Goal: Task Accomplishment & Management: Manage account settings

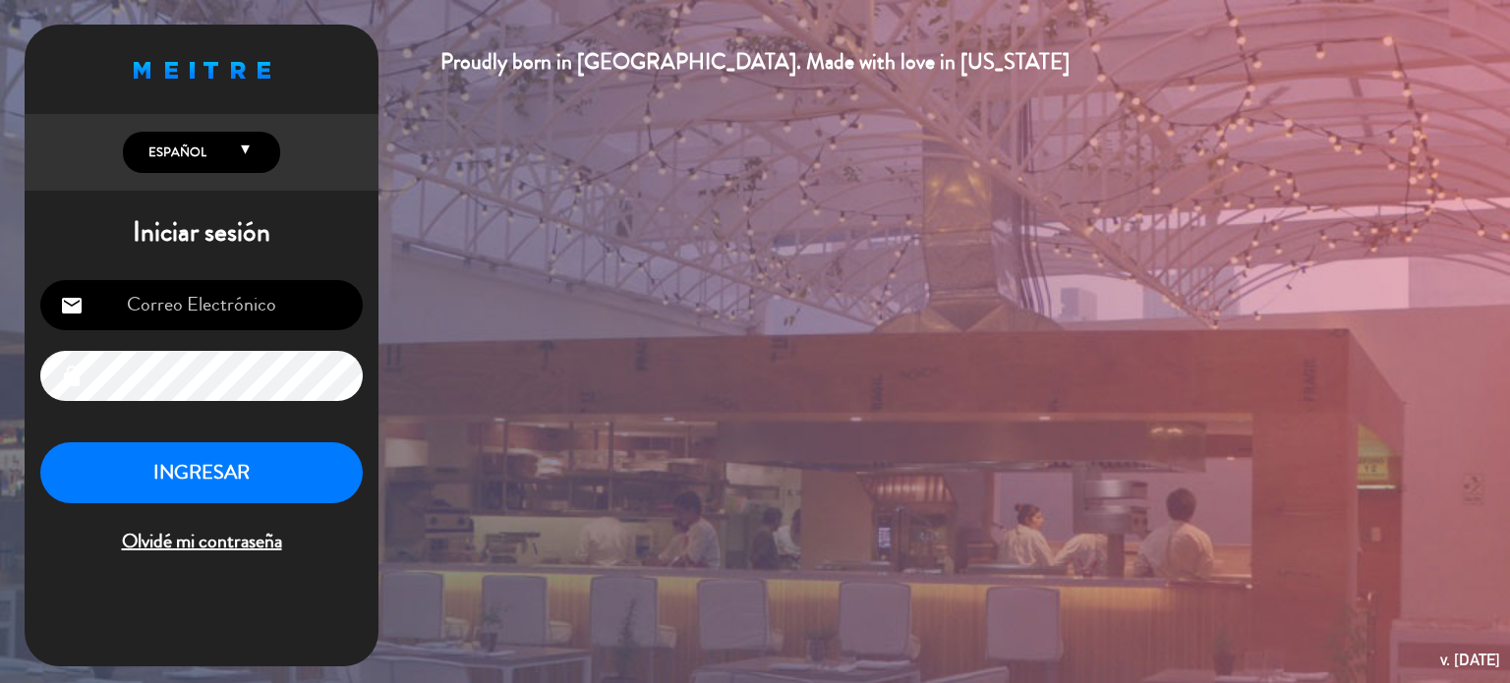
type input "[DOMAIN_NAME][EMAIL_ADDRESS][DOMAIN_NAME]"
click at [228, 473] on button "INGRESAR" at bounding box center [201, 473] width 322 height 62
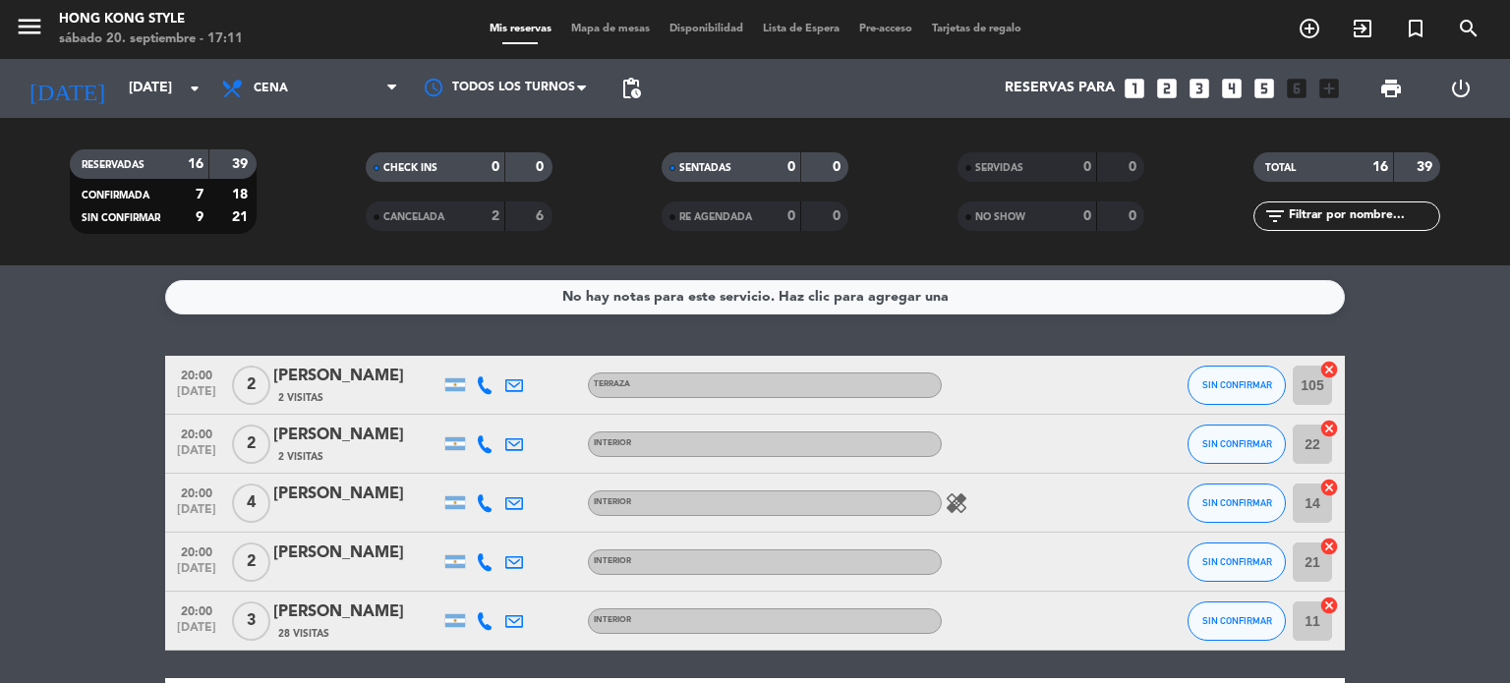
click at [486, 390] on icon at bounding box center [485, 385] width 18 height 18
click at [468, 357] on span "Copiar" at bounding box center [469, 352] width 41 height 21
click at [1212, 397] on button "SIN CONFIRMAR" at bounding box center [1236, 385] width 98 height 39
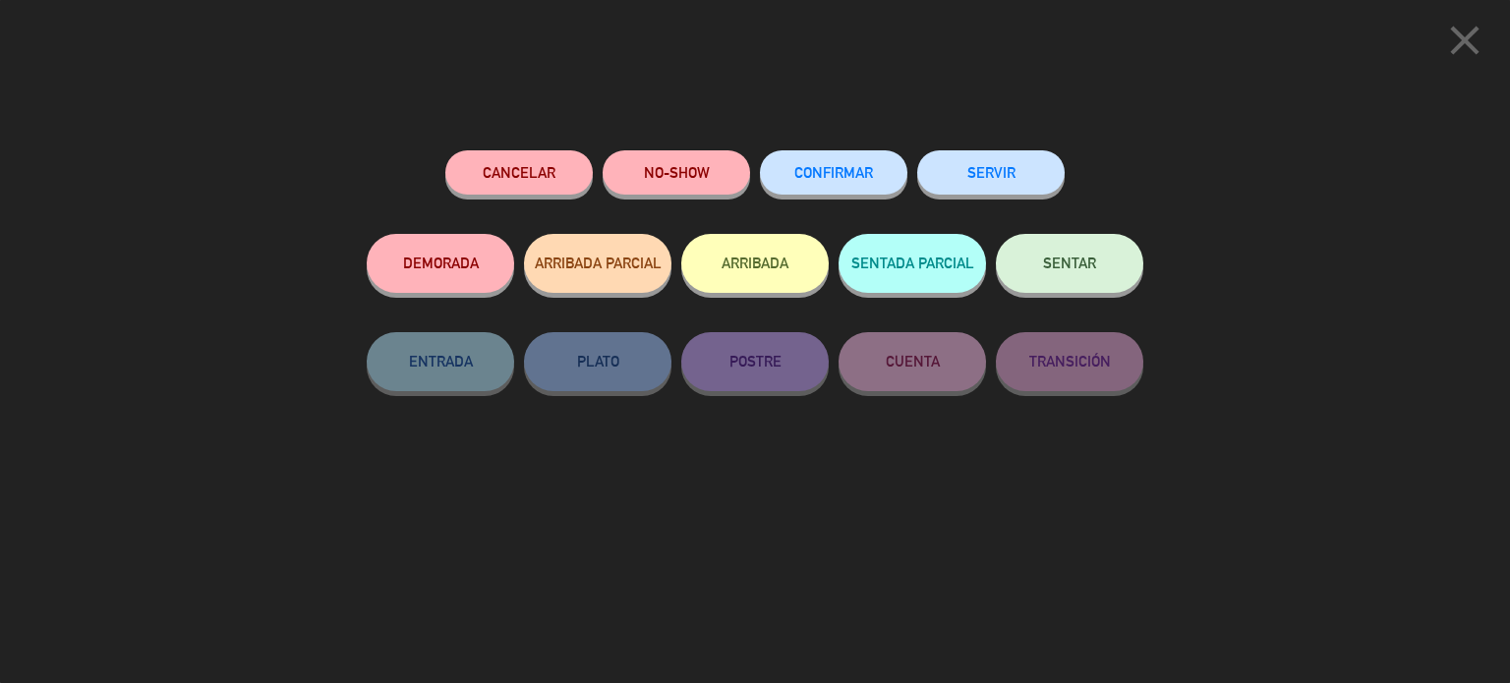
click at [436, 263] on button "DEMORADA" at bounding box center [440, 263] width 147 height 59
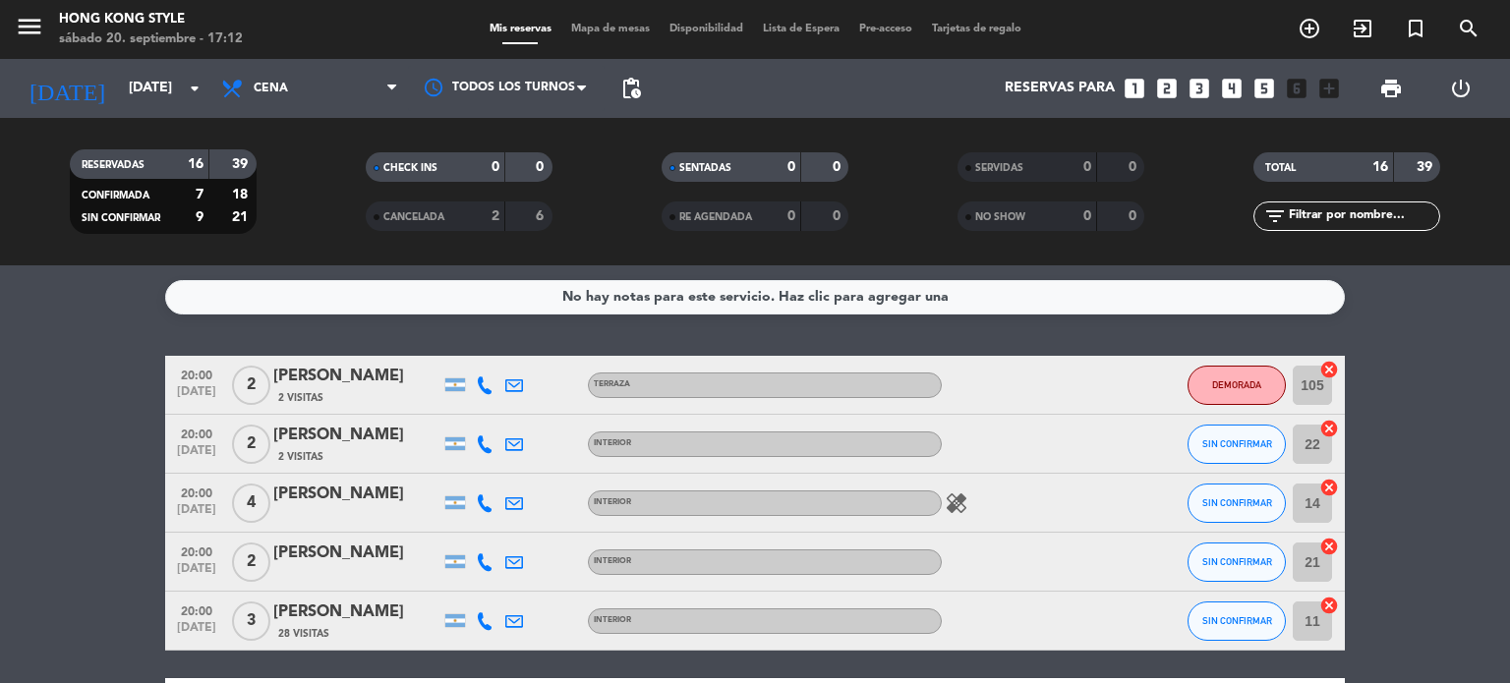
click at [489, 446] on icon at bounding box center [485, 444] width 18 height 18
click at [461, 412] on span "Copiar" at bounding box center [465, 411] width 41 height 21
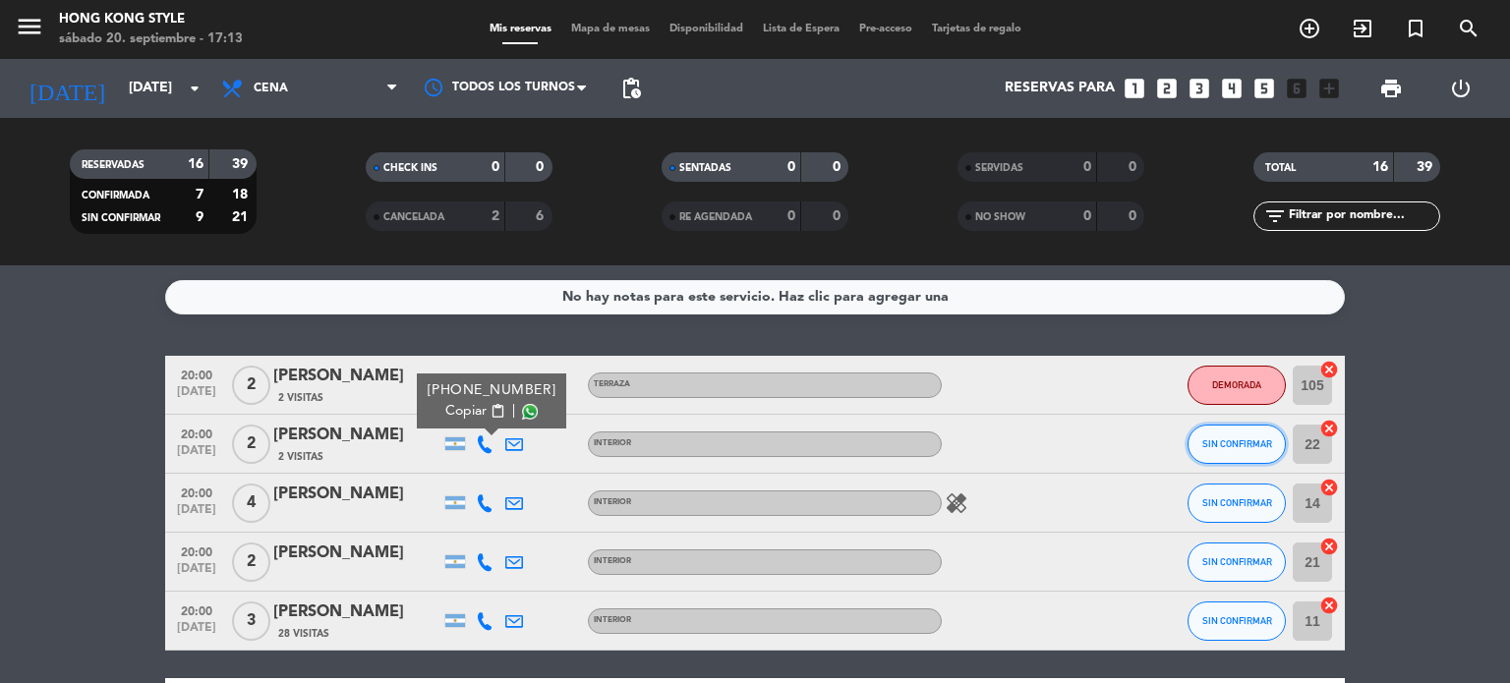
click at [1256, 439] on span "SIN CONFIRMAR" at bounding box center [1237, 443] width 70 height 11
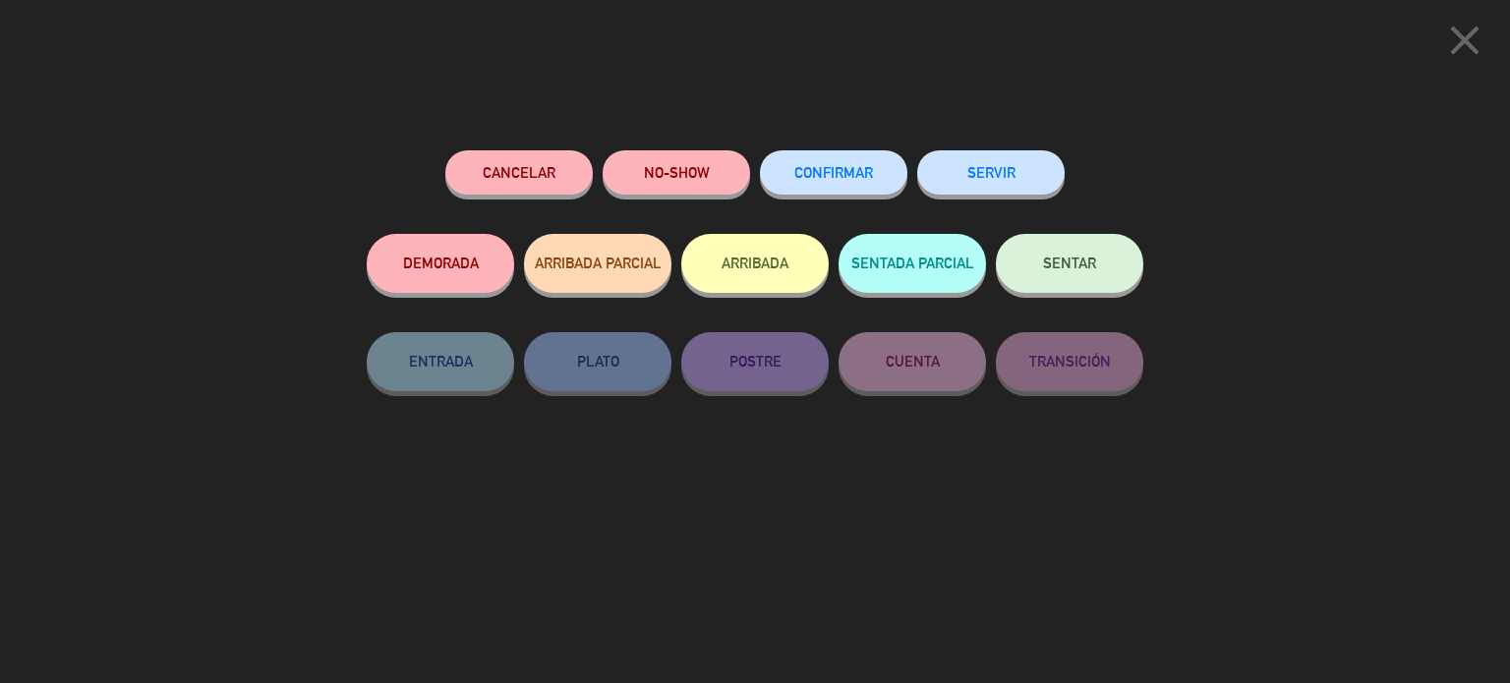
click at [485, 252] on button "DEMORADA" at bounding box center [440, 263] width 147 height 59
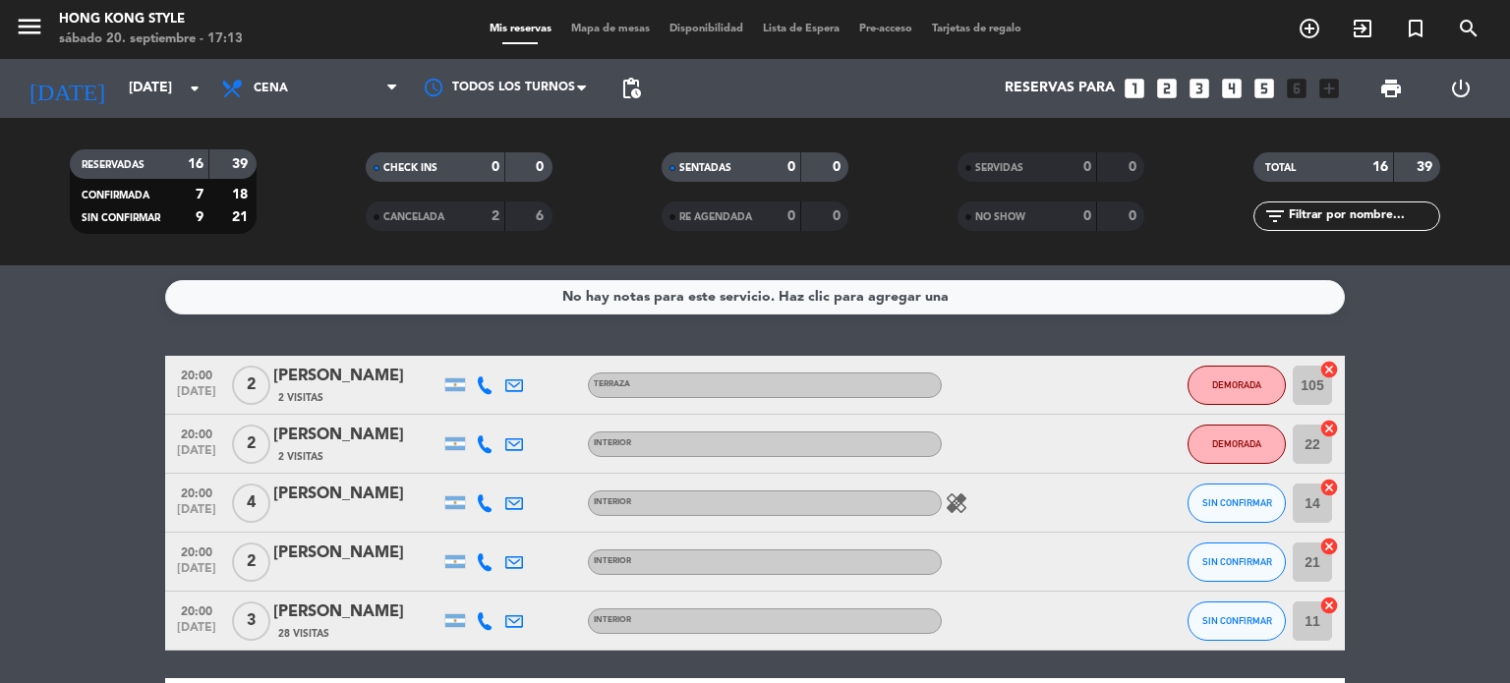
click at [485, 507] on icon at bounding box center [485, 503] width 18 height 18
click at [469, 472] on span "Copiar" at bounding box center [469, 470] width 41 height 21
click at [955, 502] on icon "healing" at bounding box center [957, 503] width 24 height 24
click at [487, 562] on icon at bounding box center [485, 562] width 18 height 18
click at [464, 534] on span "Copiar" at bounding box center [465, 529] width 41 height 21
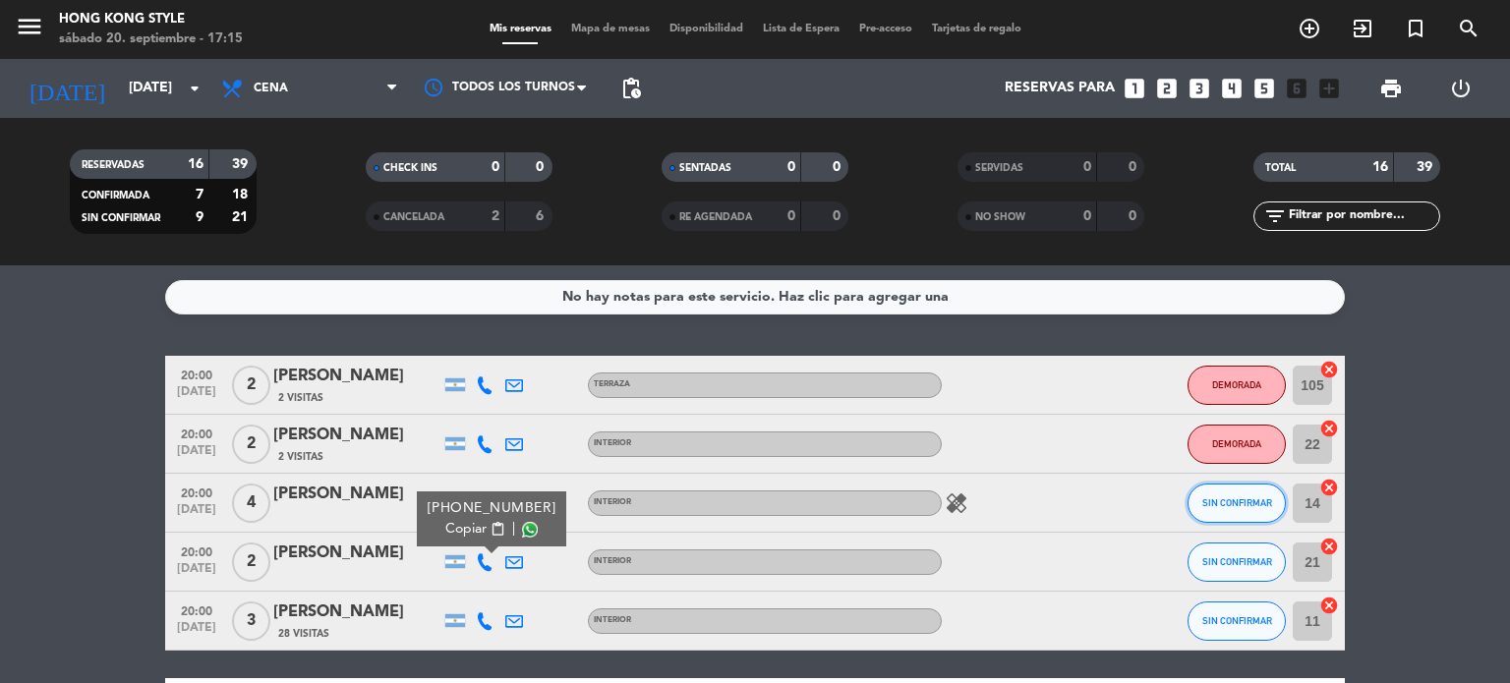
click at [1235, 510] on button "SIN CONFIRMAR" at bounding box center [1236, 503] width 98 height 39
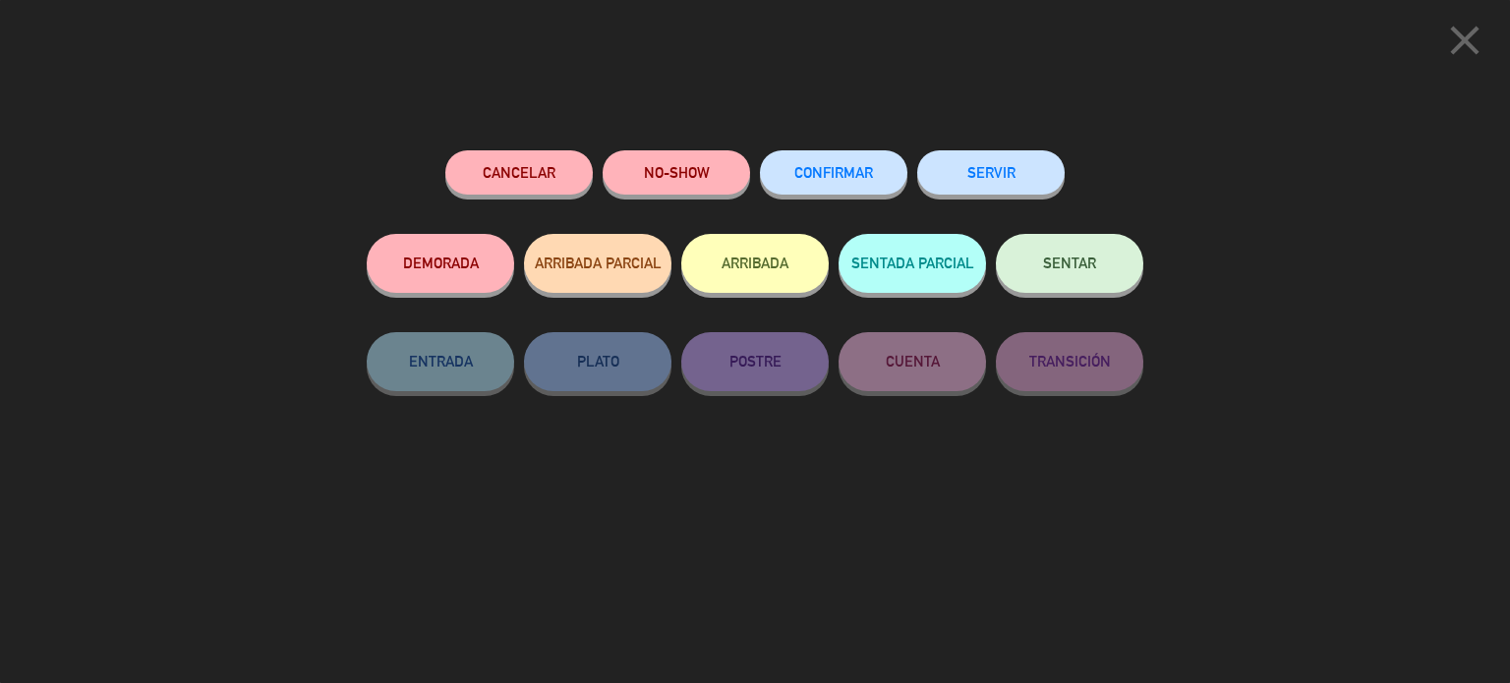
click at [473, 258] on button "DEMORADA" at bounding box center [440, 263] width 147 height 59
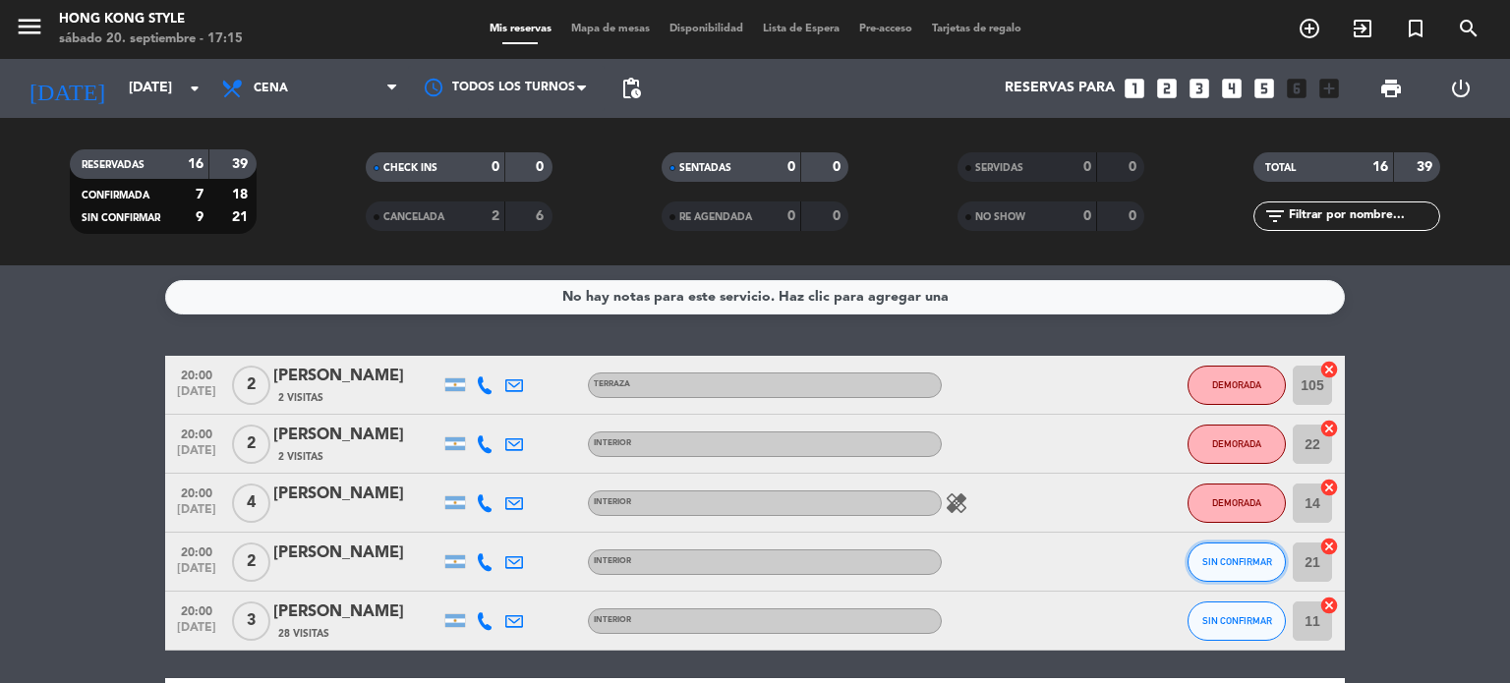
click at [1226, 558] on span "SIN CONFIRMAR" at bounding box center [1237, 561] width 70 height 11
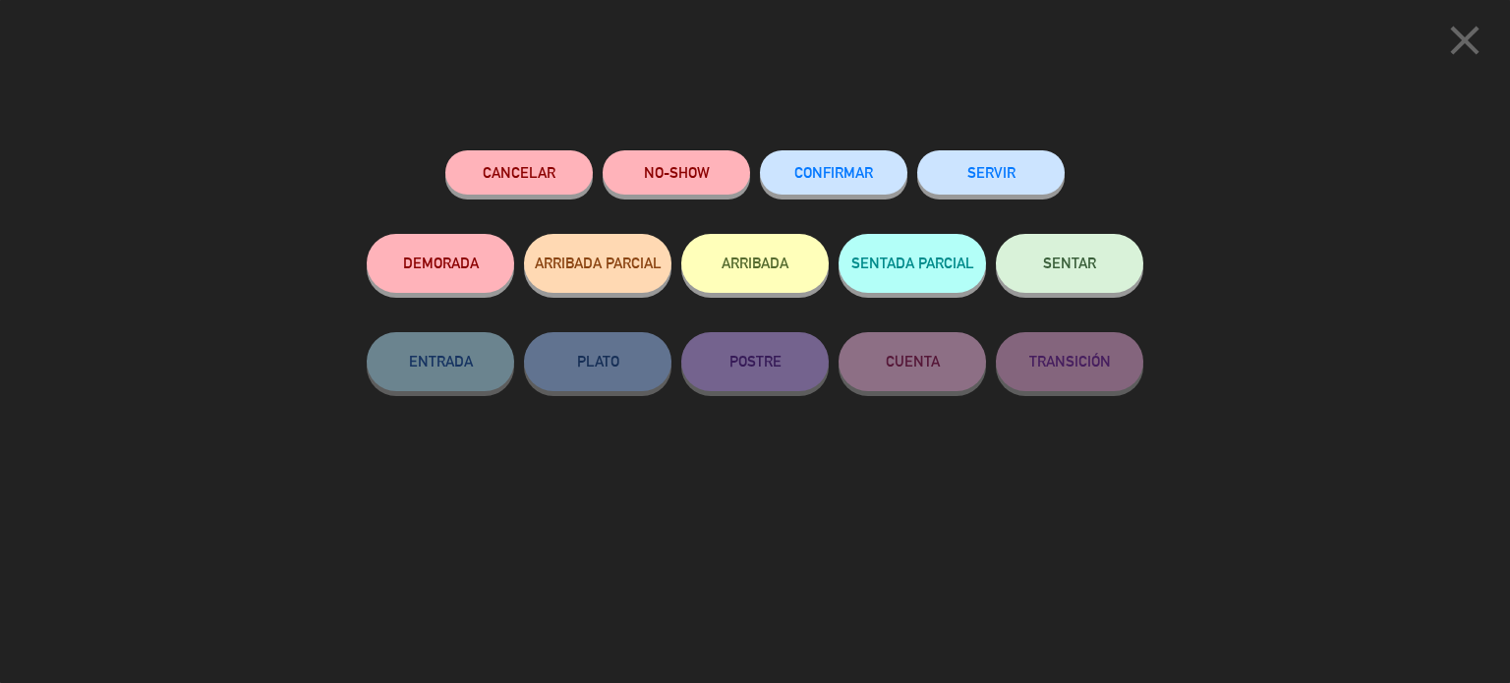
click at [413, 281] on button "DEMORADA" at bounding box center [440, 263] width 147 height 59
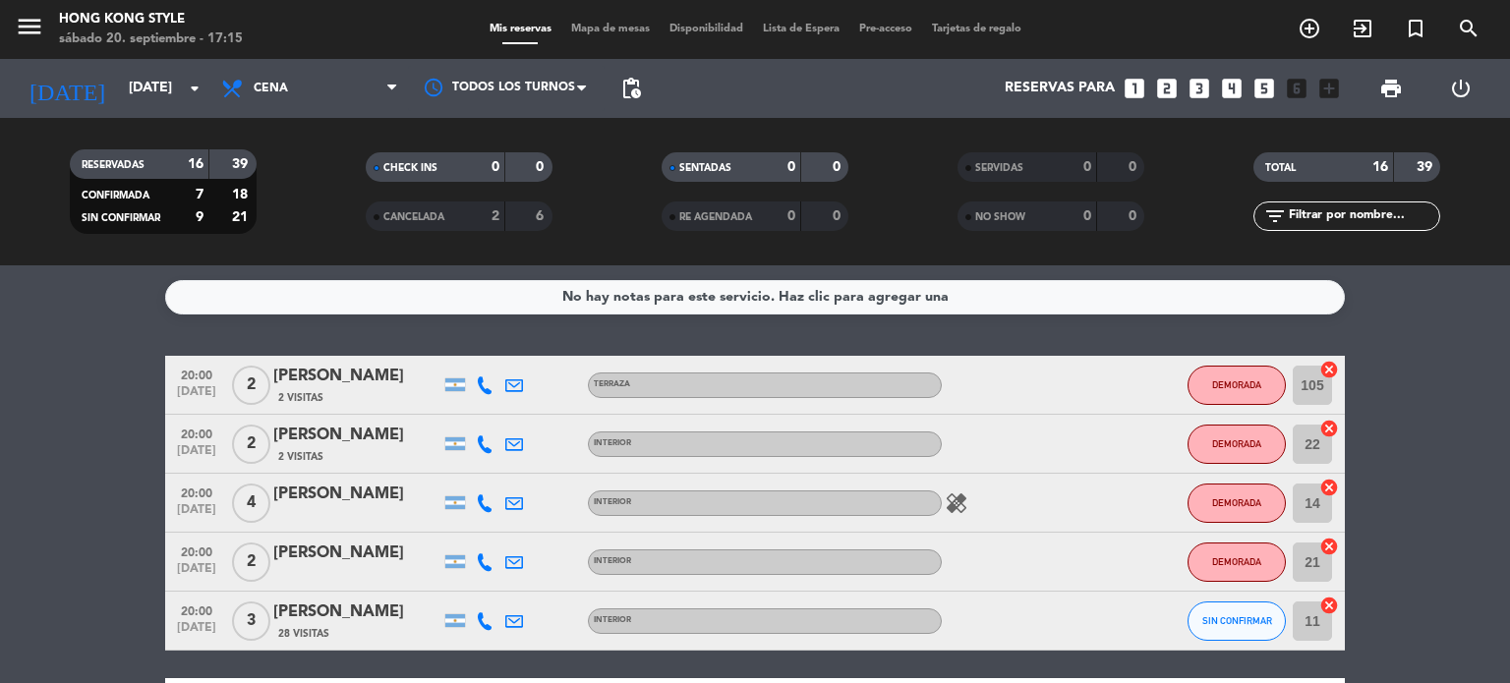
click at [484, 620] on icon at bounding box center [485, 621] width 18 height 18
click at [467, 589] on span "Copiar" at bounding box center [469, 588] width 41 height 21
click at [1248, 624] on span "SIN CONFIRMAR" at bounding box center [1237, 620] width 70 height 11
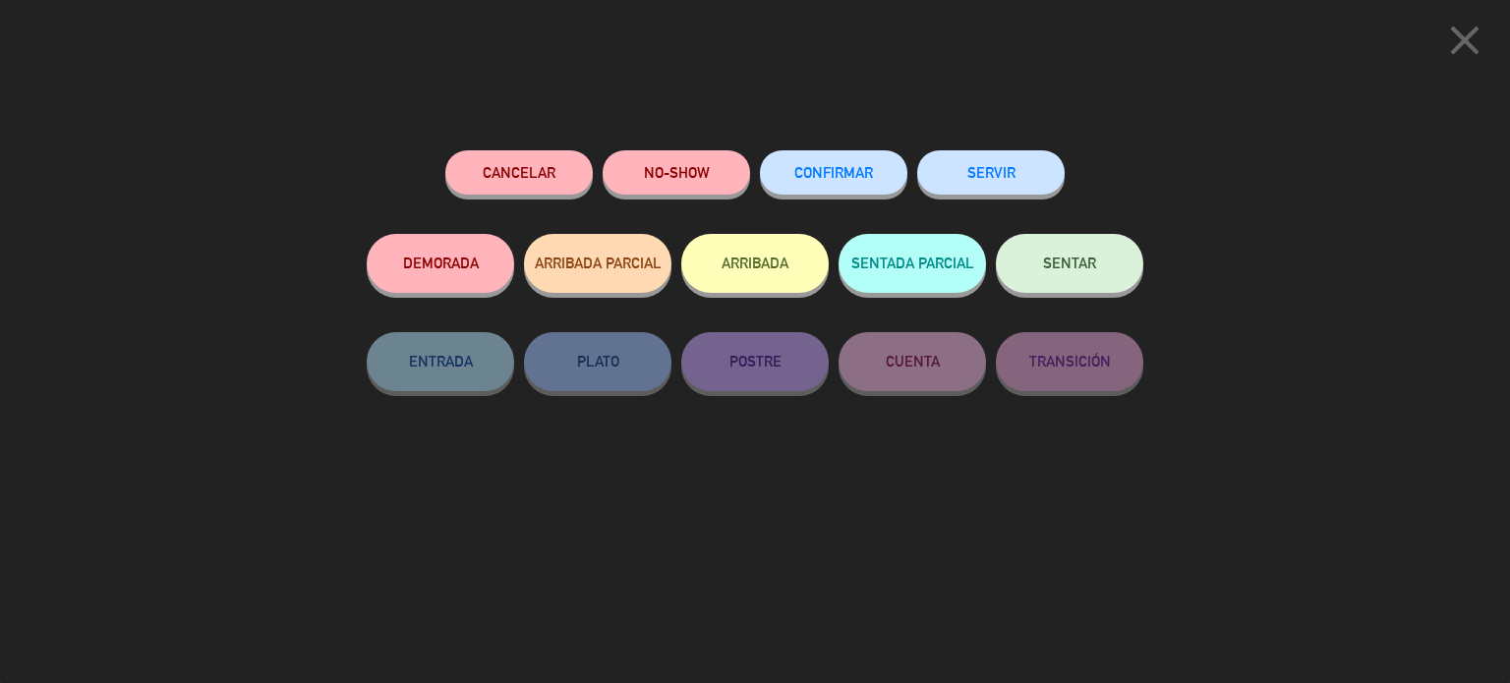
click at [411, 274] on button "DEMORADA" at bounding box center [440, 263] width 147 height 59
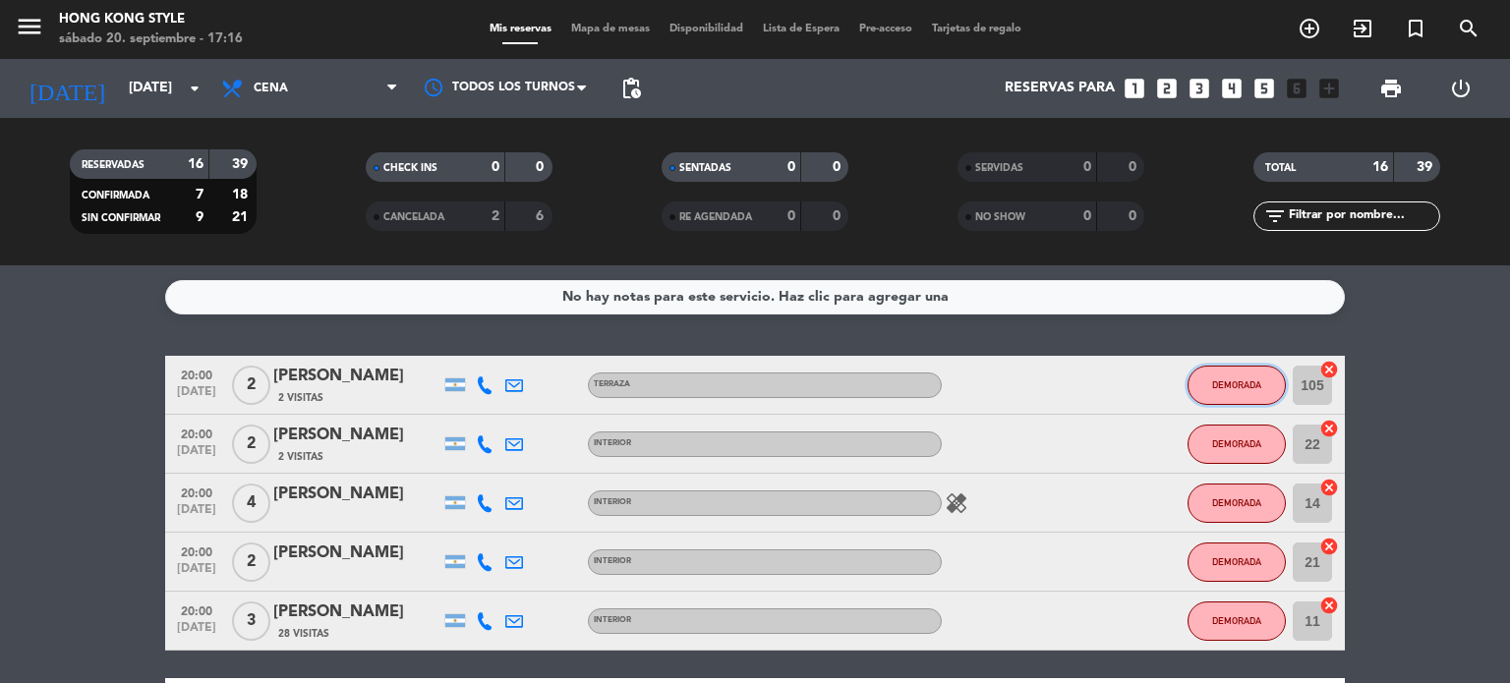
click at [1250, 399] on button "DEMORADA" at bounding box center [1236, 385] width 98 height 39
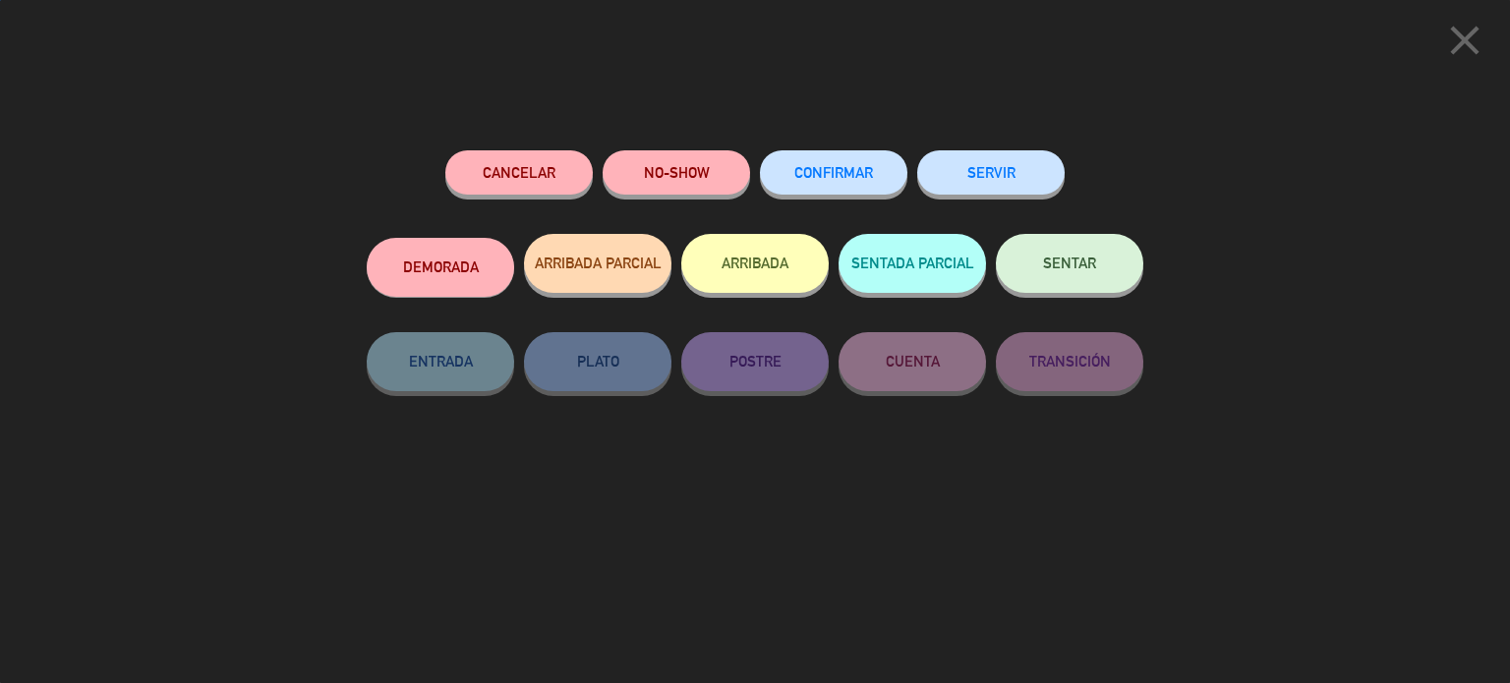
click at [816, 153] on button "CONFIRMAR" at bounding box center [833, 172] width 147 height 44
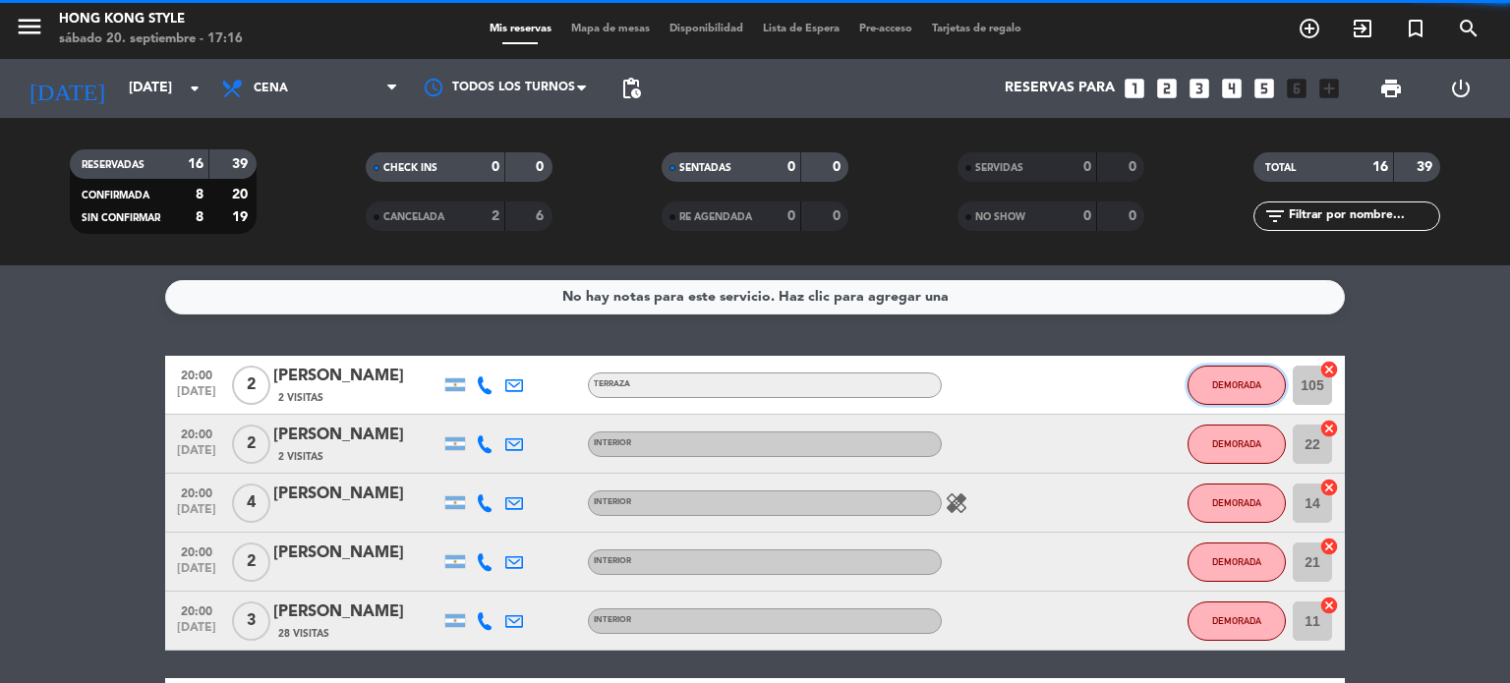
click at [1244, 388] on span "DEMORADA" at bounding box center [1236, 384] width 49 height 11
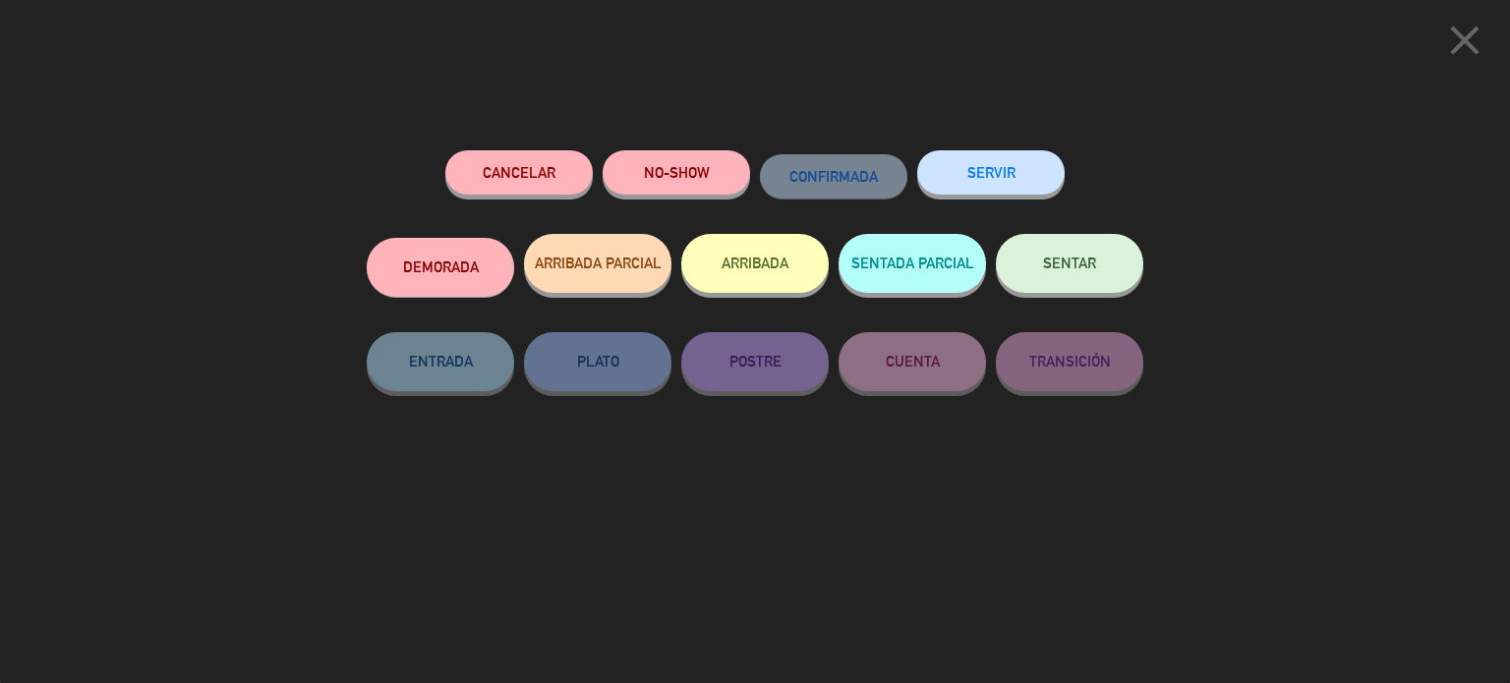
click at [457, 262] on button "DEMORADA" at bounding box center [440, 267] width 147 height 59
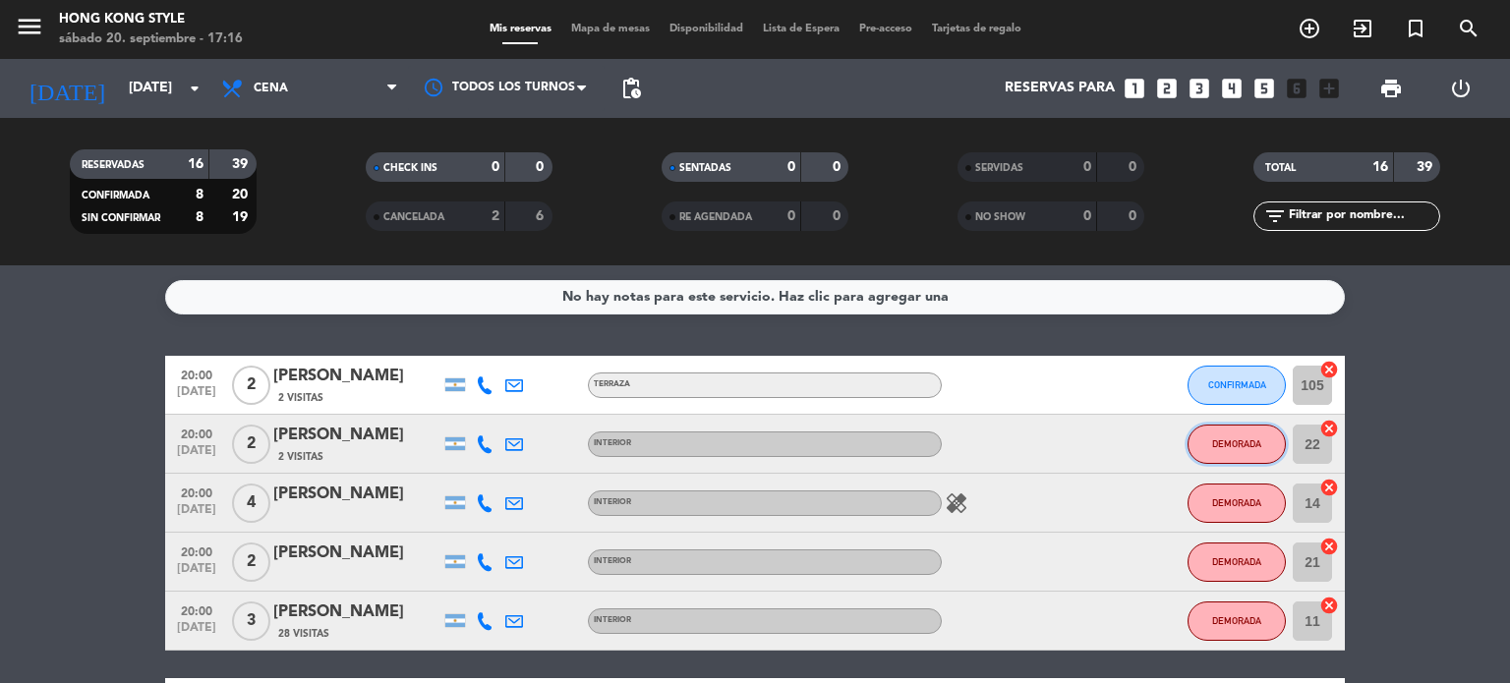
click at [1221, 451] on button "DEMORADA" at bounding box center [1236, 444] width 98 height 39
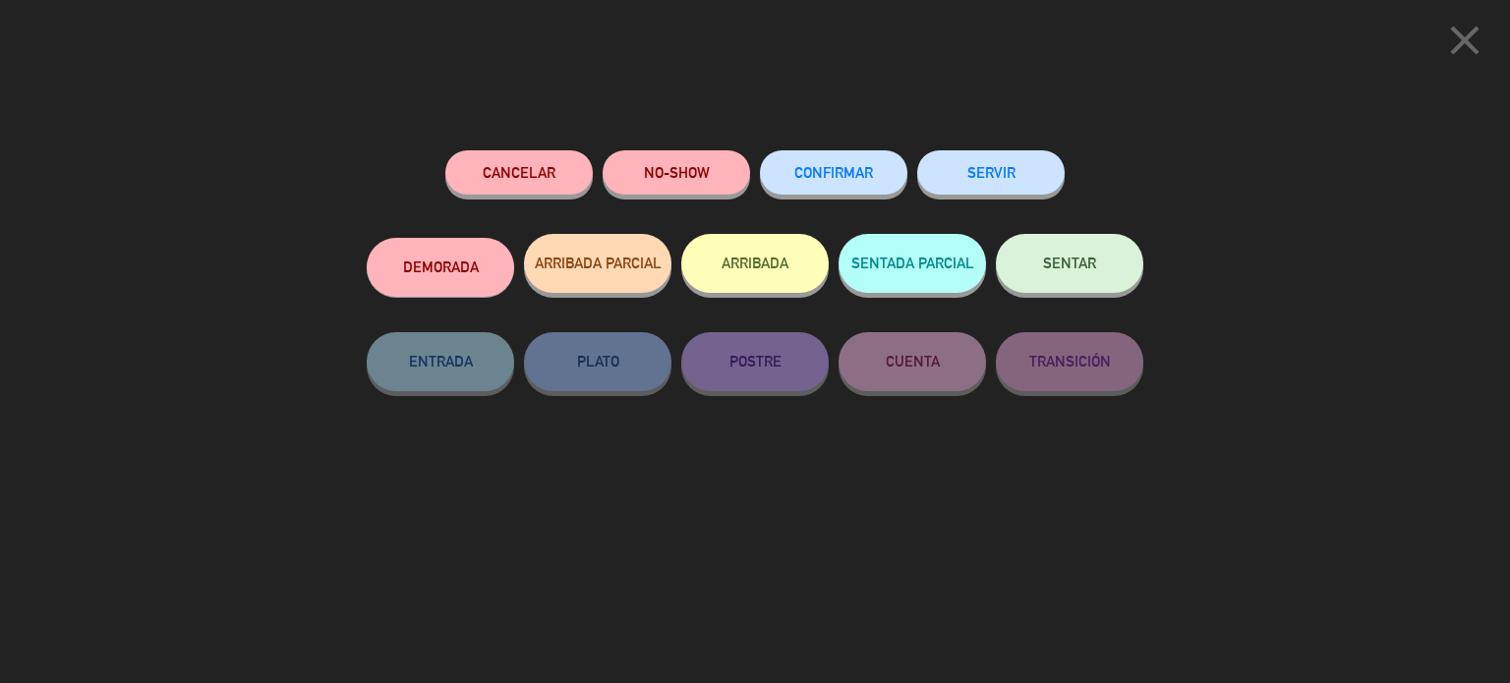
click at [851, 159] on button "CONFIRMAR" at bounding box center [833, 172] width 147 height 44
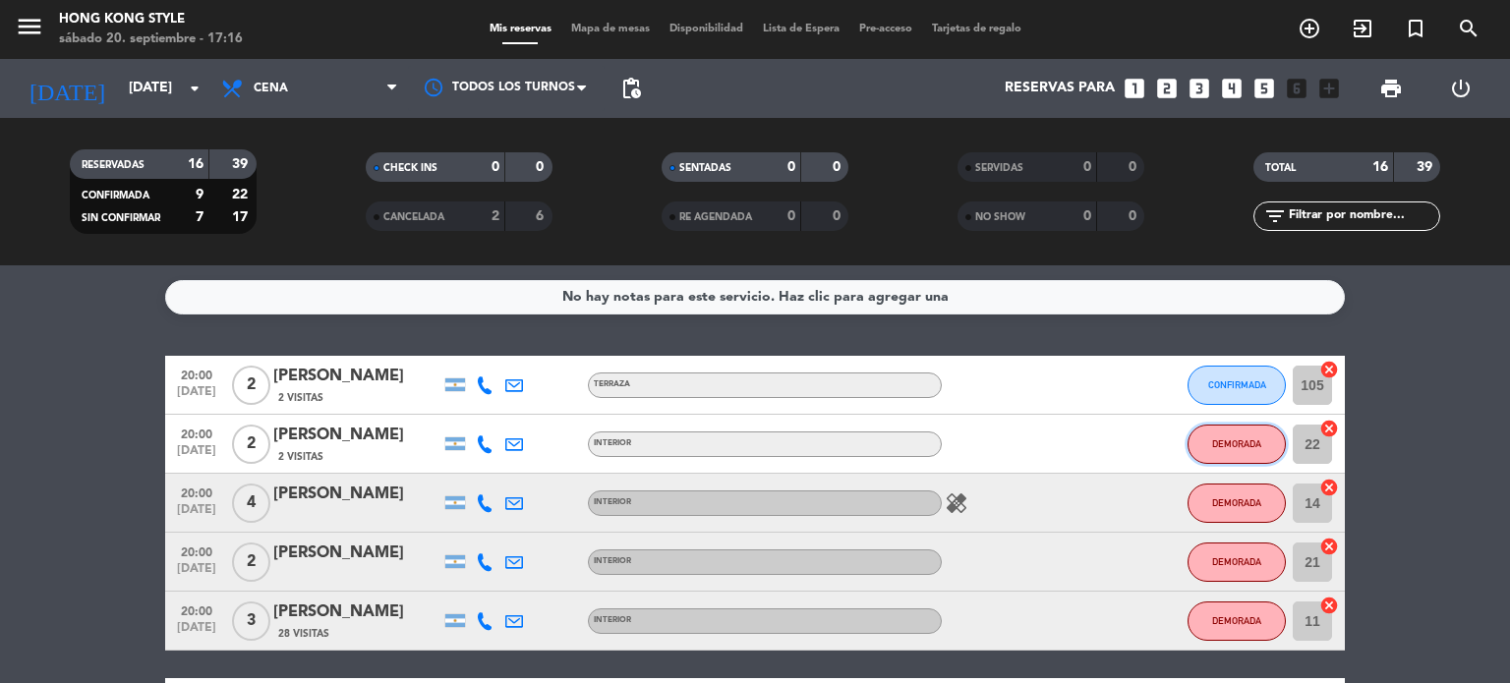
click at [1235, 441] on span "DEMORADA" at bounding box center [1236, 443] width 49 height 11
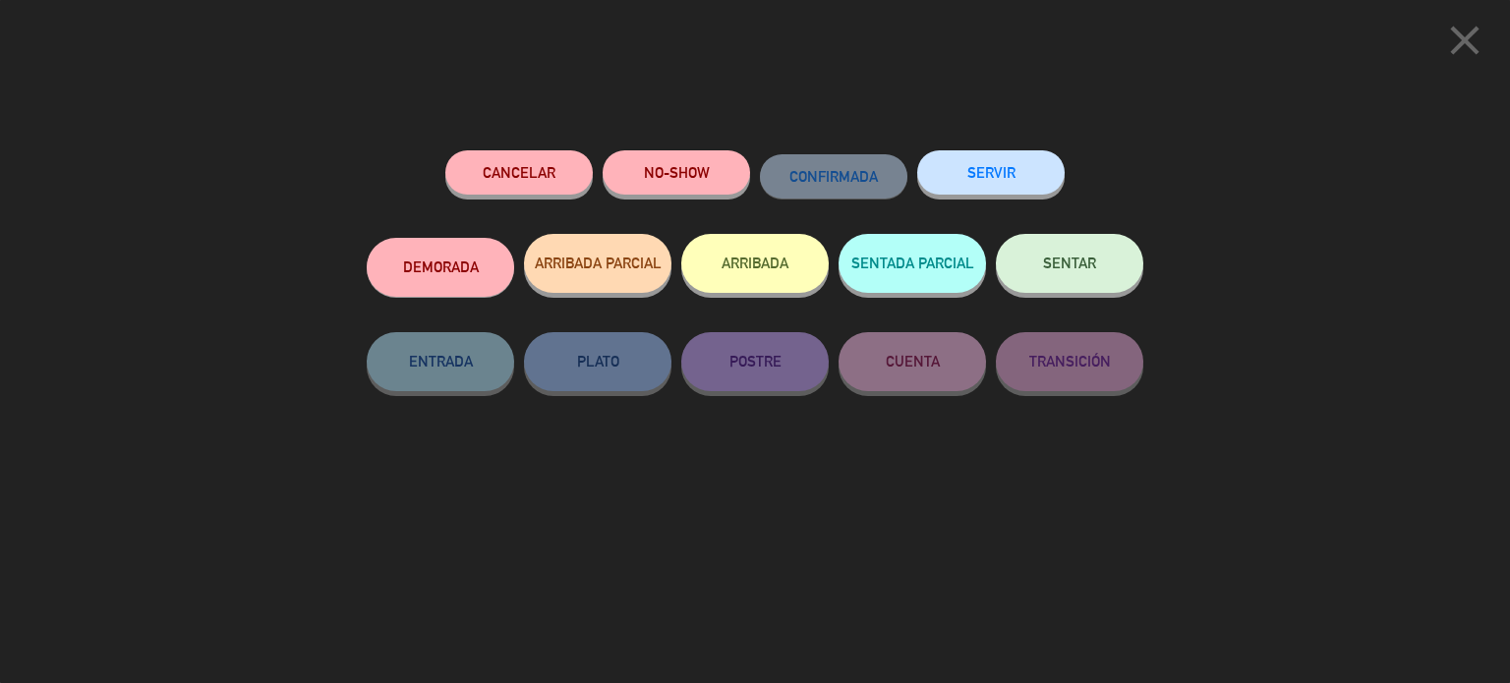
click at [477, 268] on button "DEMORADA" at bounding box center [440, 267] width 147 height 59
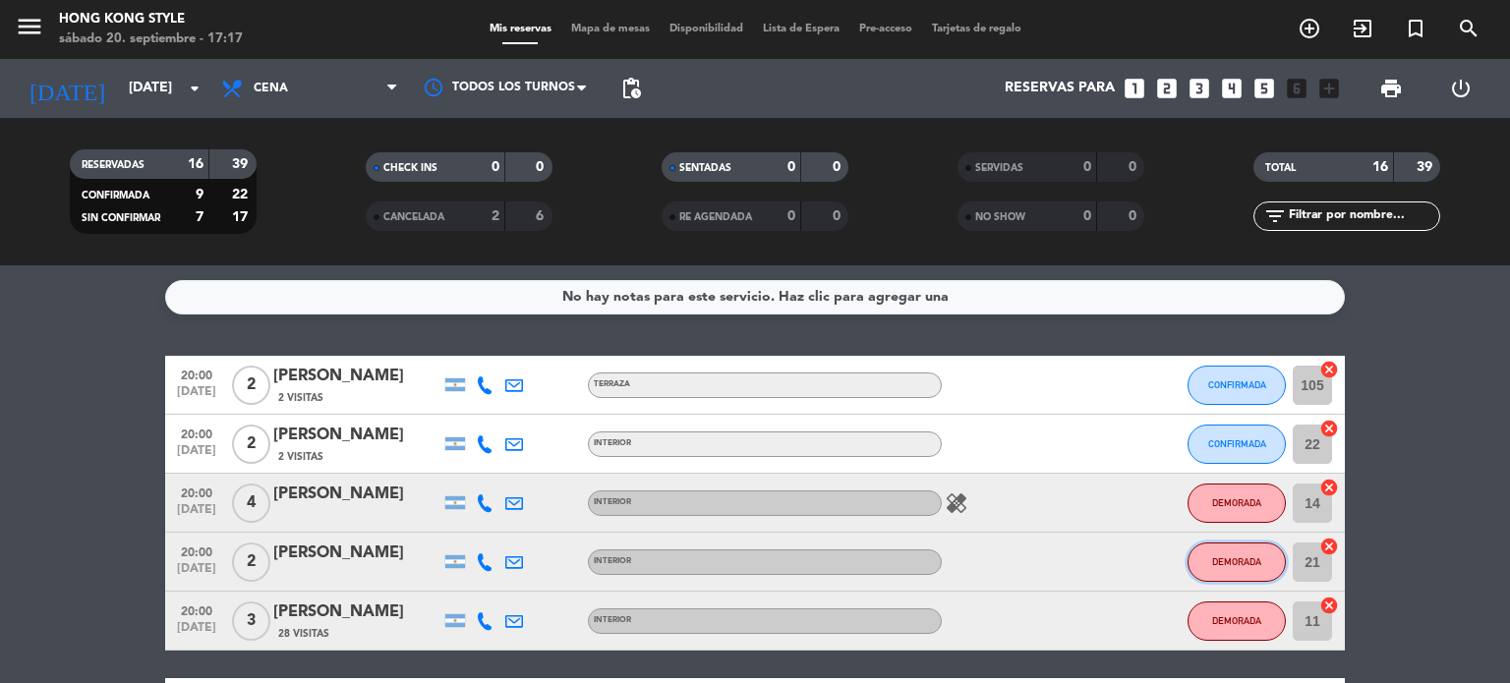
click at [1238, 569] on button "DEMORADA" at bounding box center [1236, 562] width 98 height 39
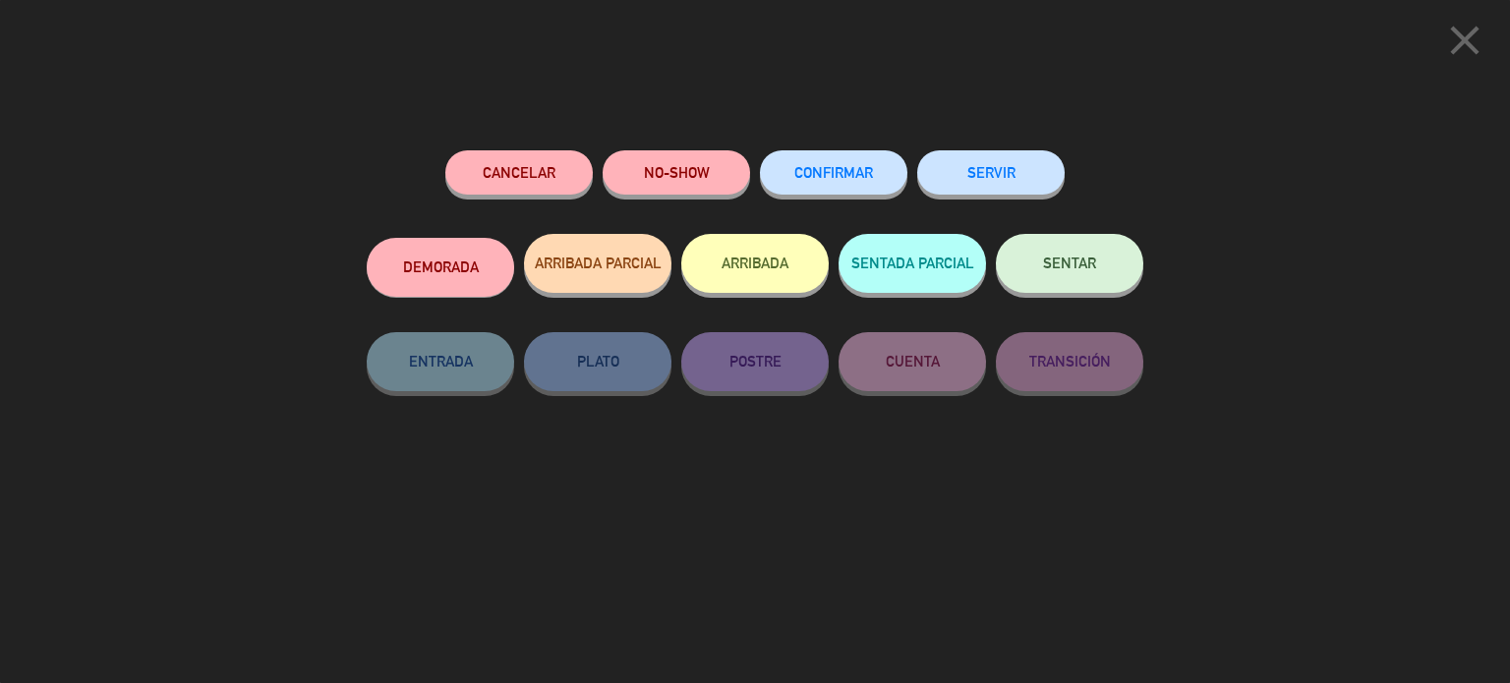
click at [847, 195] on div "CONFIRMAR" at bounding box center [833, 192] width 147 height 84
click at [843, 188] on button "CONFIRMAR" at bounding box center [833, 172] width 147 height 44
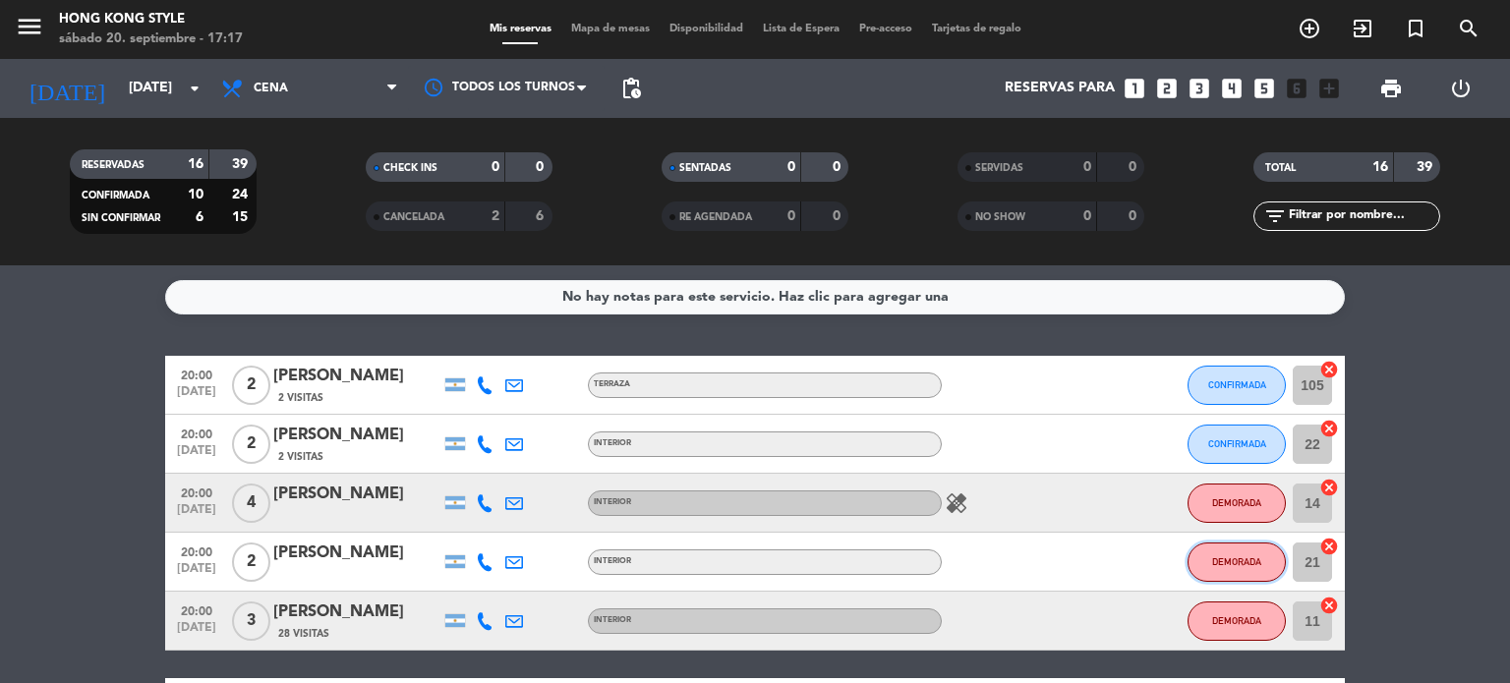
click at [1266, 557] on button "DEMORADA" at bounding box center [1236, 562] width 98 height 39
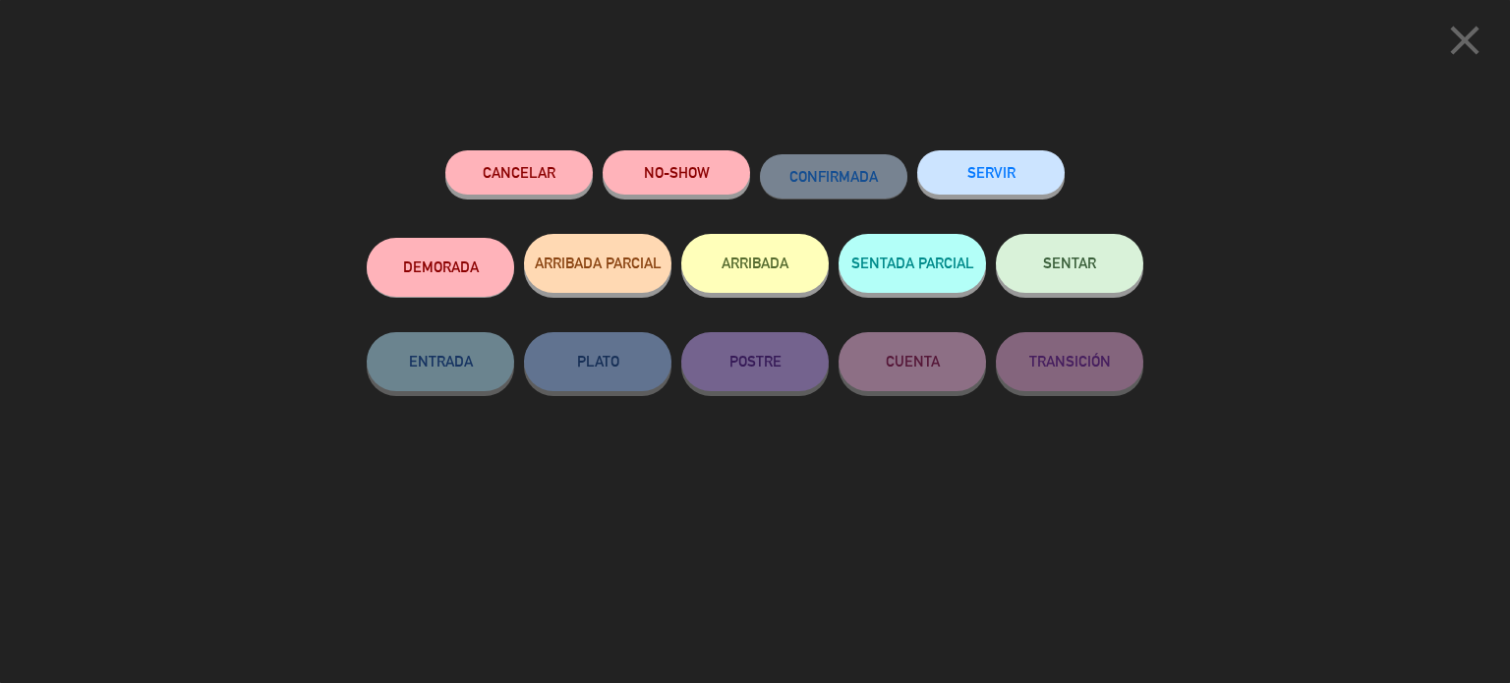
click at [432, 268] on button "DEMORADA" at bounding box center [440, 267] width 147 height 59
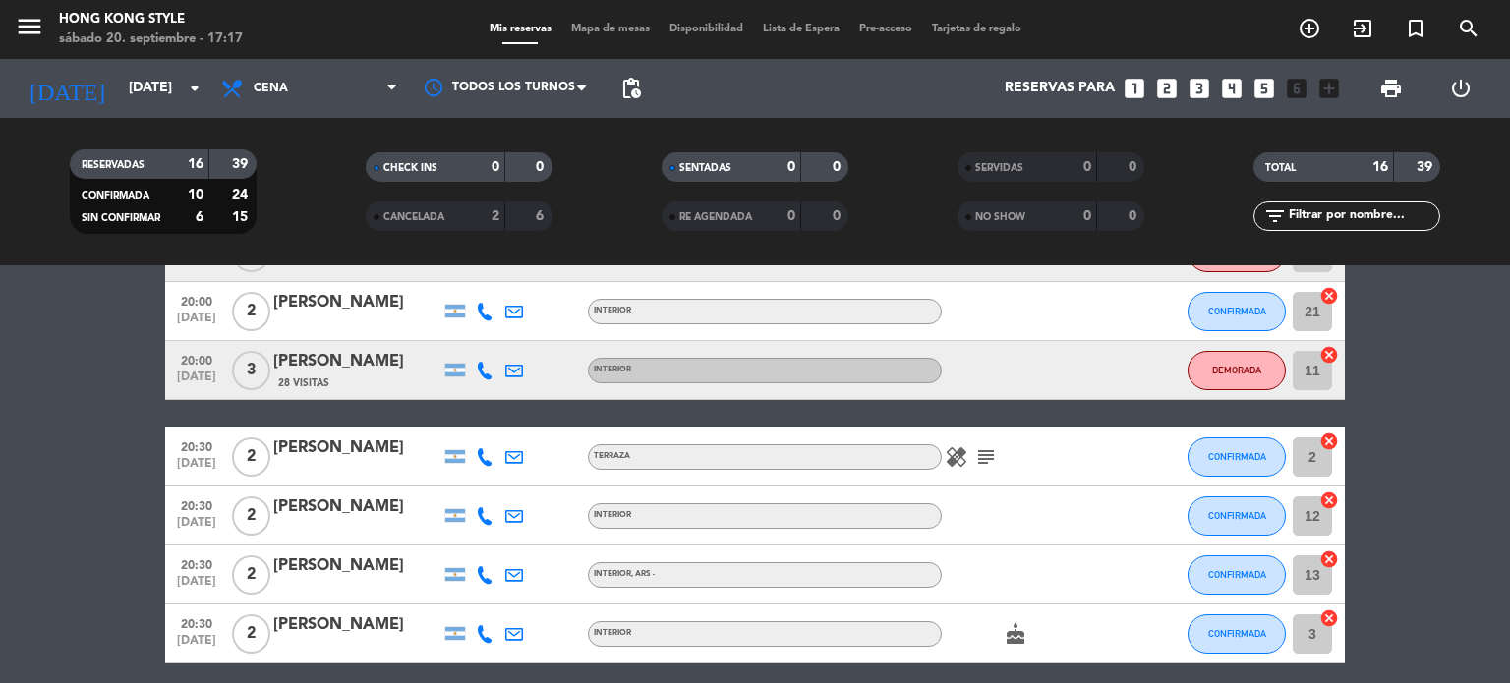
scroll to position [275, 0]
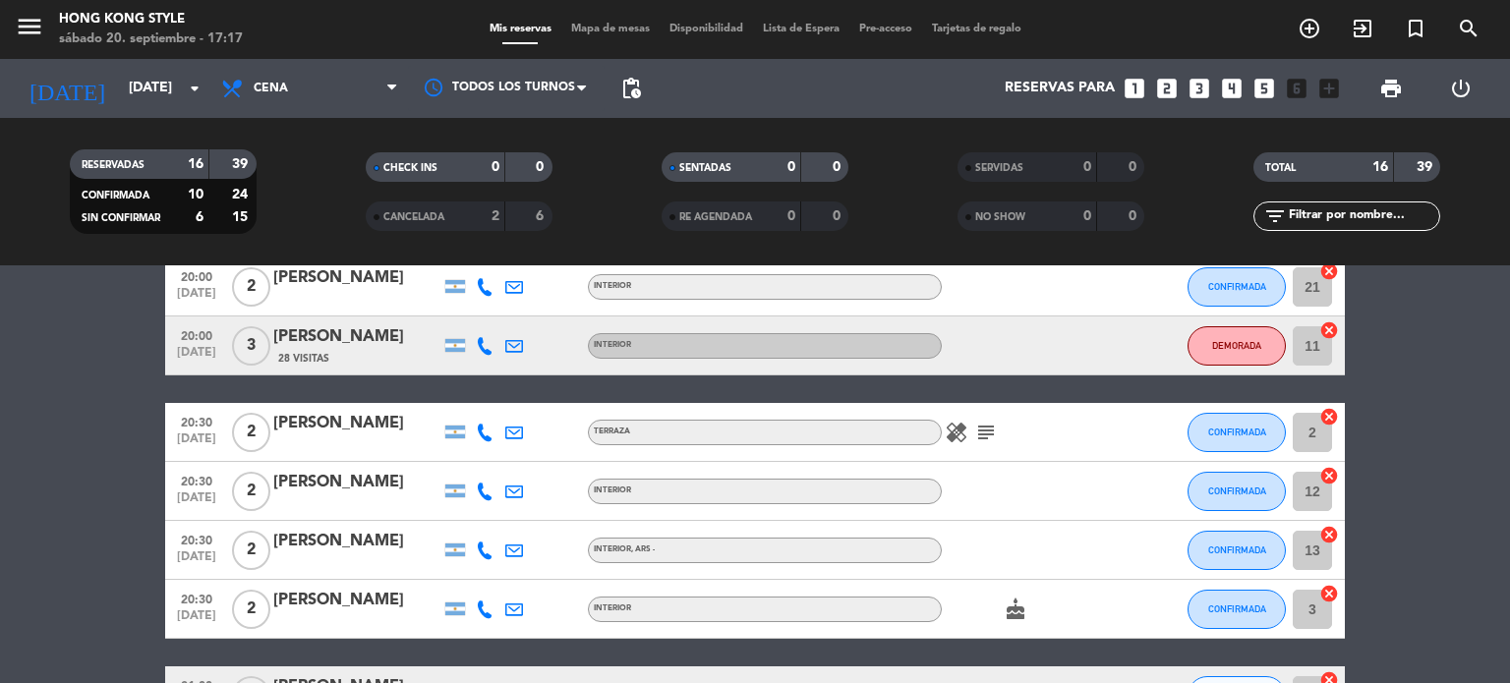
click at [955, 433] on icon "healing" at bounding box center [957, 433] width 24 height 24
click at [484, 426] on icon at bounding box center [485, 433] width 18 height 18
click at [454, 403] on span "Copiar" at bounding box center [469, 399] width 41 height 21
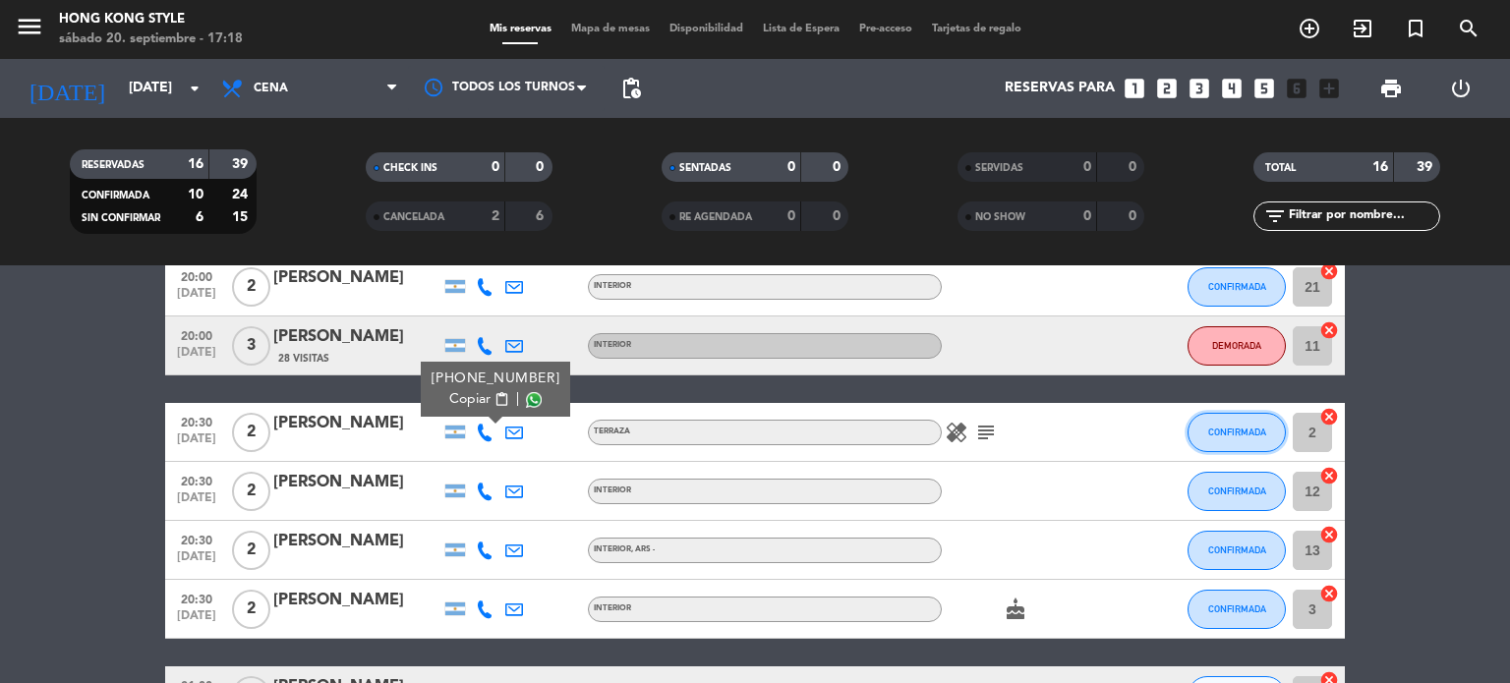
click at [1250, 434] on span "CONFIRMADA" at bounding box center [1237, 432] width 58 height 11
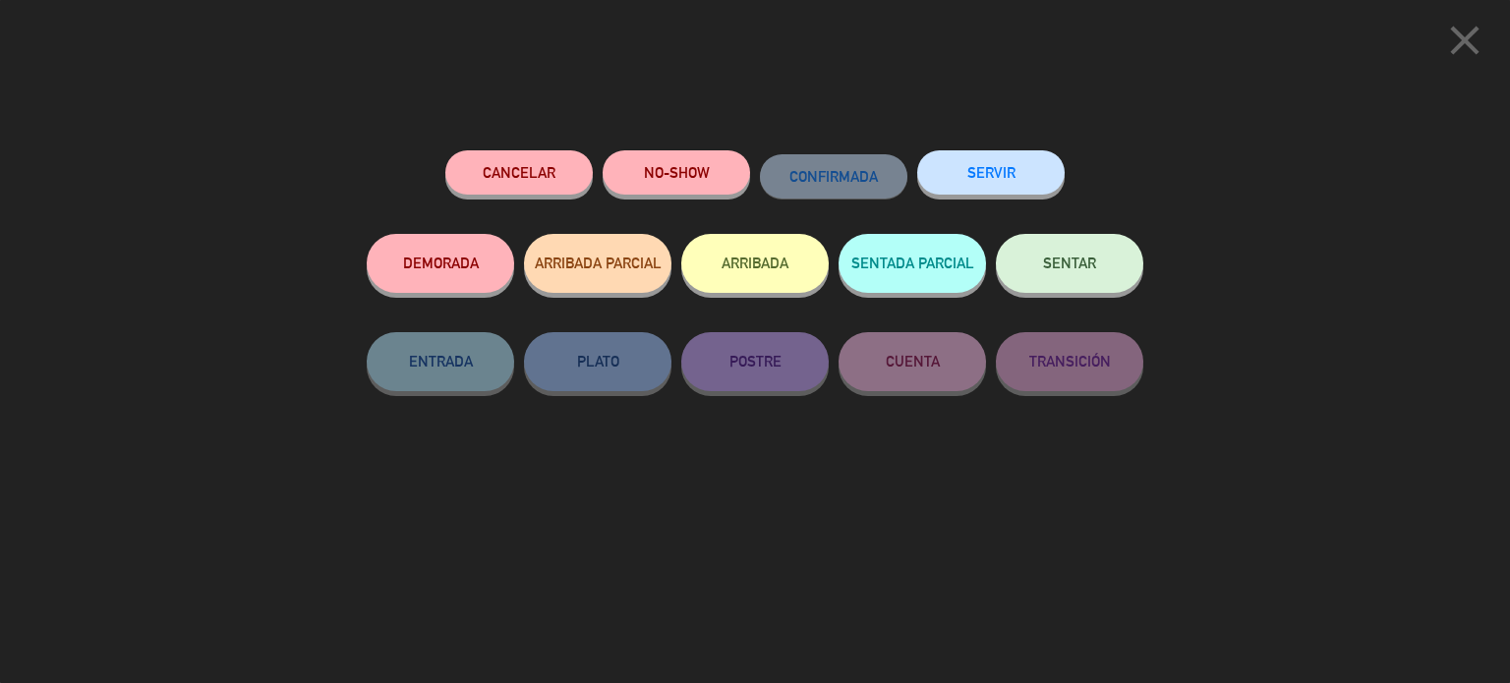
click at [495, 275] on button "DEMORADA" at bounding box center [440, 263] width 147 height 59
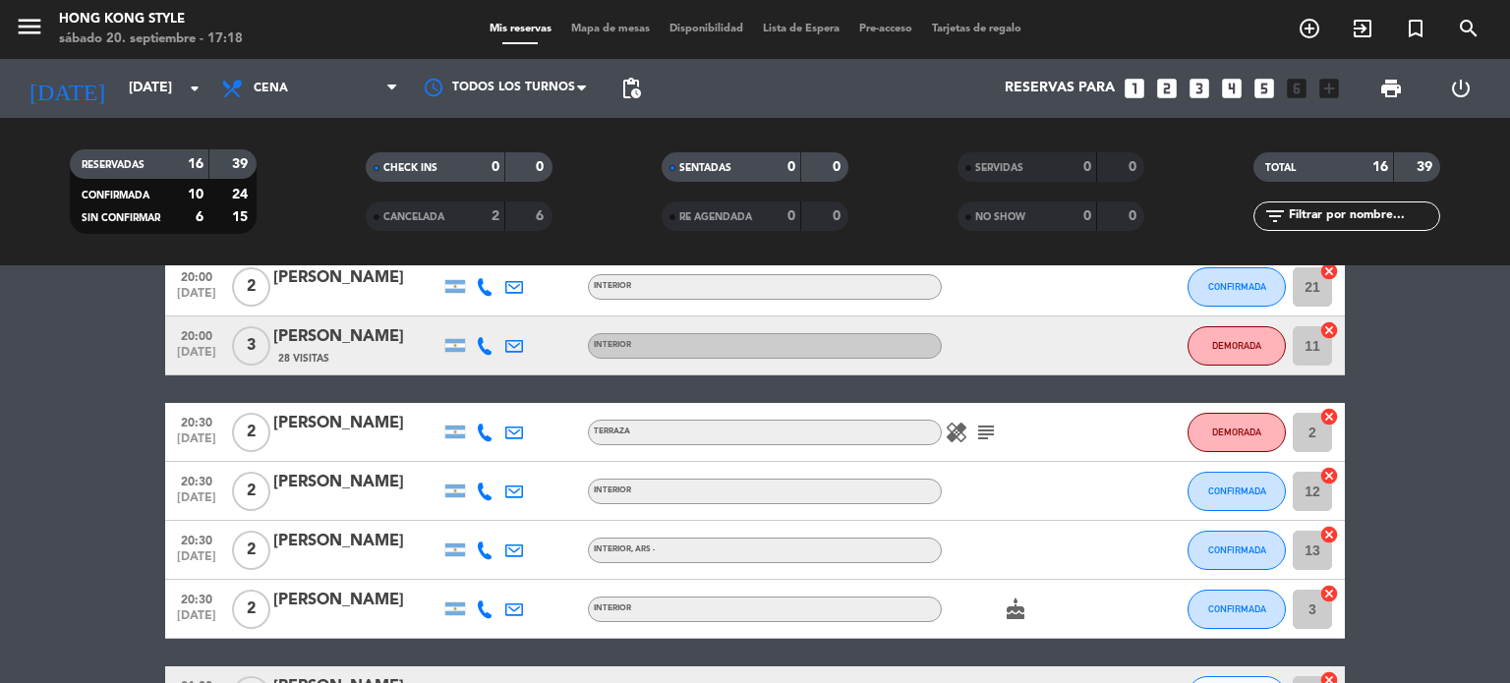
click at [486, 494] on icon at bounding box center [485, 492] width 18 height 18
click at [465, 457] on span "Copiar" at bounding box center [469, 458] width 41 height 21
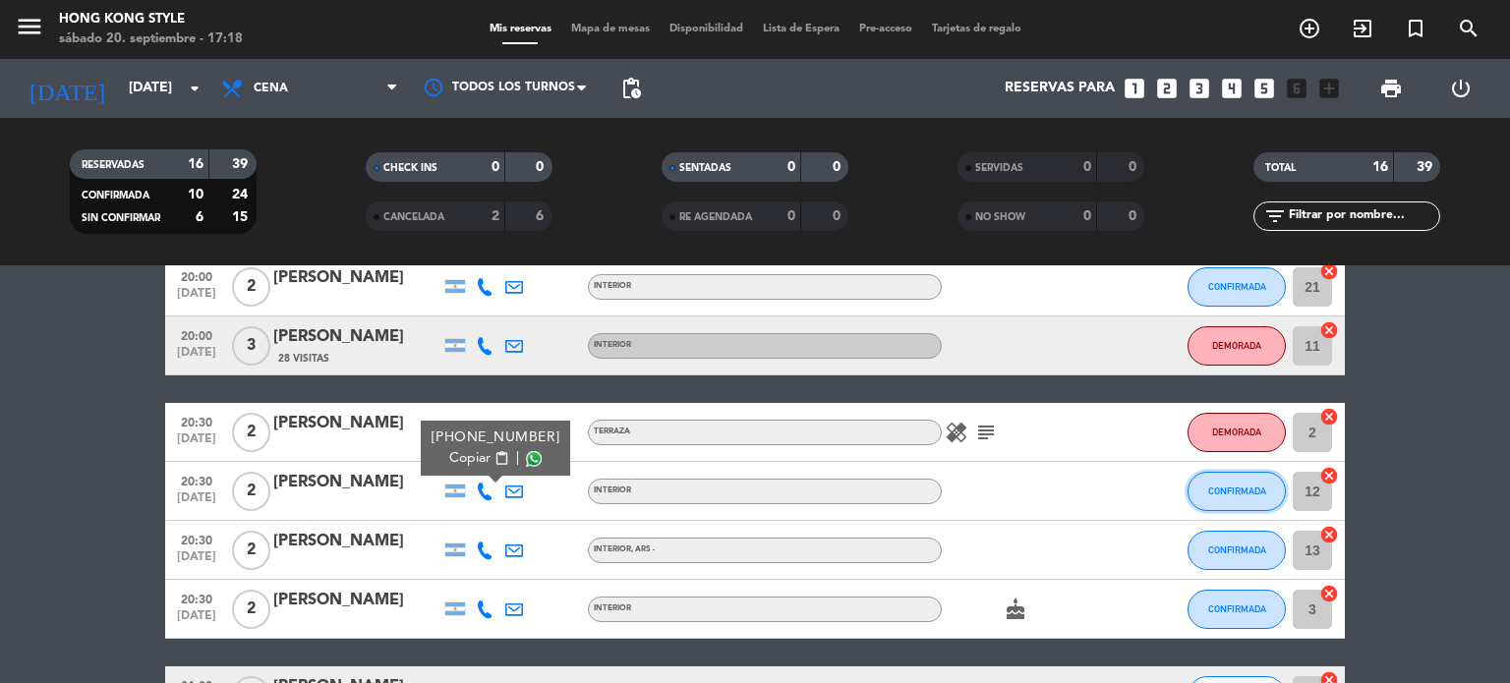
click at [1223, 498] on button "CONFIRMADA" at bounding box center [1236, 491] width 98 height 39
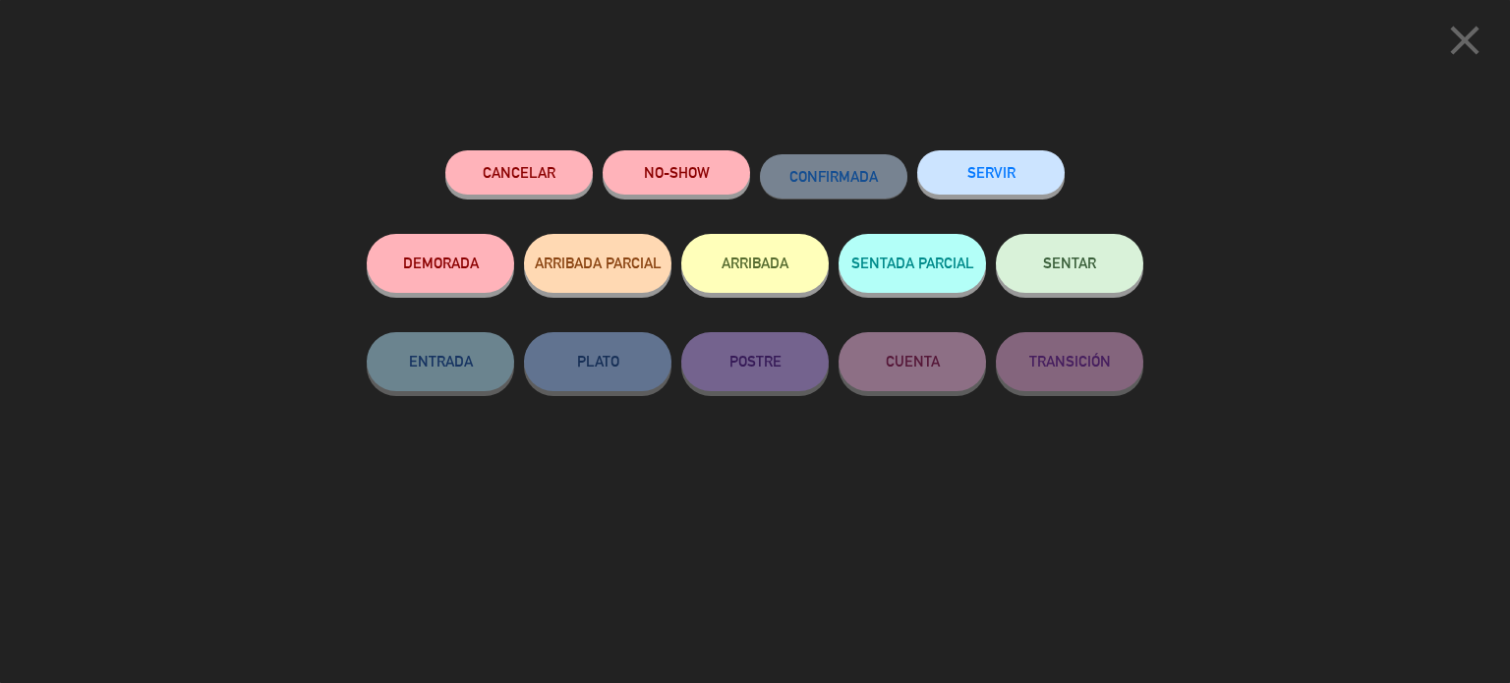
click at [468, 269] on button "DEMORADA" at bounding box center [440, 263] width 147 height 59
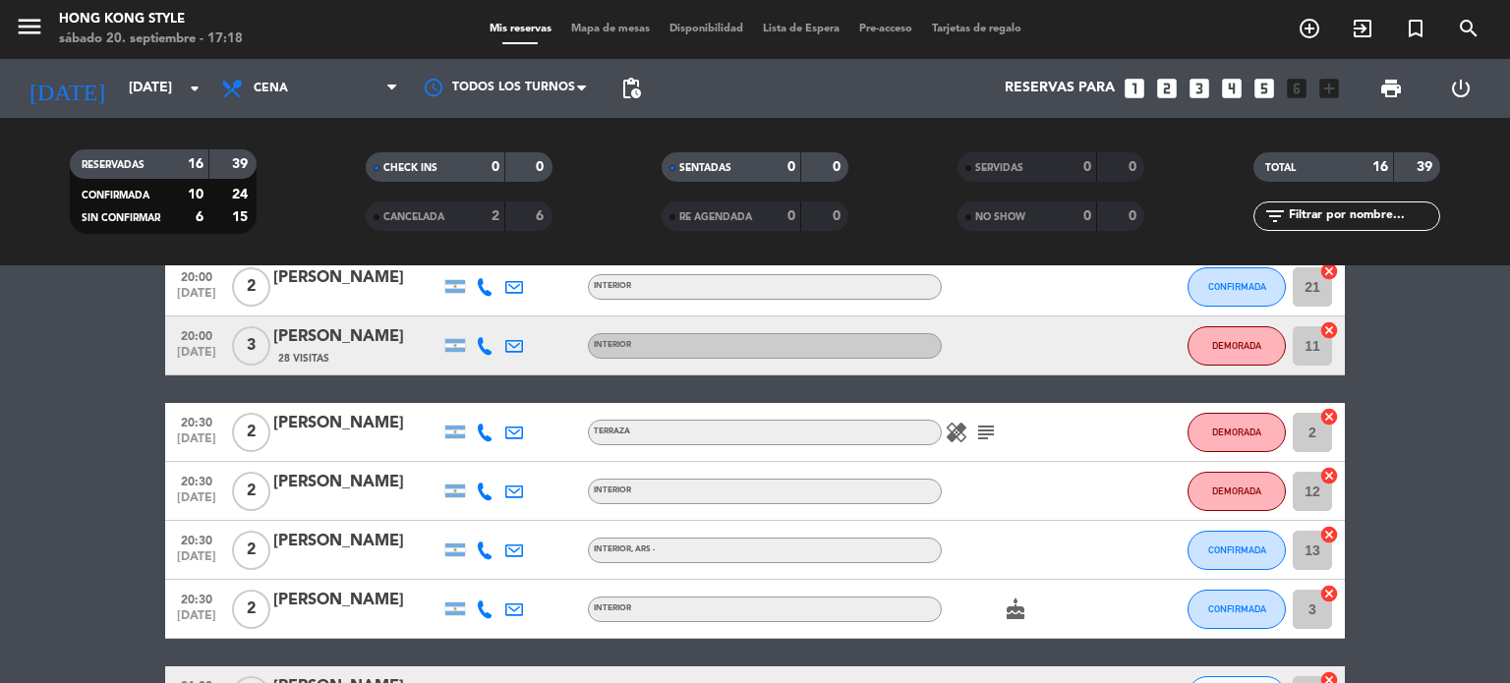
click at [484, 552] on icon at bounding box center [485, 551] width 18 height 18
click at [464, 520] on span "Copiar" at bounding box center [469, 517] width 41 height 21
click at [1246, 545] on span "CONFIRMADA" at bounding box center [1237, 550] width 58 height 11
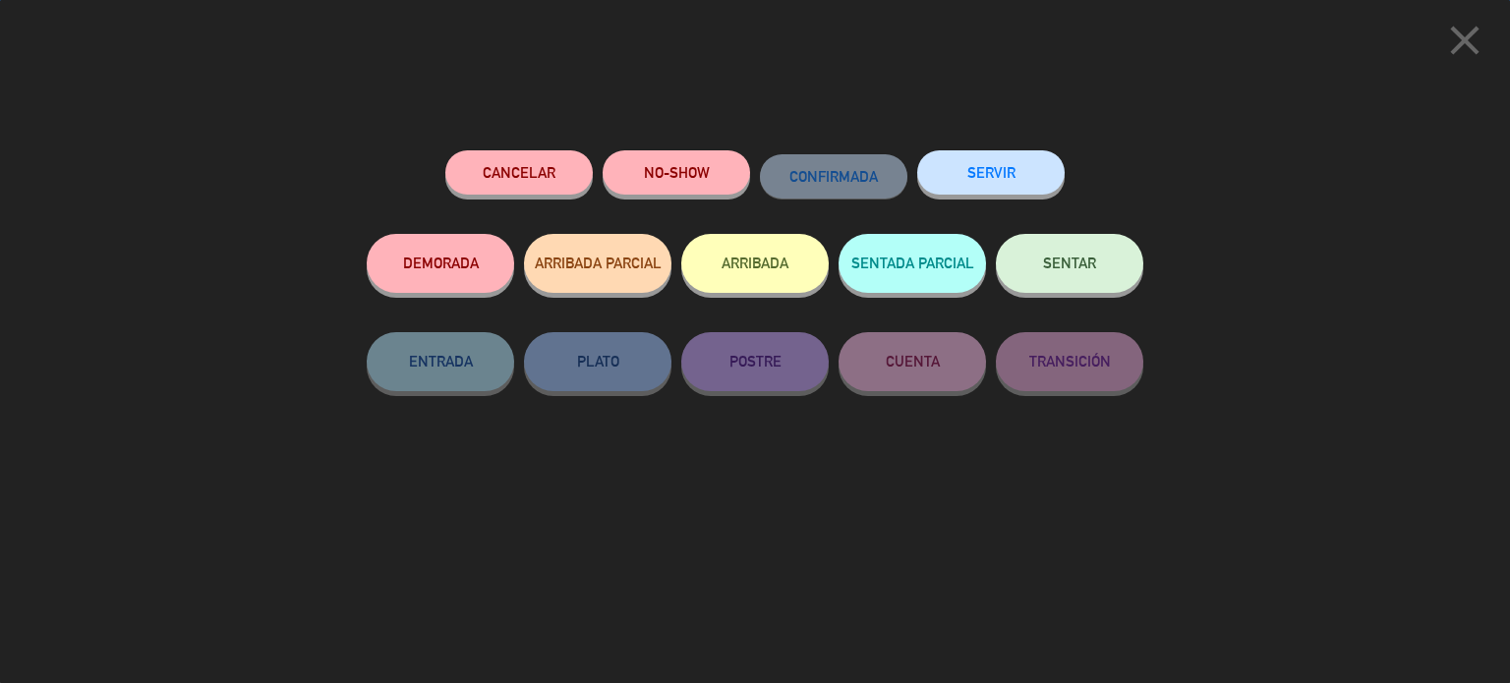
click at [446, 242] on button "DEMORADA" at bounding box center [440, 263] width 147 height 59
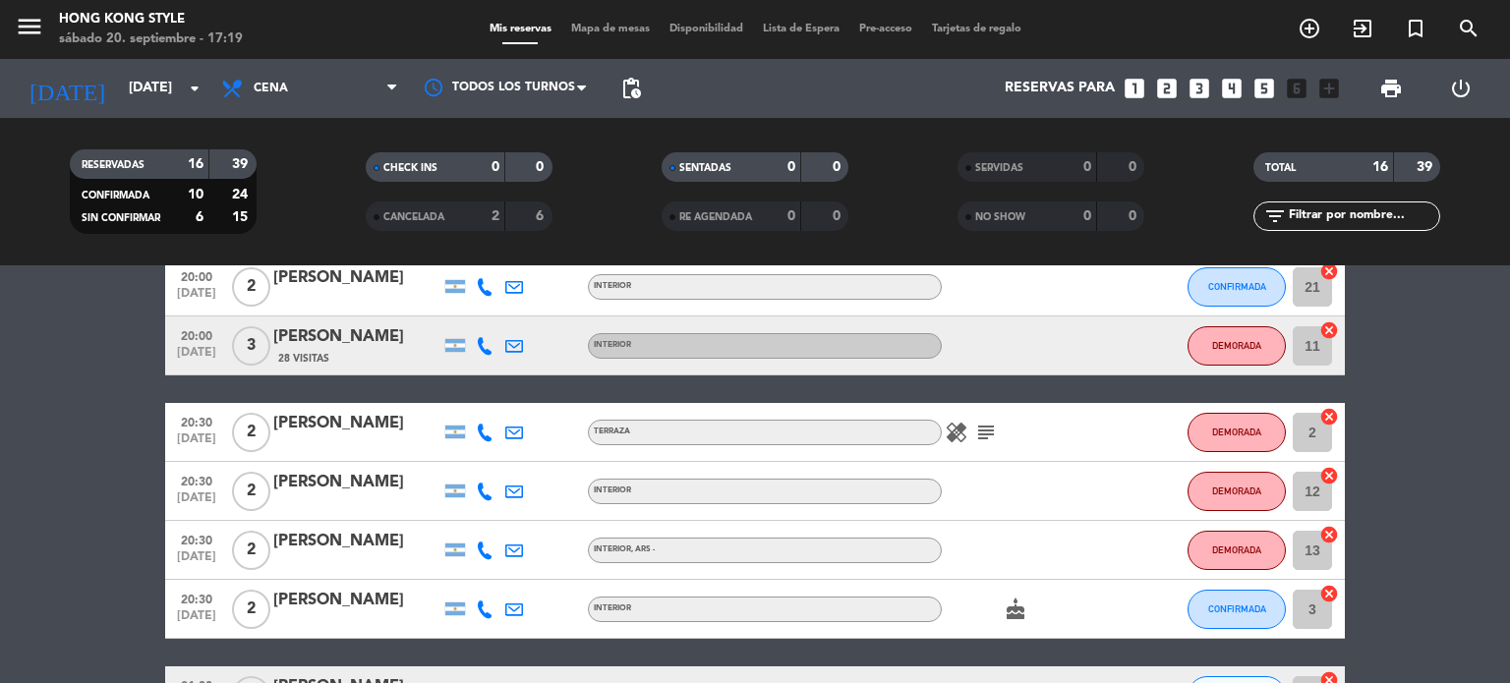
click at [488, 611] on icon at bounding box center [485, 610] width 18 height 18
click at [463, 573] on span "Copiar" at bounding box center [469, 576] width 41 height 21
click at [1219, 614] on button "CONFIRMADA" at bounding box center [1236, 609] width 98 height 39
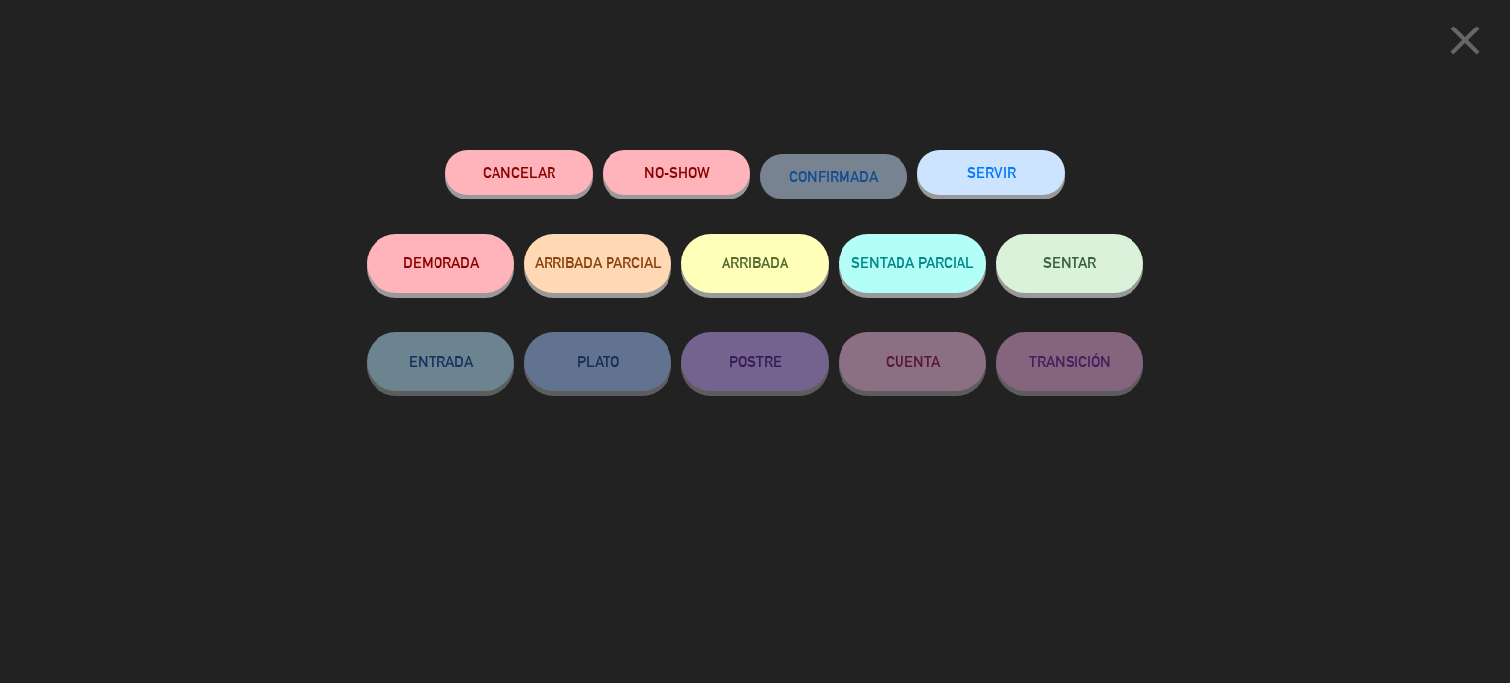
click at [476, 258] on button "DEMORADA" at bounding box center [440, 263] width 147 height 59
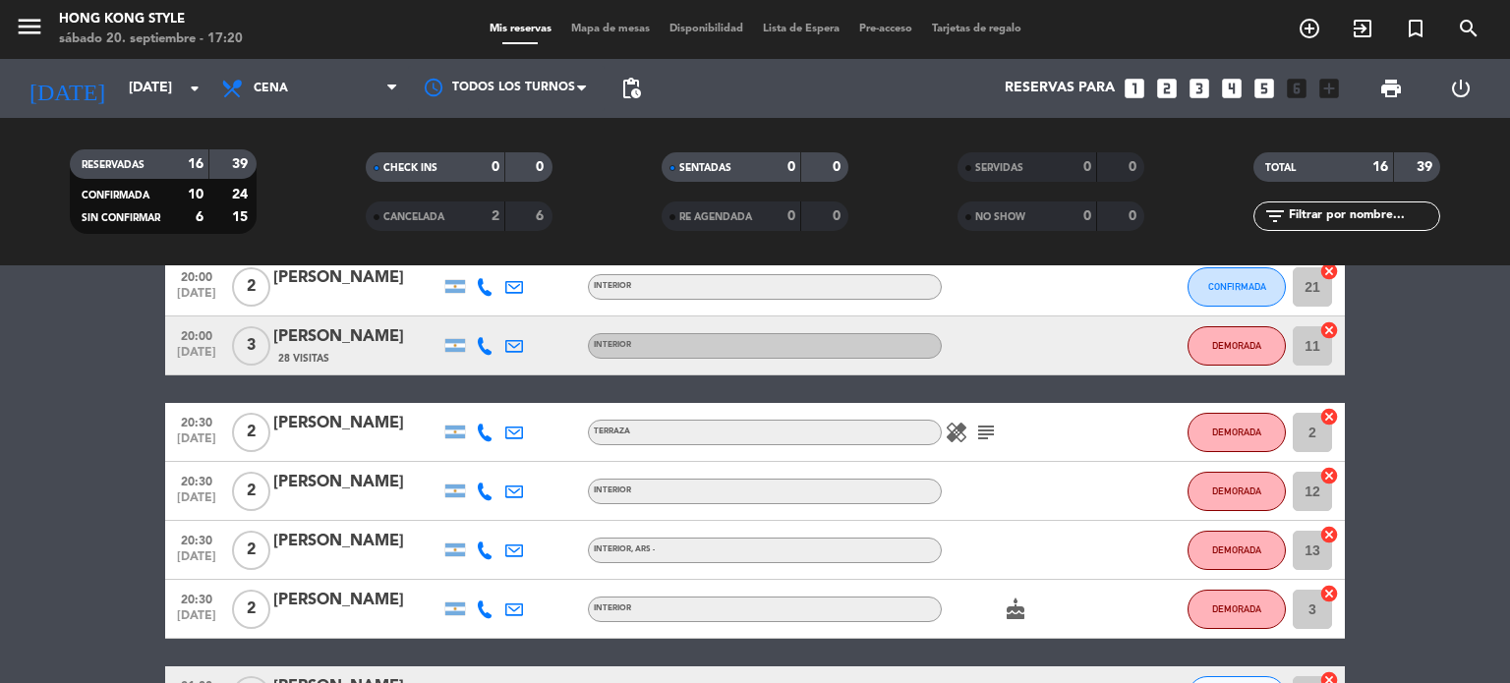
click at [1370, 362] on bookings-row "20:00 [DATE] 2 [PERSON_NAME] 2 Visitas TERRAZA CONFIRMADA 105 cancel 20:00 [DAT…" at bounding box center [755, 608] width 1510 height 1054
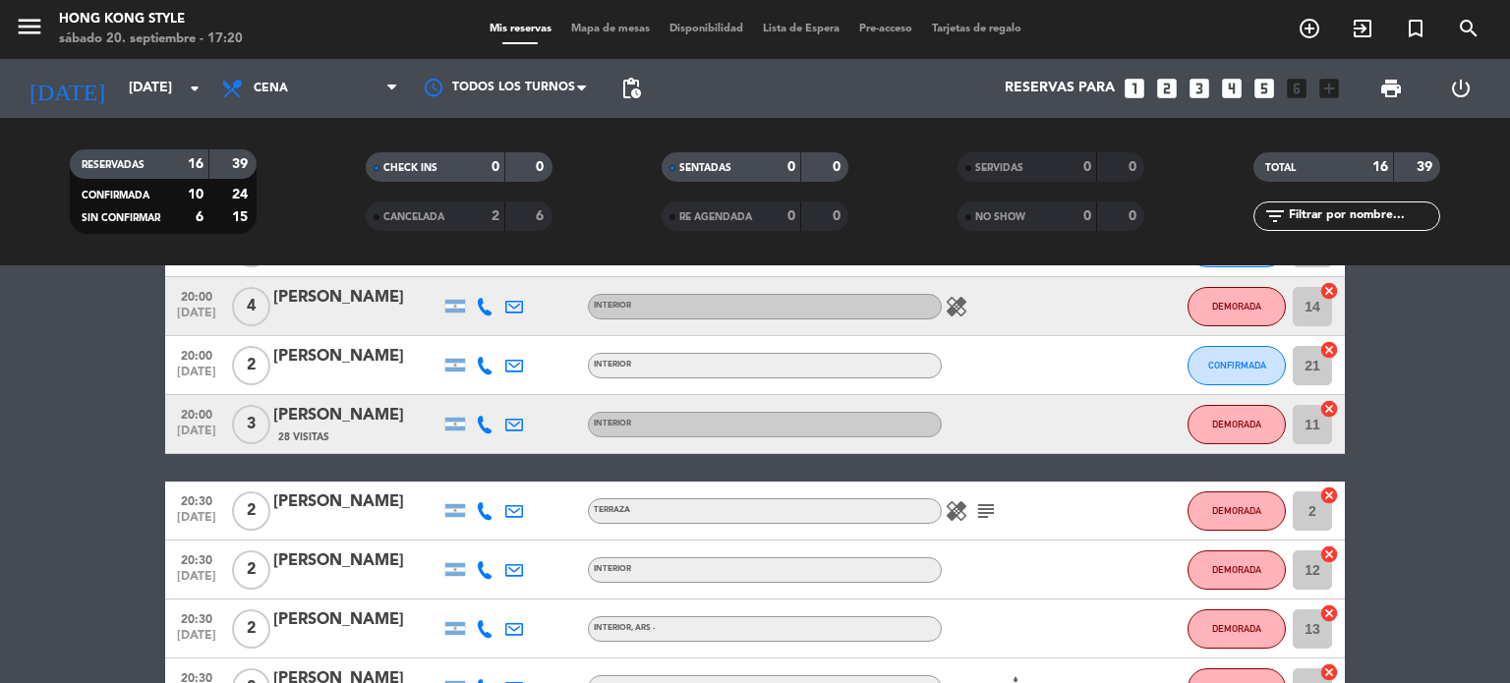
scroll to position [236, 0]
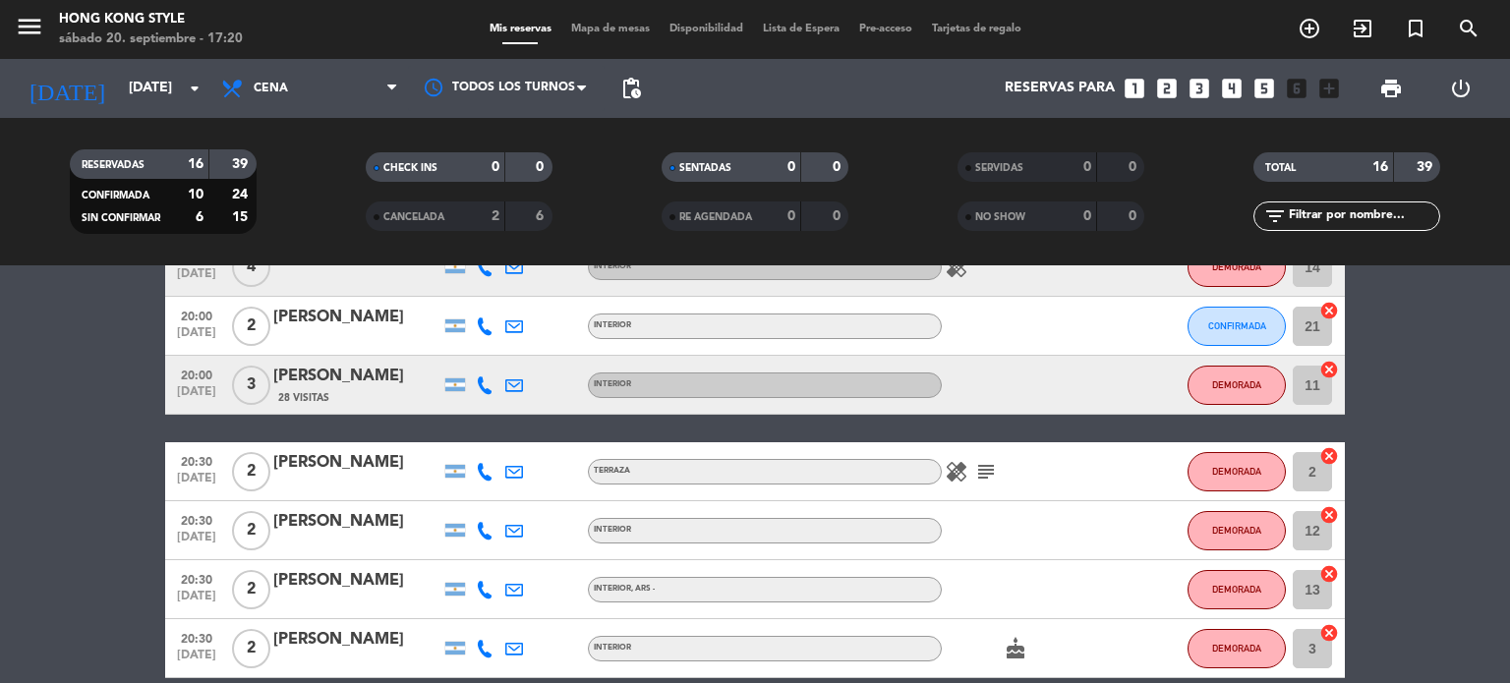
click at [321, 589] on div "[PERSON_NAME]" at bounding box center [356, 581] width 167 height 26
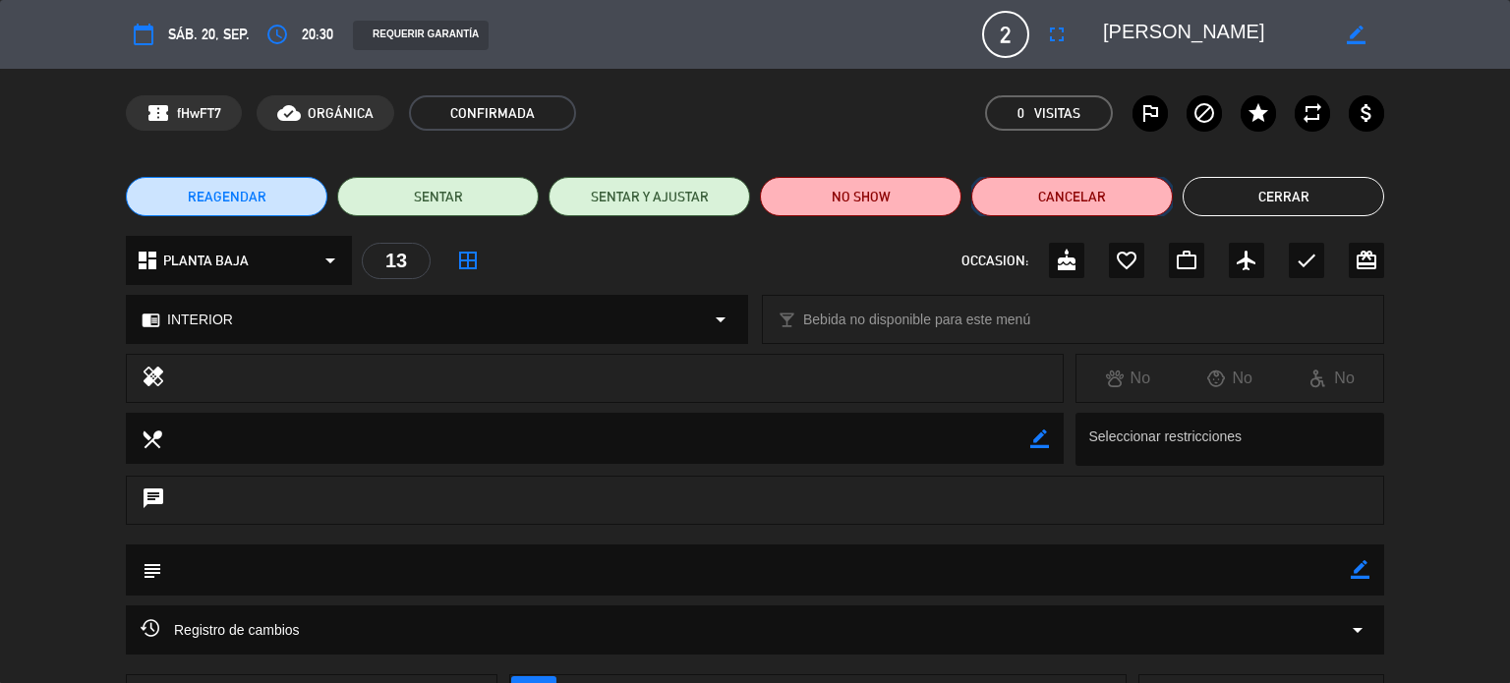
click at [1084, 201] on button "Cancelar" at bounding box center [1071, 196] width 201 height 39
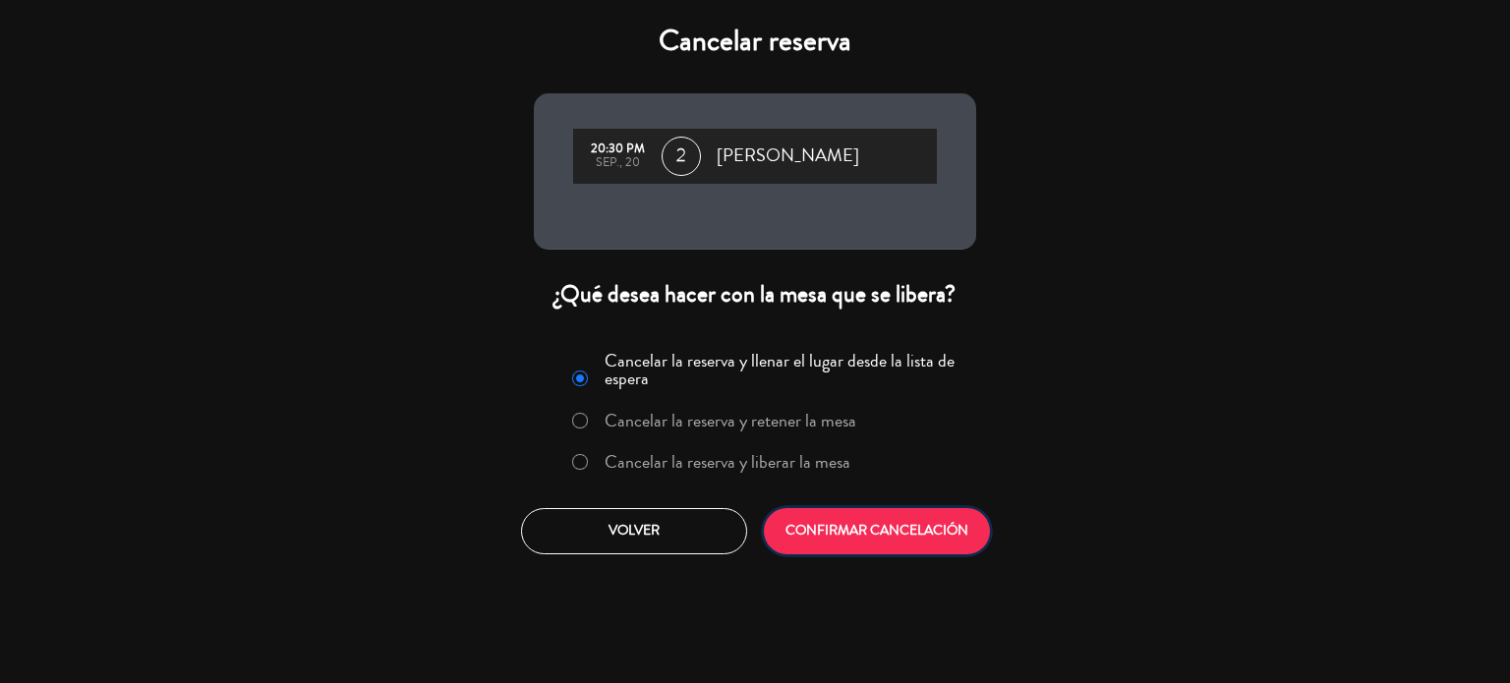
click at [908, 527] on button "CONFIRMAR CANCELACIÓN" at bounding box center [877, 531] width 226 height 46
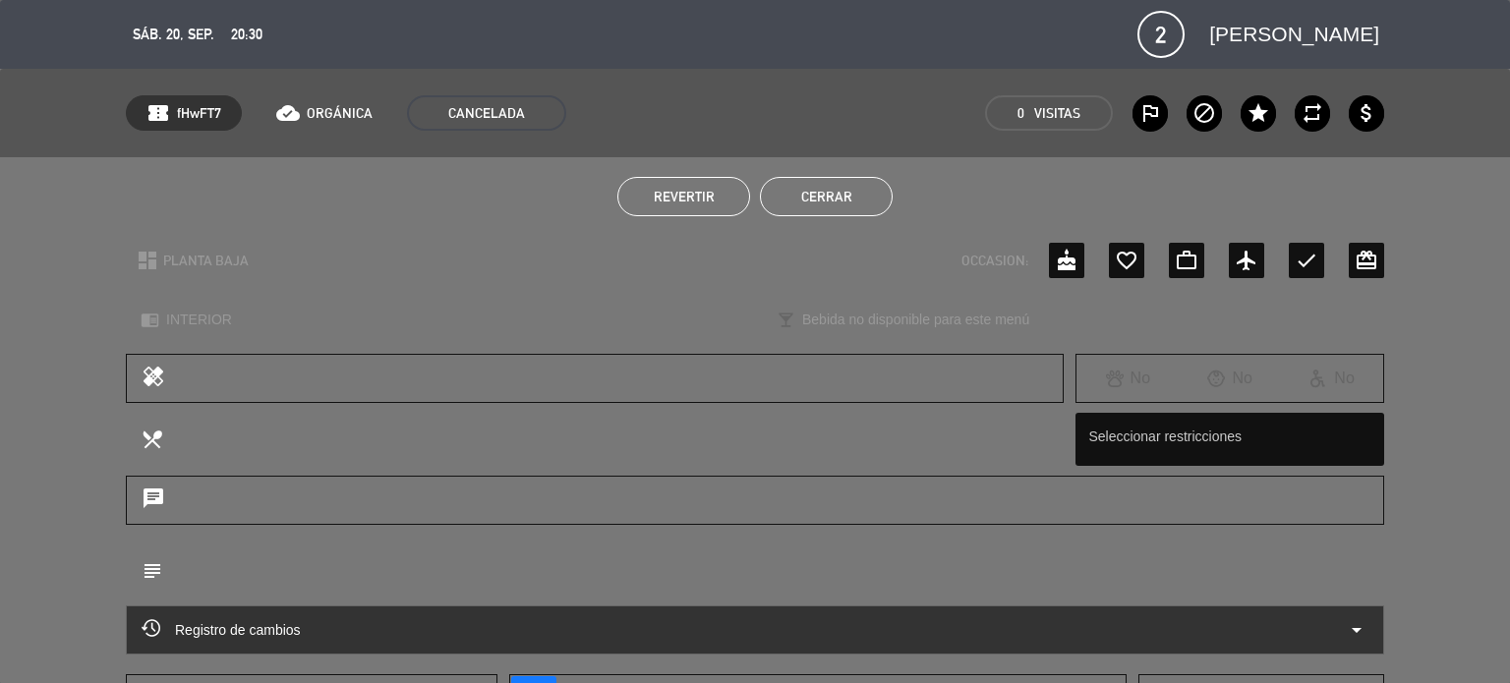
click at [794, 189] on button "Cerrar" at bounding box center [826, 196] width 133 height 39
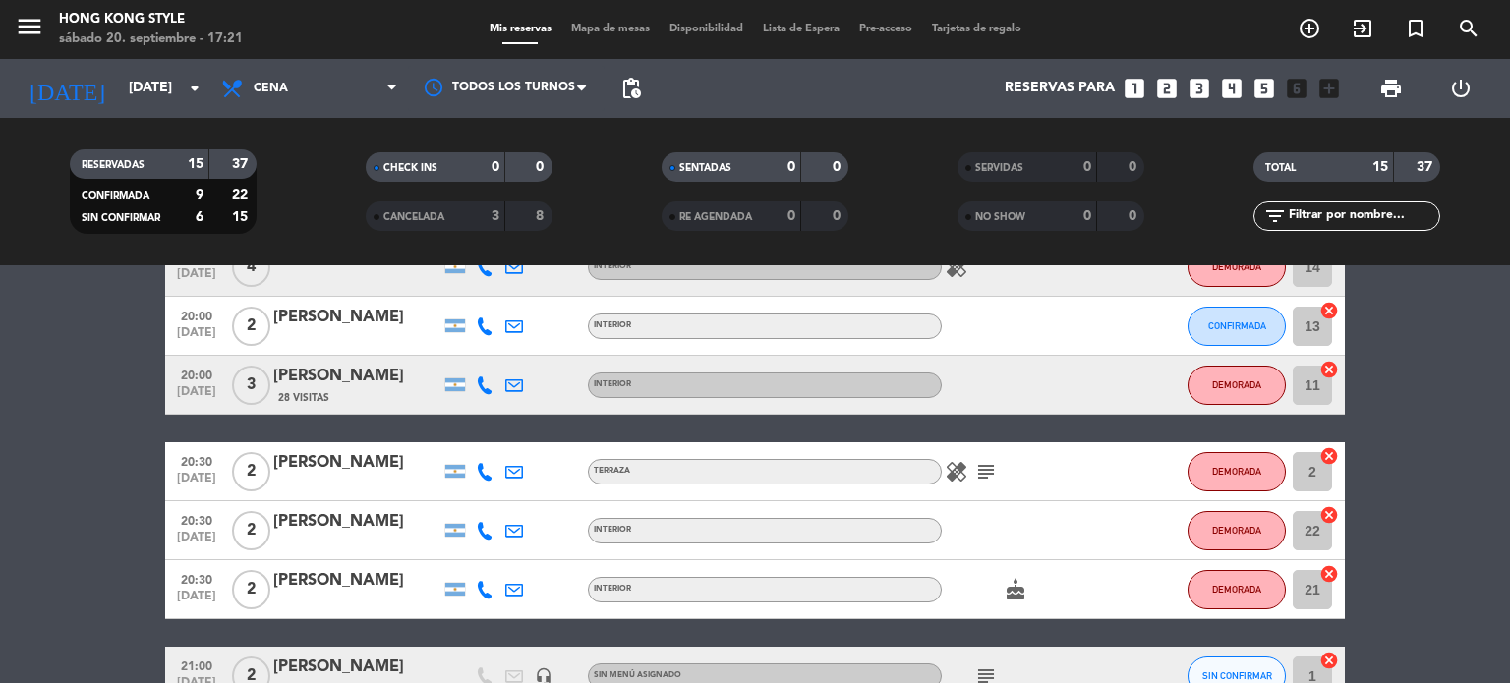
click at [1427, 608] on bookings-row "20:00 [DATE] 2 [PERSON_NAME] 2 Visitas TERRAZA CONFIRMADA 105 cancel 20:00 [DAT…" at bounding box center [755, 617] width 1510 height 995
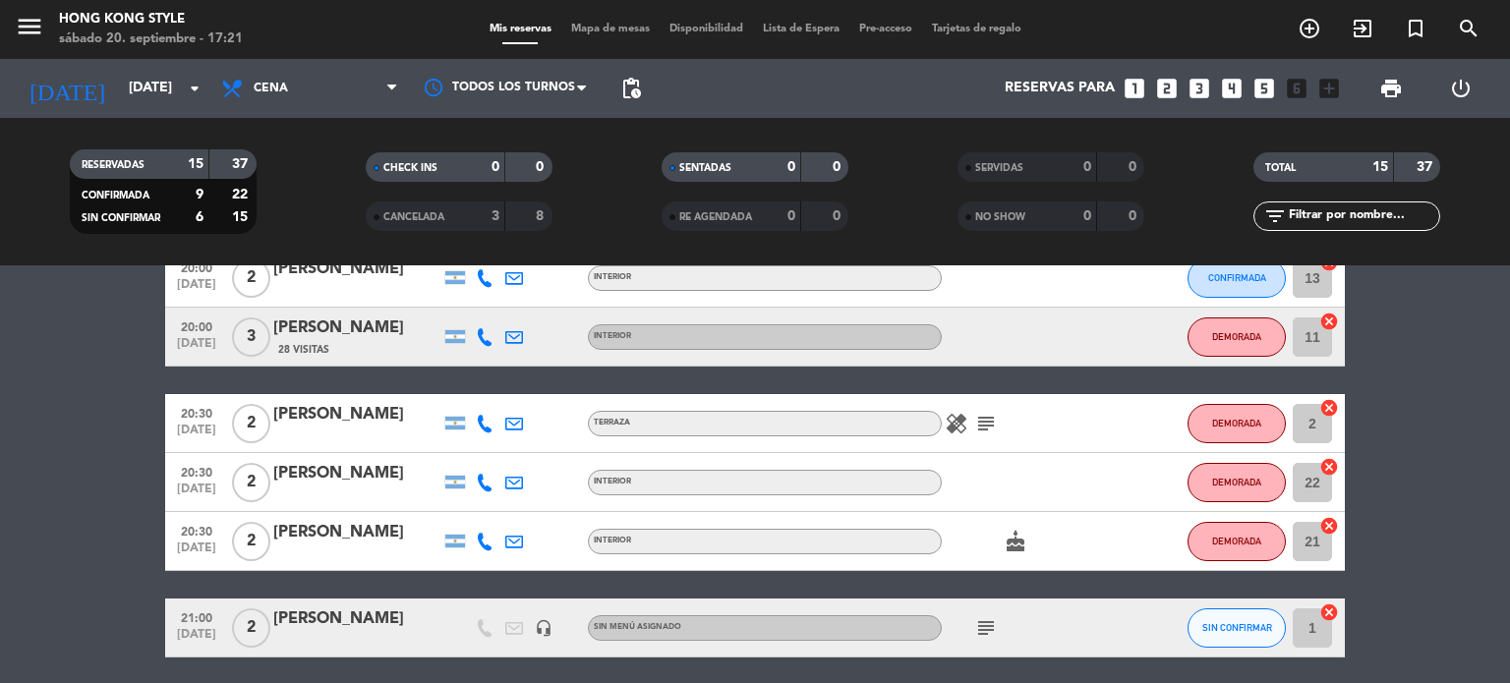
scroll to position [315, 0]
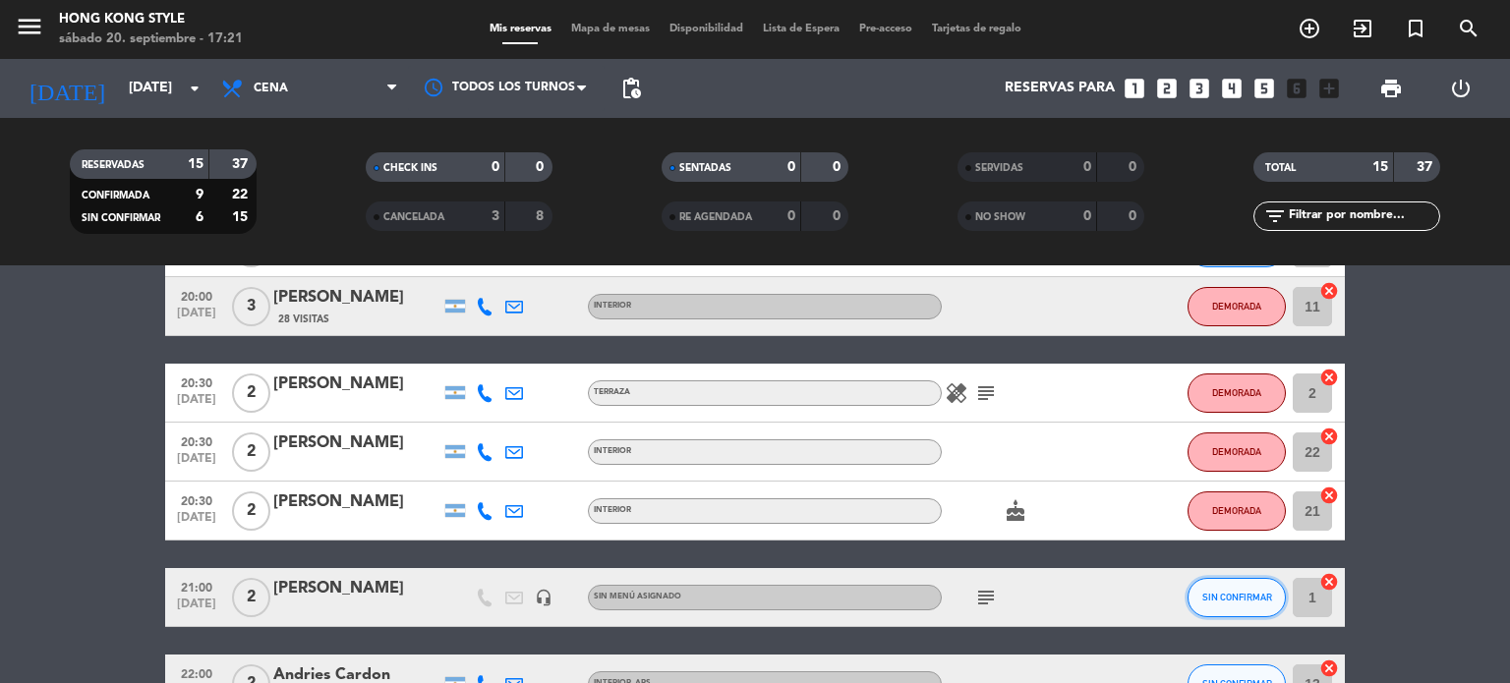
click at [1274, 593] on button "SIN CONFIRMAR" at bounding box center [1236, 597] width 98 height 39
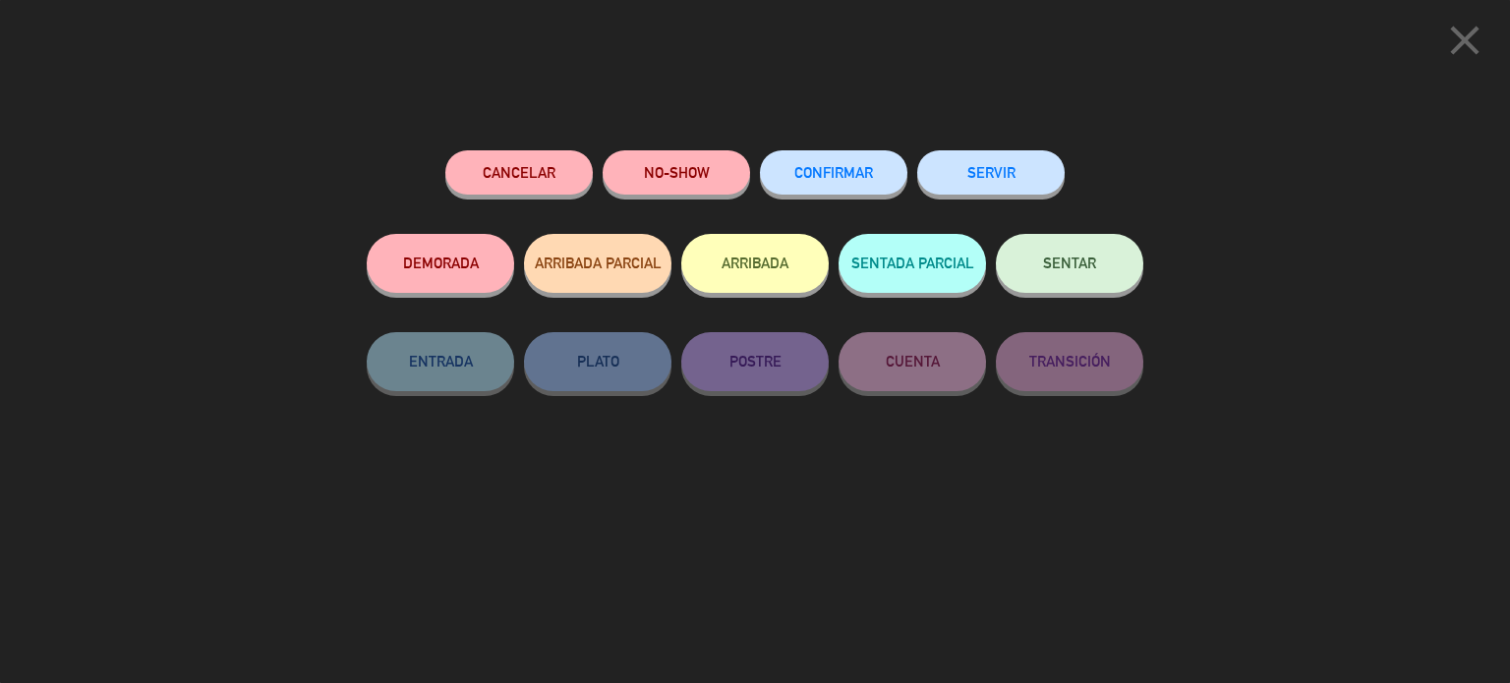
click at [826, 187] on button "CONFIRMAR" at bounding box center [833, 172] width 147 height 44
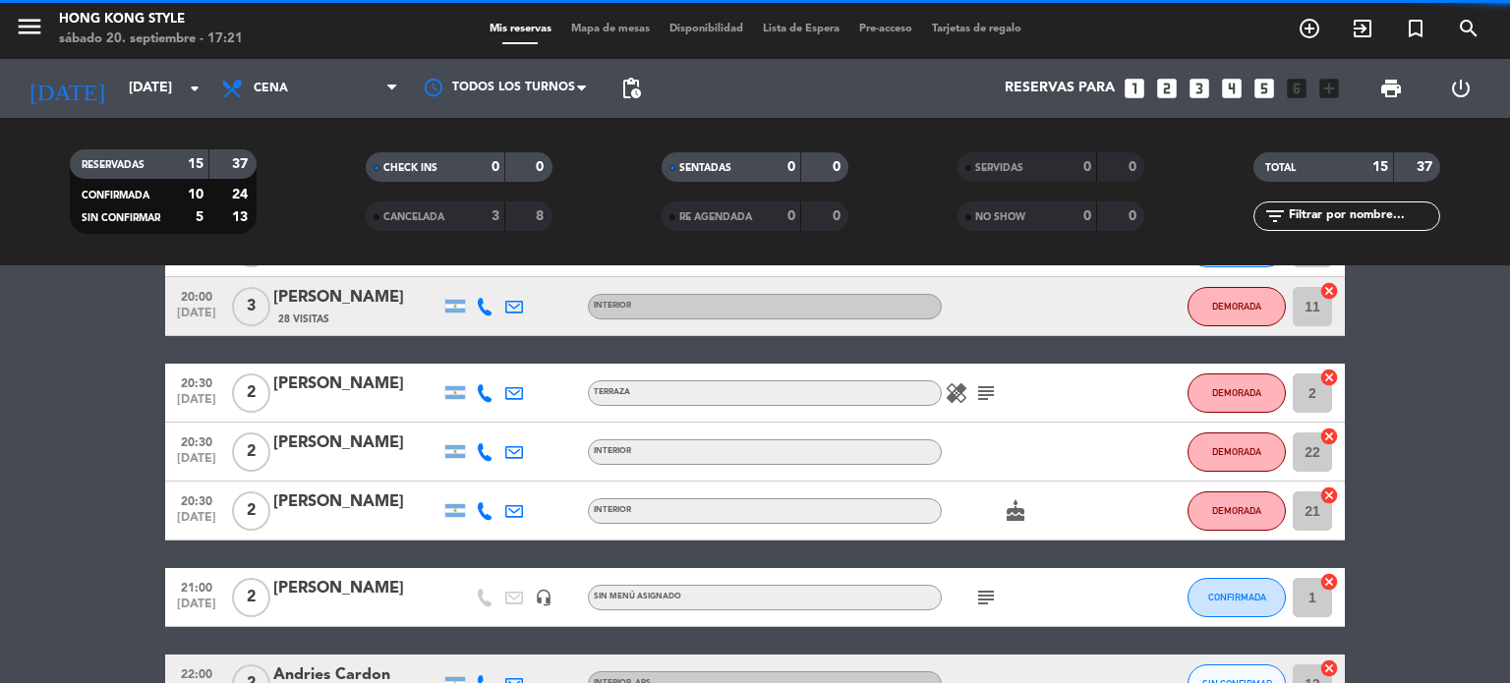
click at [1405, 582] on bookings-row "20:00 [DATE] 2 [PERSON_NAME] 2 Visitas TERRAZA CONFIRMADA 105 cancel 20:00 [DAT…" at bounding box center [755, 538] width 1510 height 995
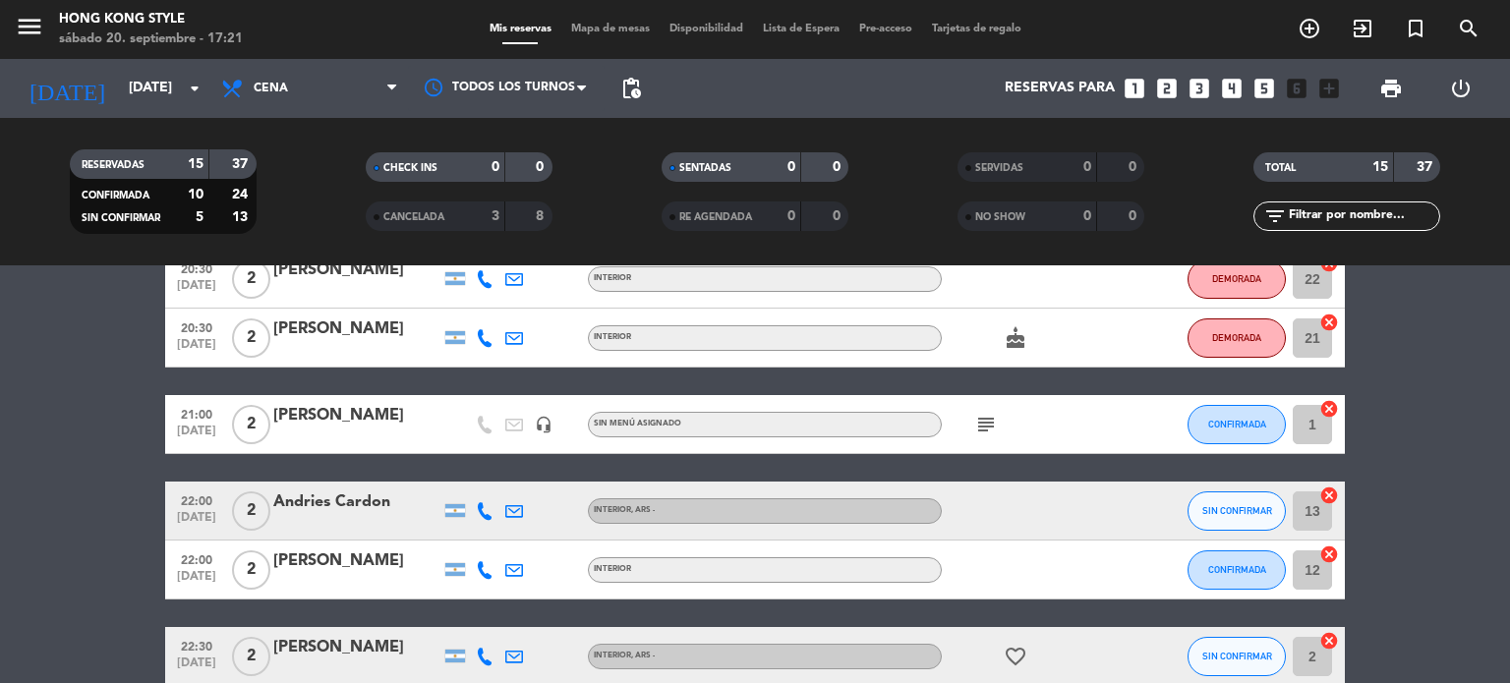
scroll to position [550, 0]
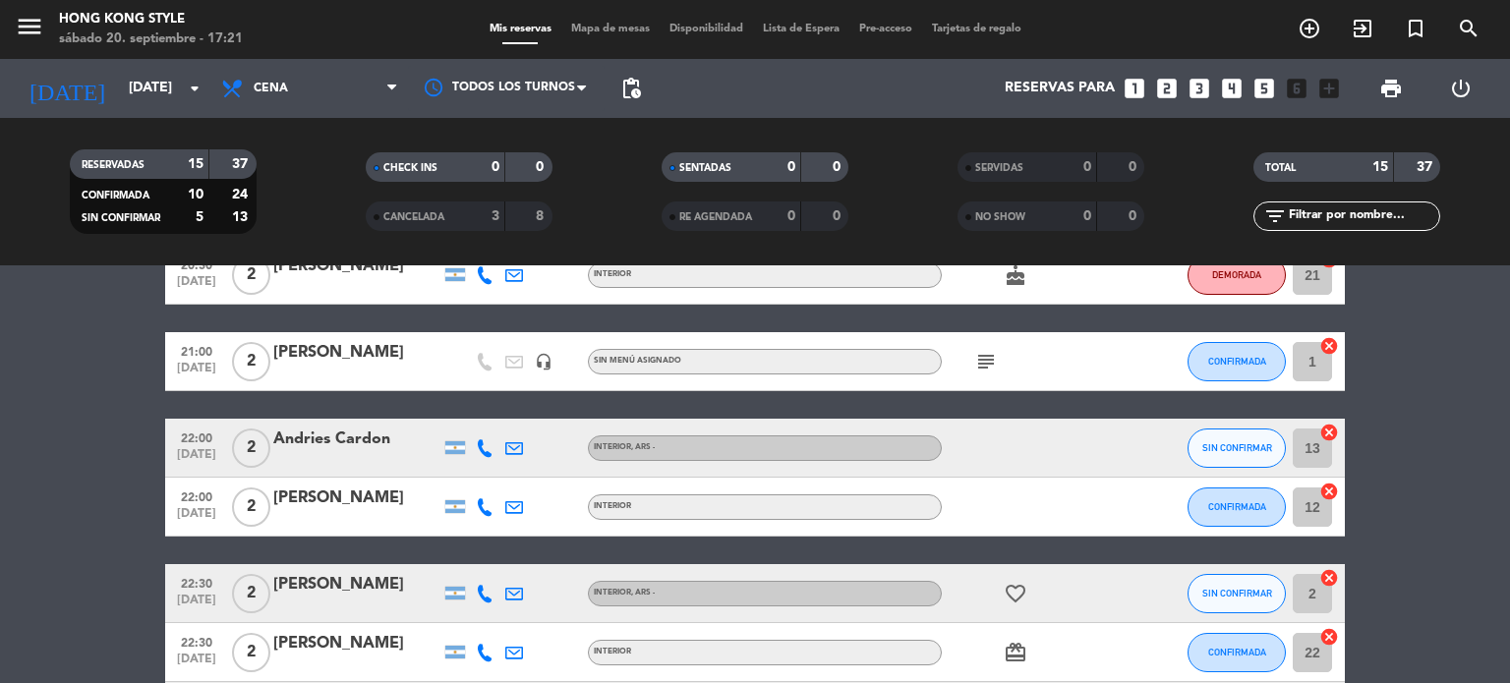
click at [482, 450] on icon at bounding box center [485, 448] width 18 height 18
click at [464, 415] on span "Copiar" at bounding box center [465, 415] width 41 height 21
click at [1234, 447] on span "SIN CONFIRMAR" at bounding box center [1237, 447] width 70 height 11
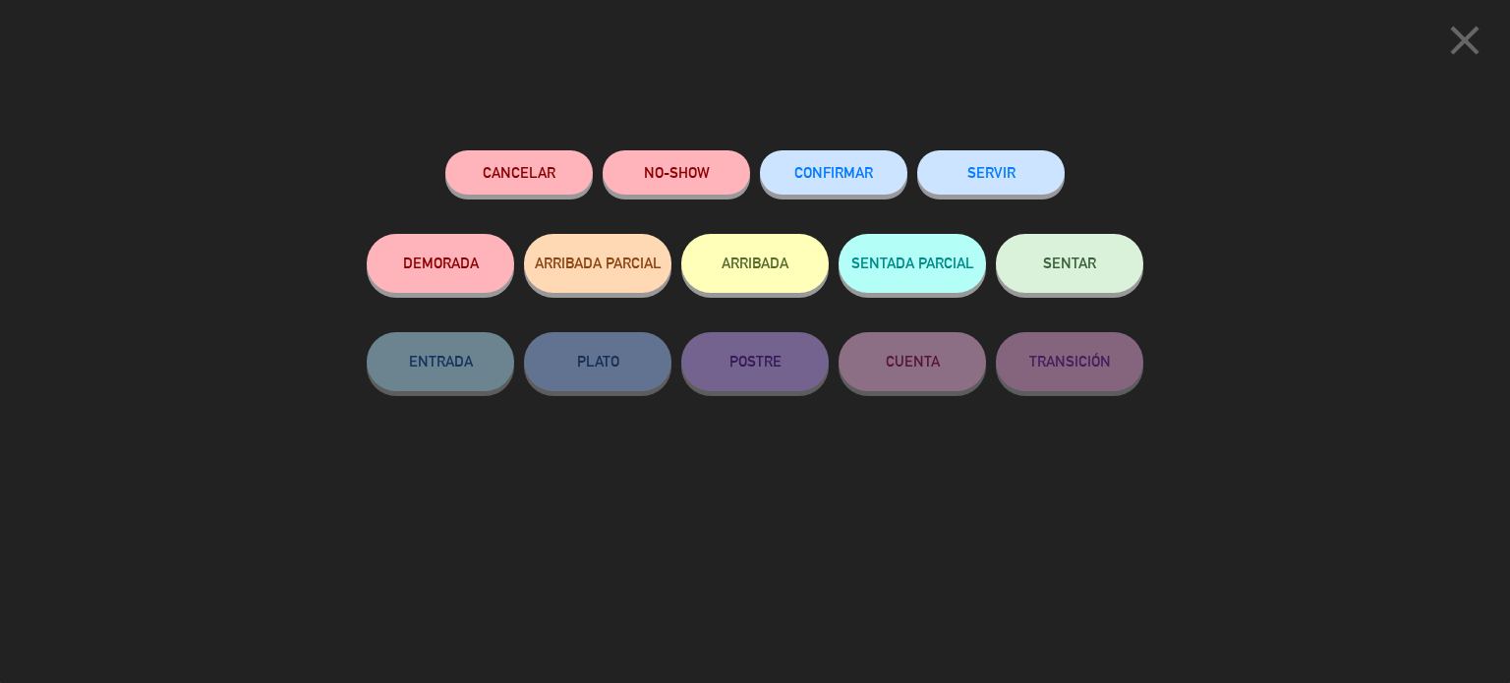
click at [451, 264] on button "DEMORADA" at bounding box center [440, 263] width 147 height 59
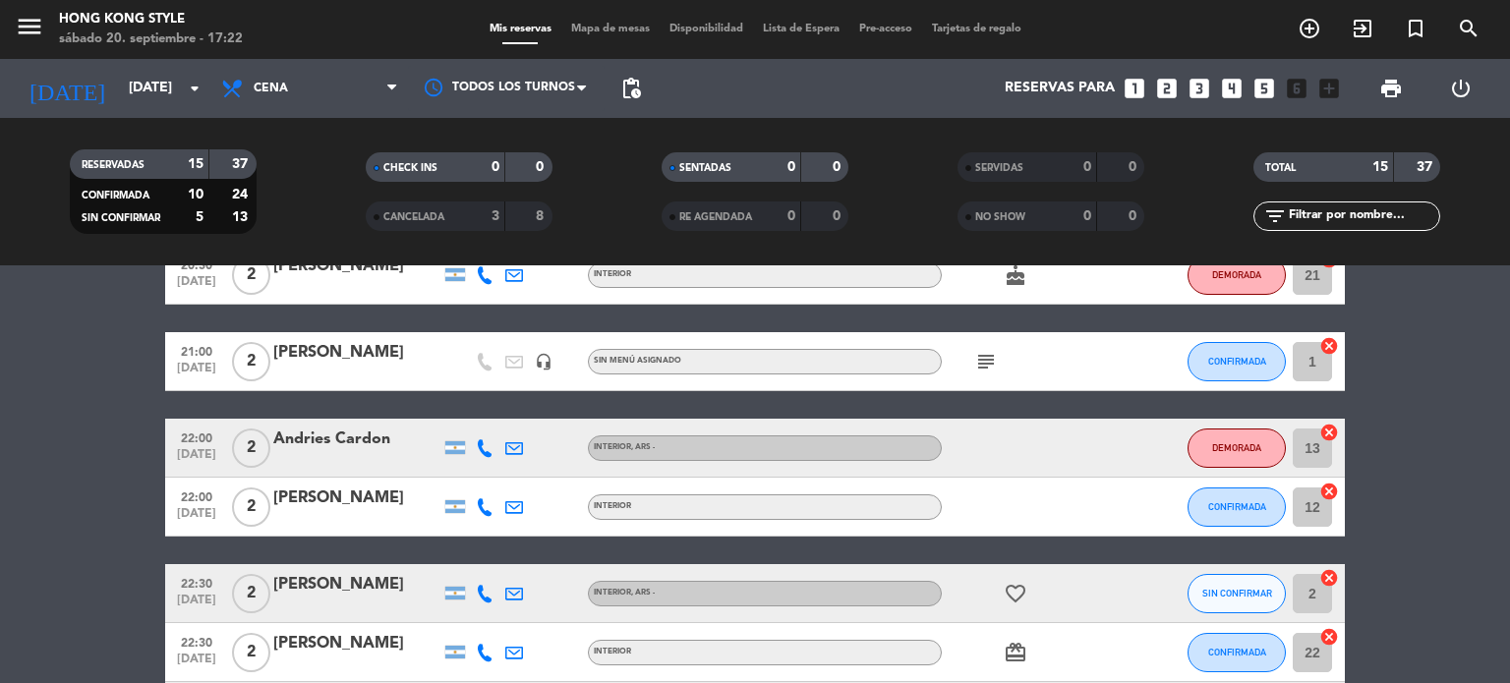
click at [478, 505] on icon at bounding box center [485, 507] width 18 height 18
click at [464, 481] on span "Copiar" at bounding box center [469, 474] width 41 height 21
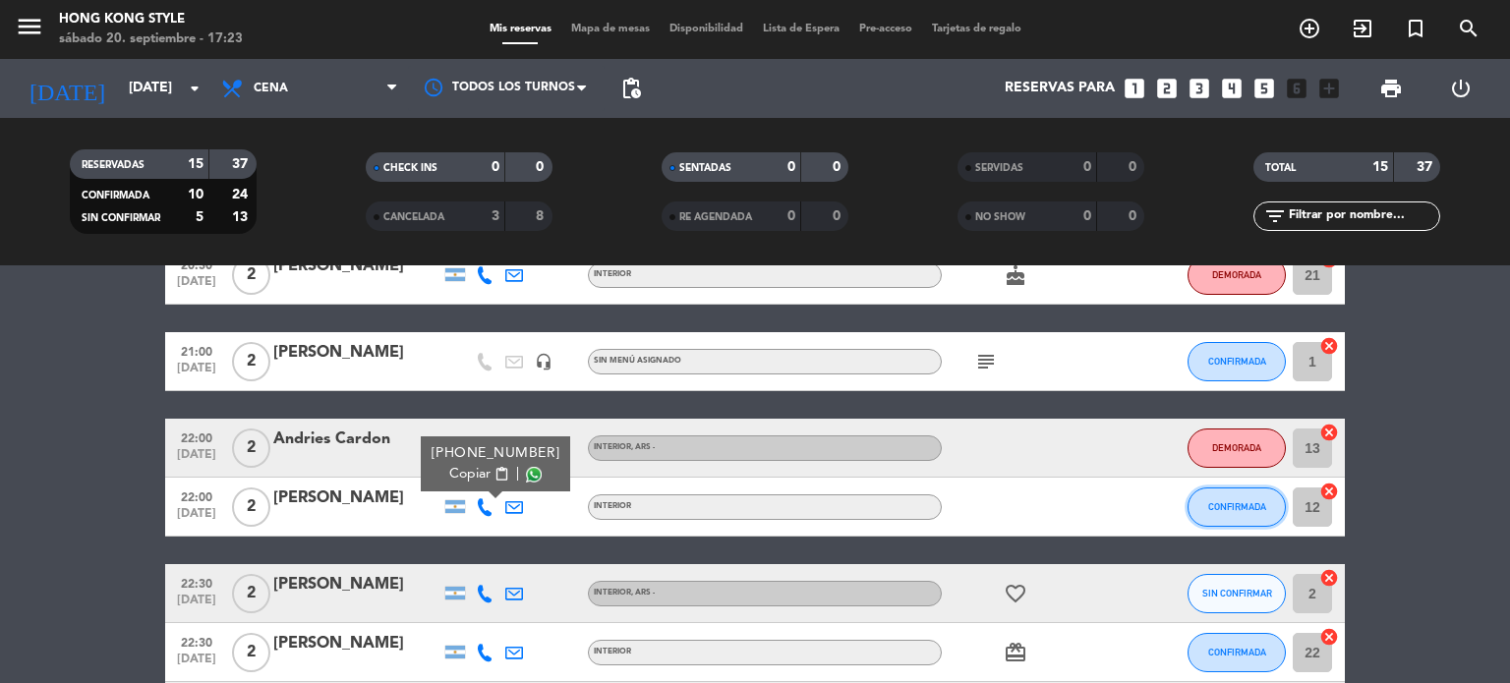
click at [1234, 507] on span "CONFIRMADA" at bounding box center [1237, 506] width 58 height 11
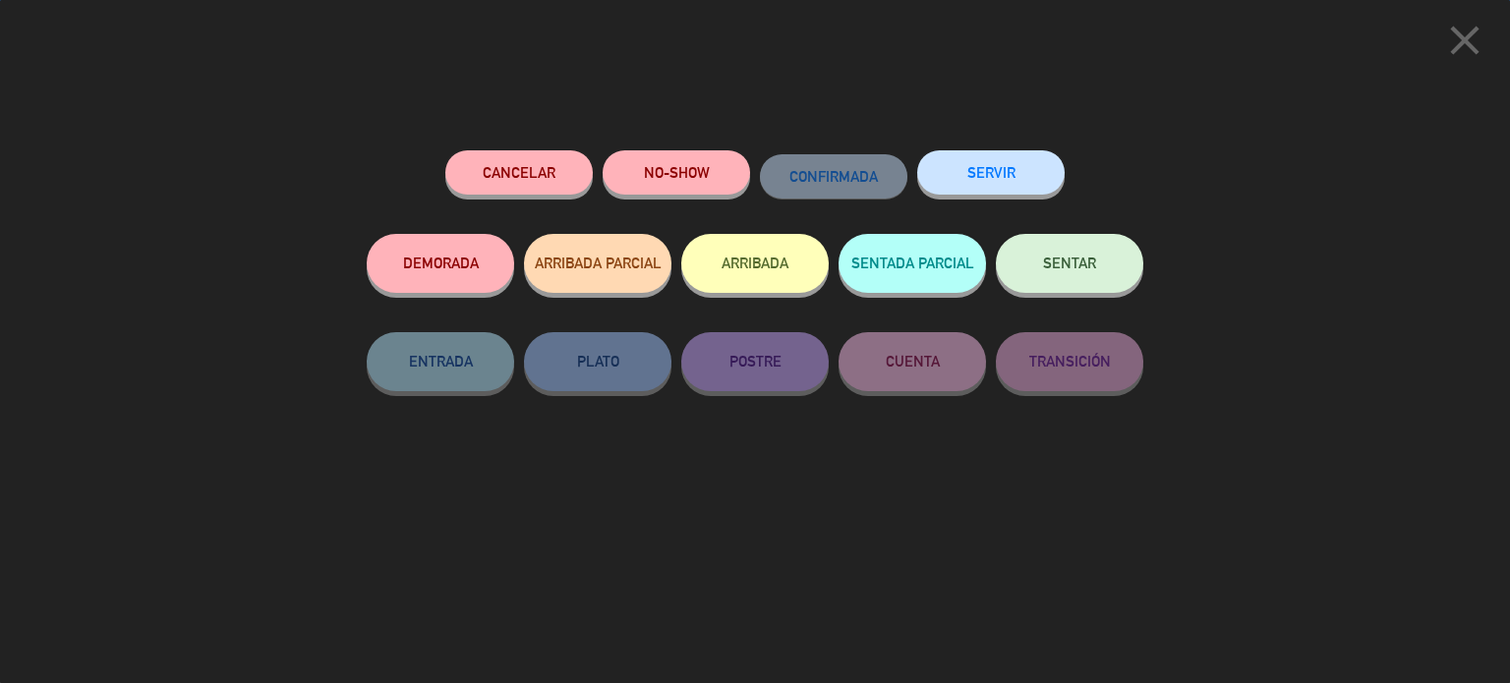
click at [430, 272] on button "DEMORADA" at bounding box center [440, 263] width 147 height 59
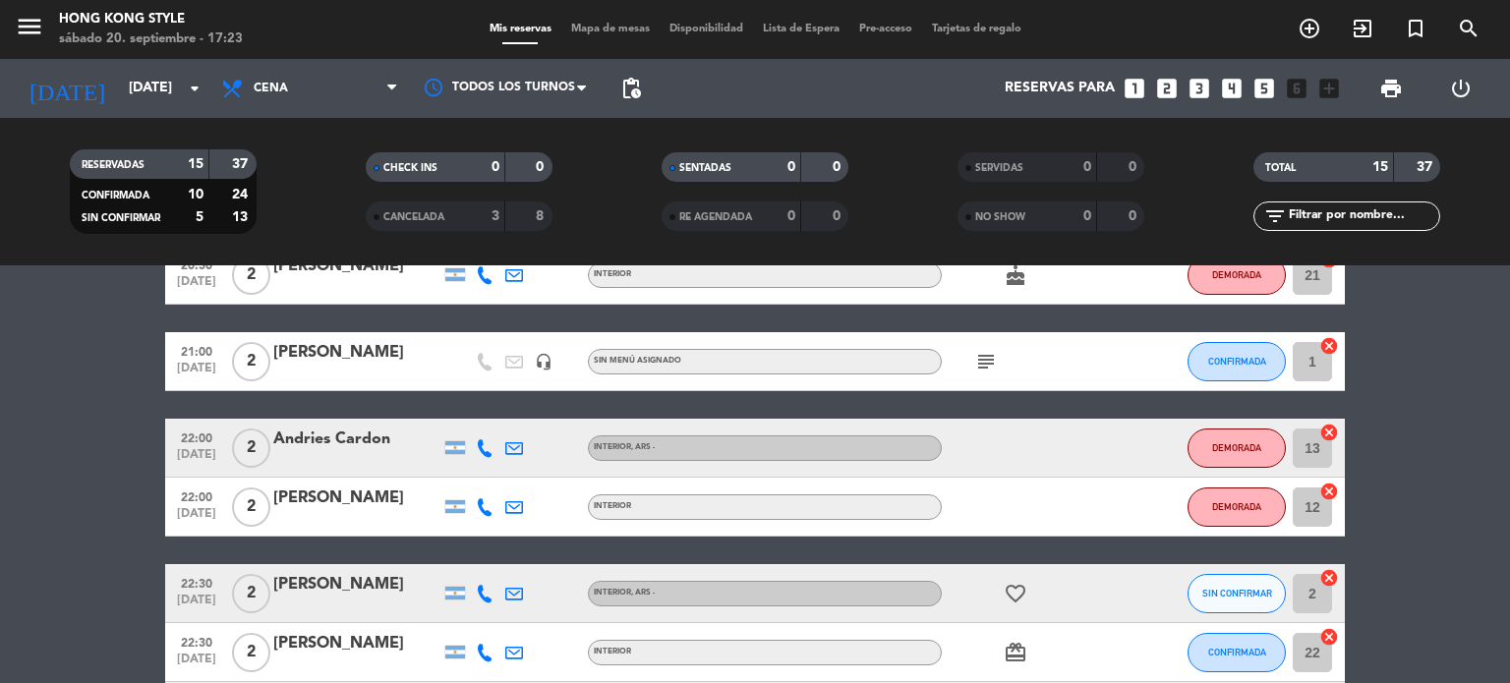
click at [1402, 416] on bookings-row "20:00 [DATE] 2 [PERSON_NAME] 2 Visitas TERRAZA CONFIRMADA 105 cancel 20:00 [DAT…" at bounding box center [755, 302] width 1510 height 995
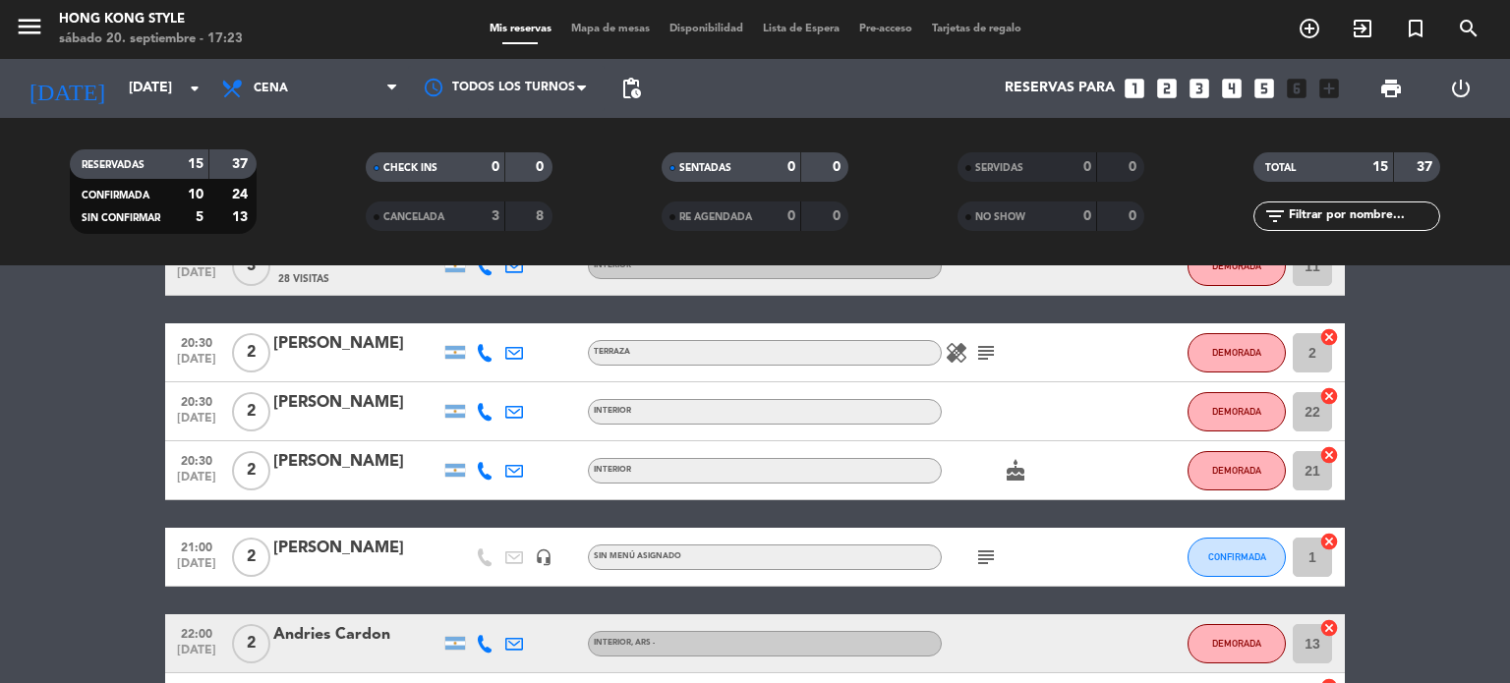
scroll to position [354, 0]
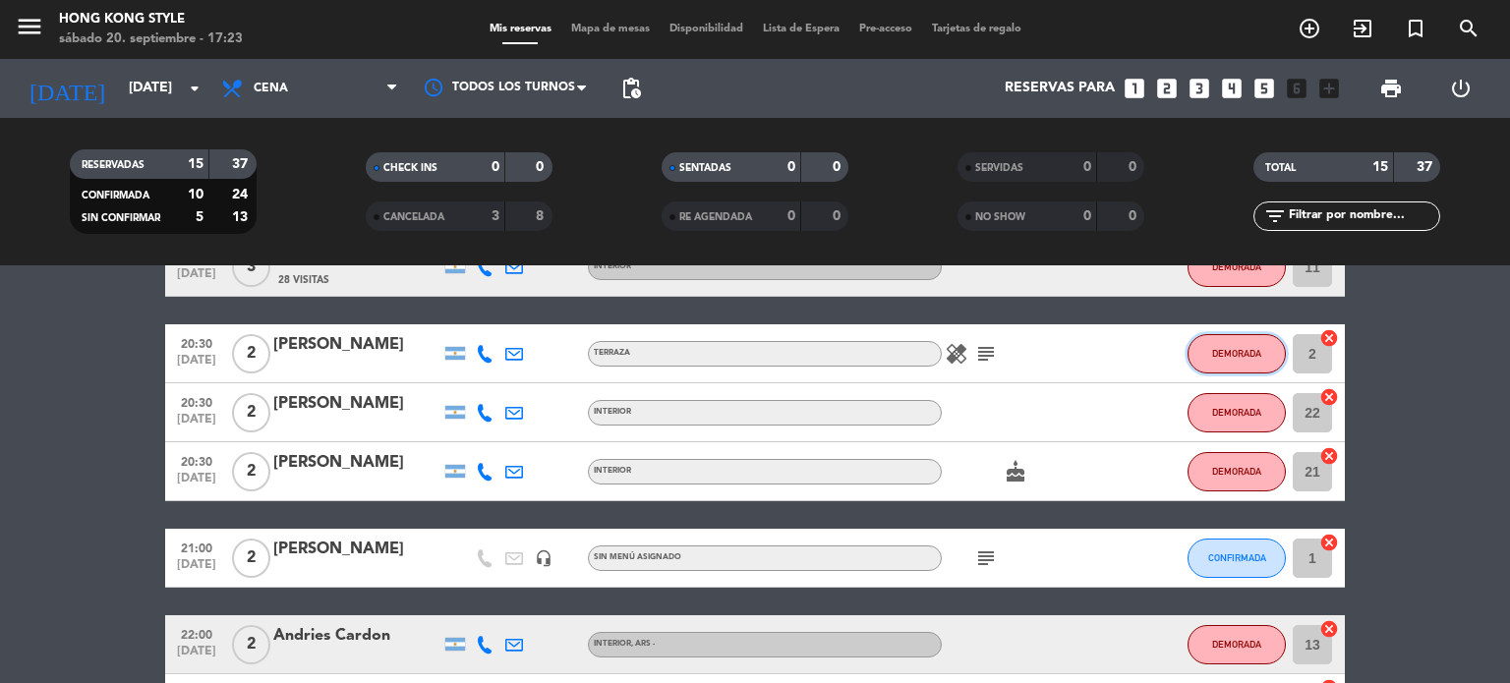
click at [1240, 365] on button "DEMORADA" at bounding box center [1236, 353] width 98 height 39
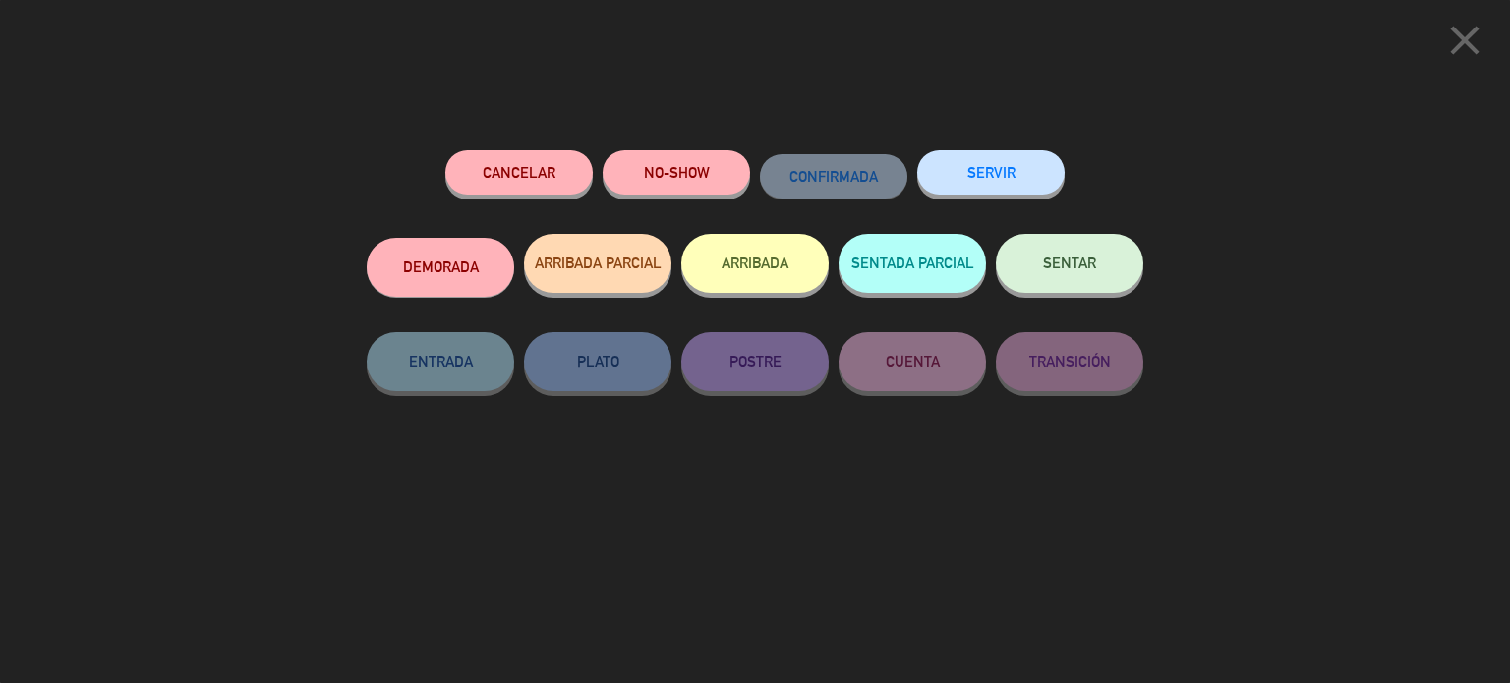
click at [408, 287] on button "DEMORADA" at bounding box center [440, 267] width 147 height 59
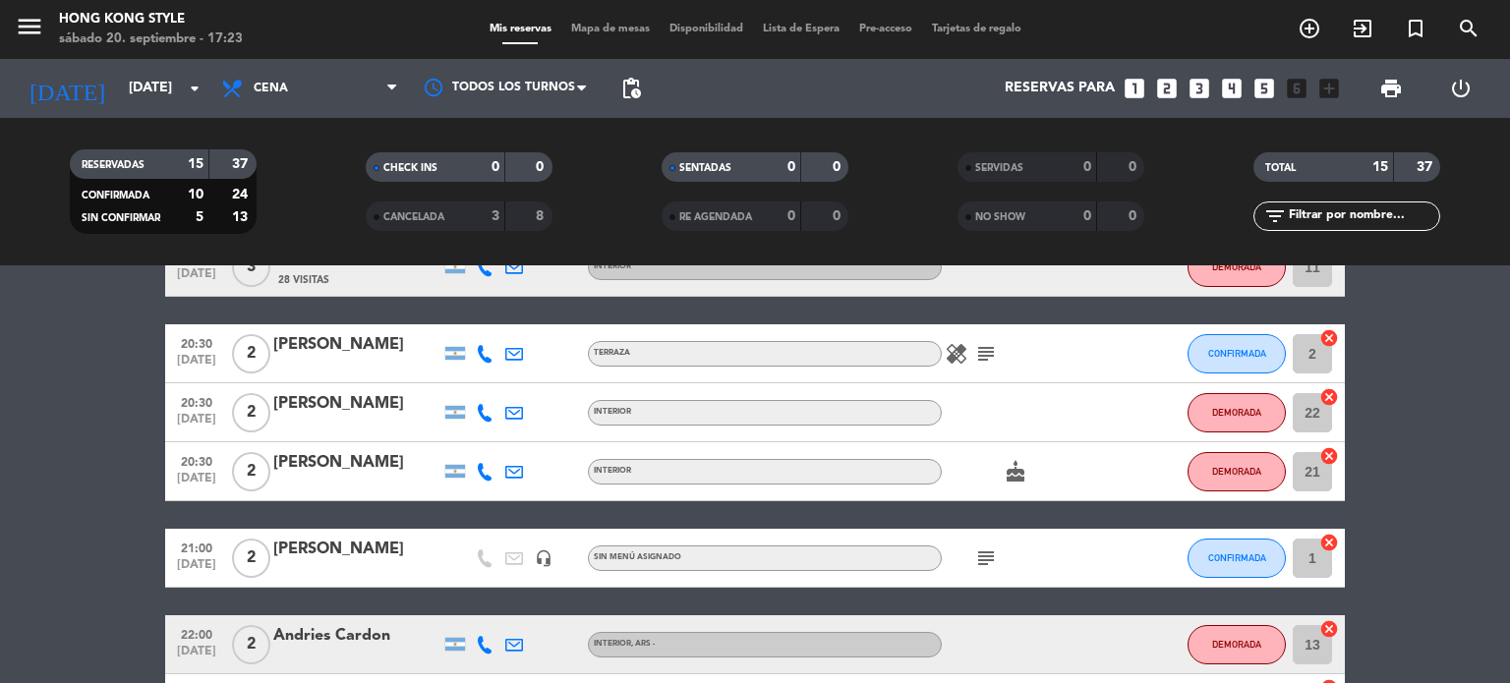
click at [1415, 432] on bookings-row "20:00 [DATE] 2 [PERSON_NAME] 2 Visitas TERRAZA CONFIRMADA 105 cancel 20:00 [DAT…" at bounding box center [755, 499] width 1510 height 995
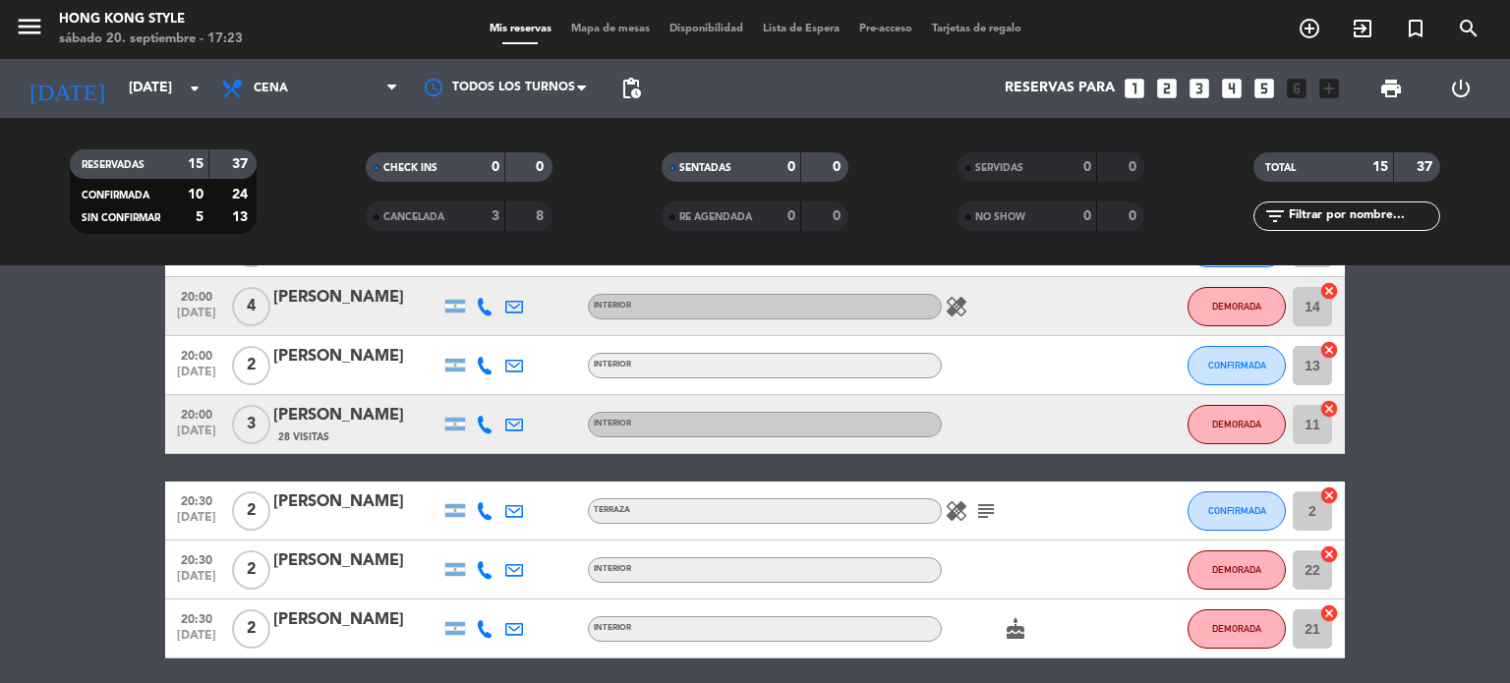
scroll to position [157, 0]
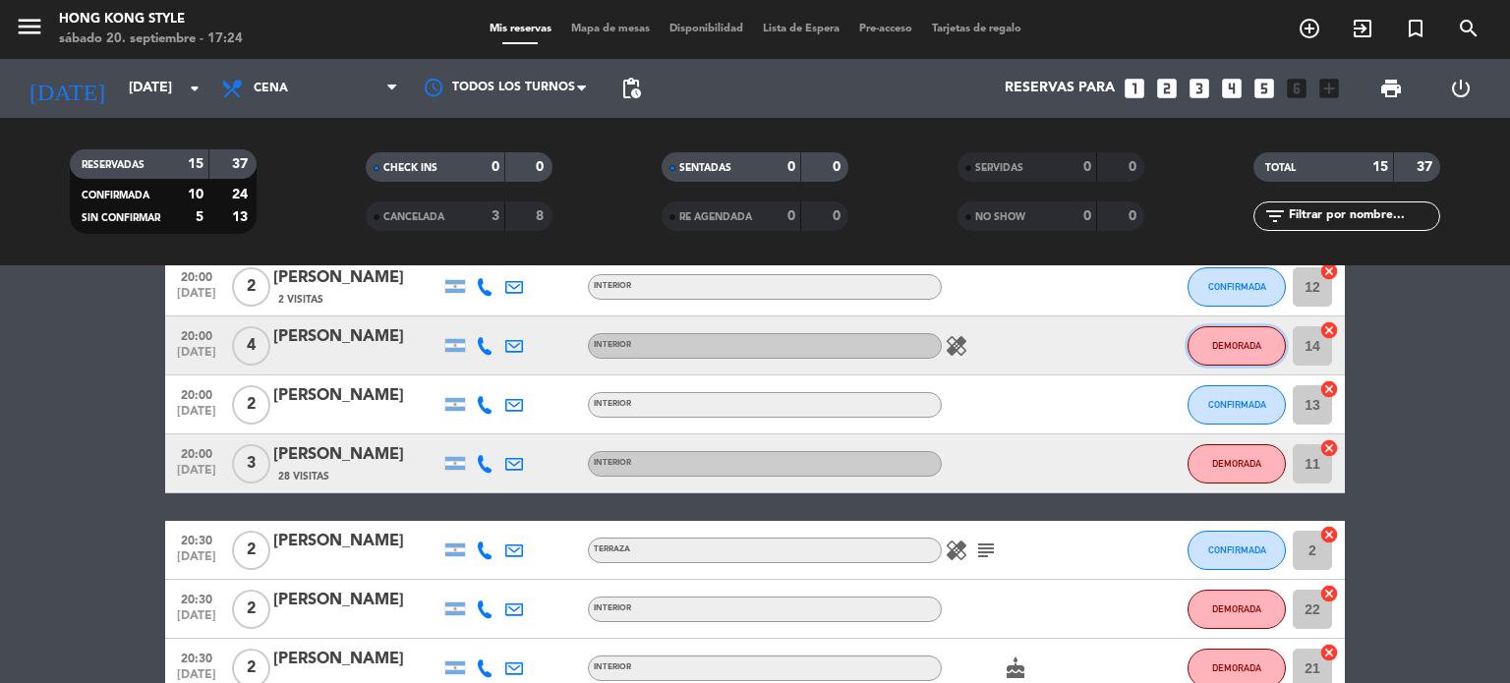
click at [1259, 353] on button "DEMORADA" at bounding box center [1236, 345] width 98 height 39
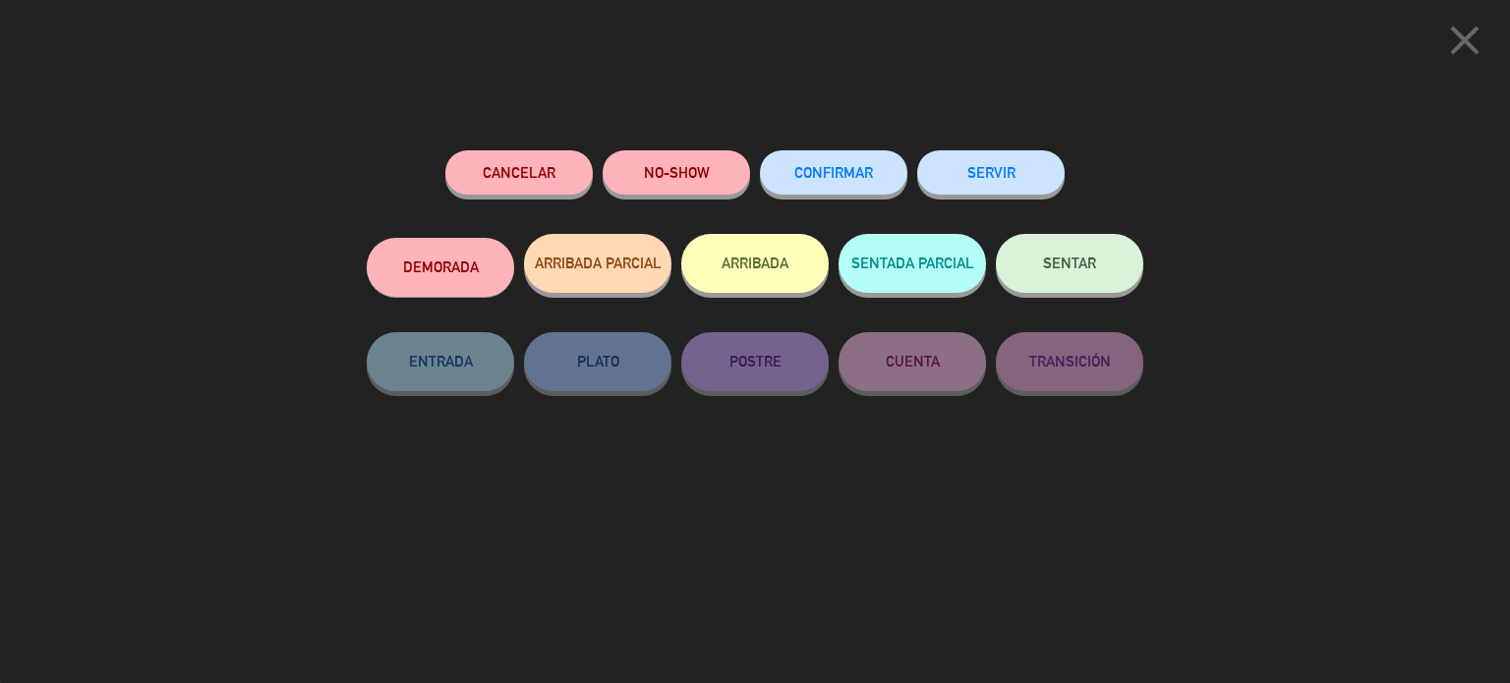
click at [845, 166] on span "CONFIRMAR" at bounding box center [833, 172] width 79 height 17
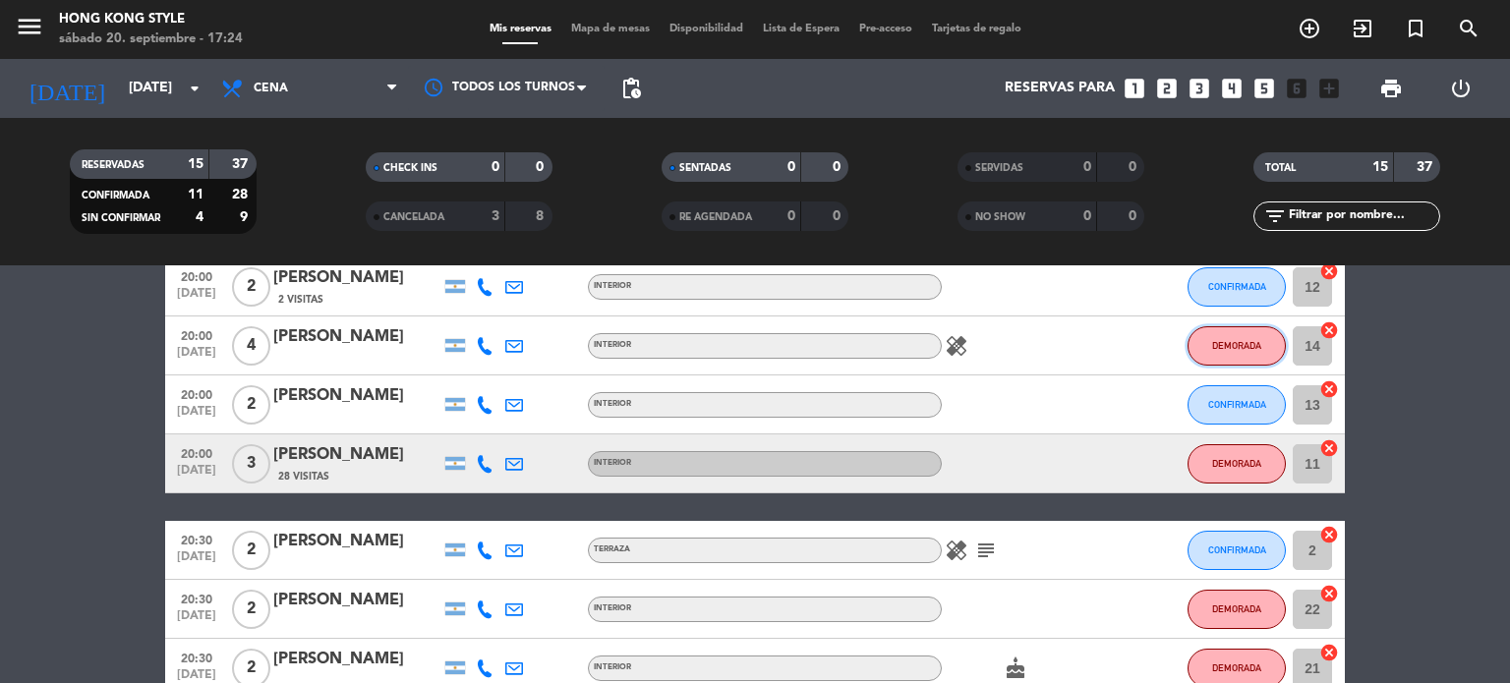
click at [1233, 357] on button "DEMORADA" at bounding box center [1236, 345] width 98 height 39
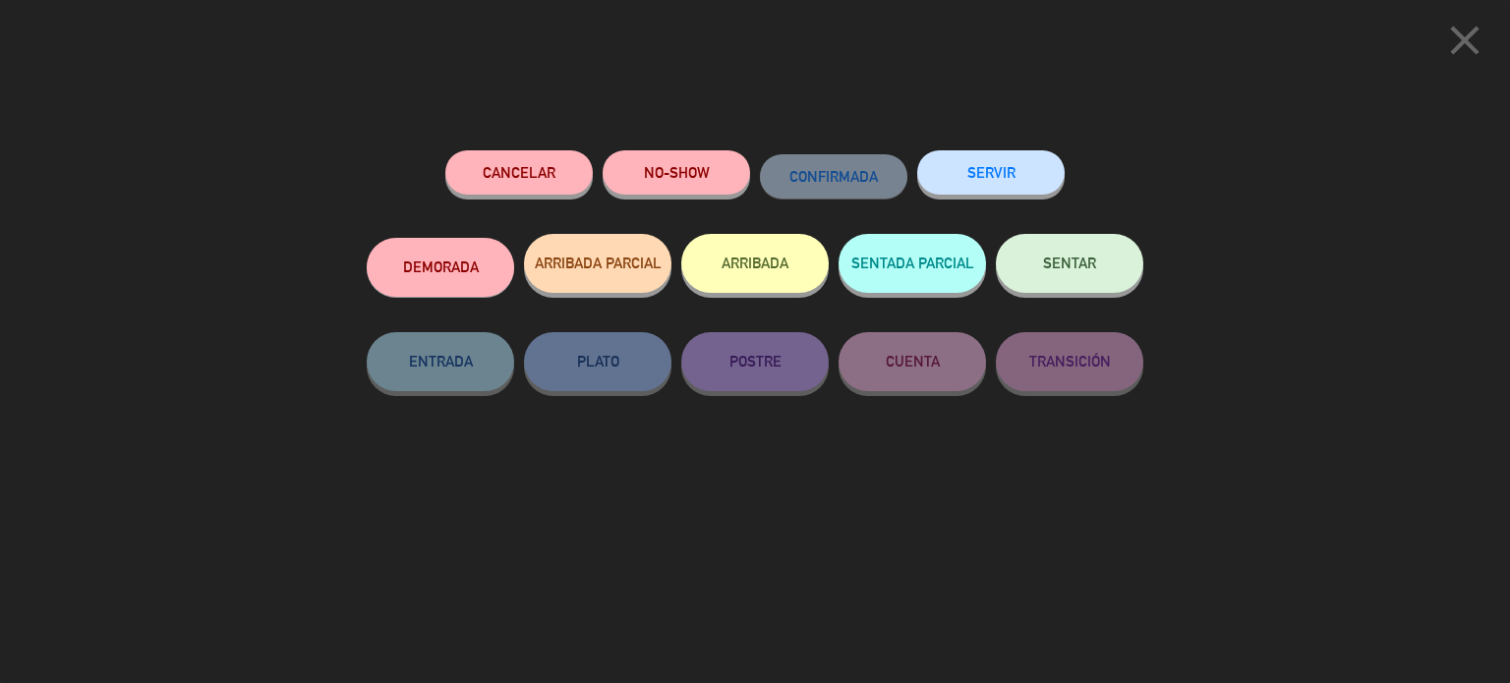
click at [479, 272] on button "DEMORADA" at bounding box center [440, 267] width 147 height 59
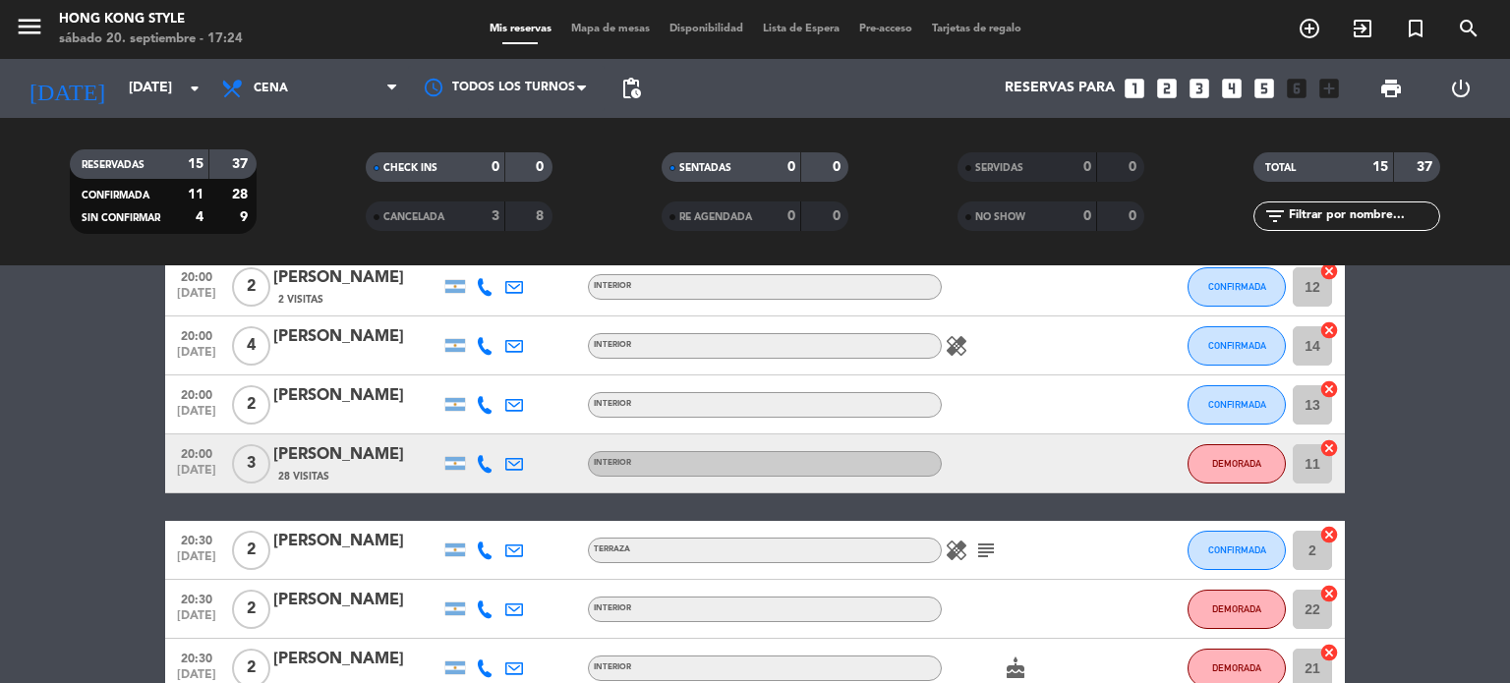
click at [1406, 533] on bookings-row "20:00 [DATE] 2 [PERSON_NAME] 2 Visitas TERRAZA CONFIRMADA 105 cancel 20:00 [DAT…" at bounding box center [755, 696] width 1510 height 995
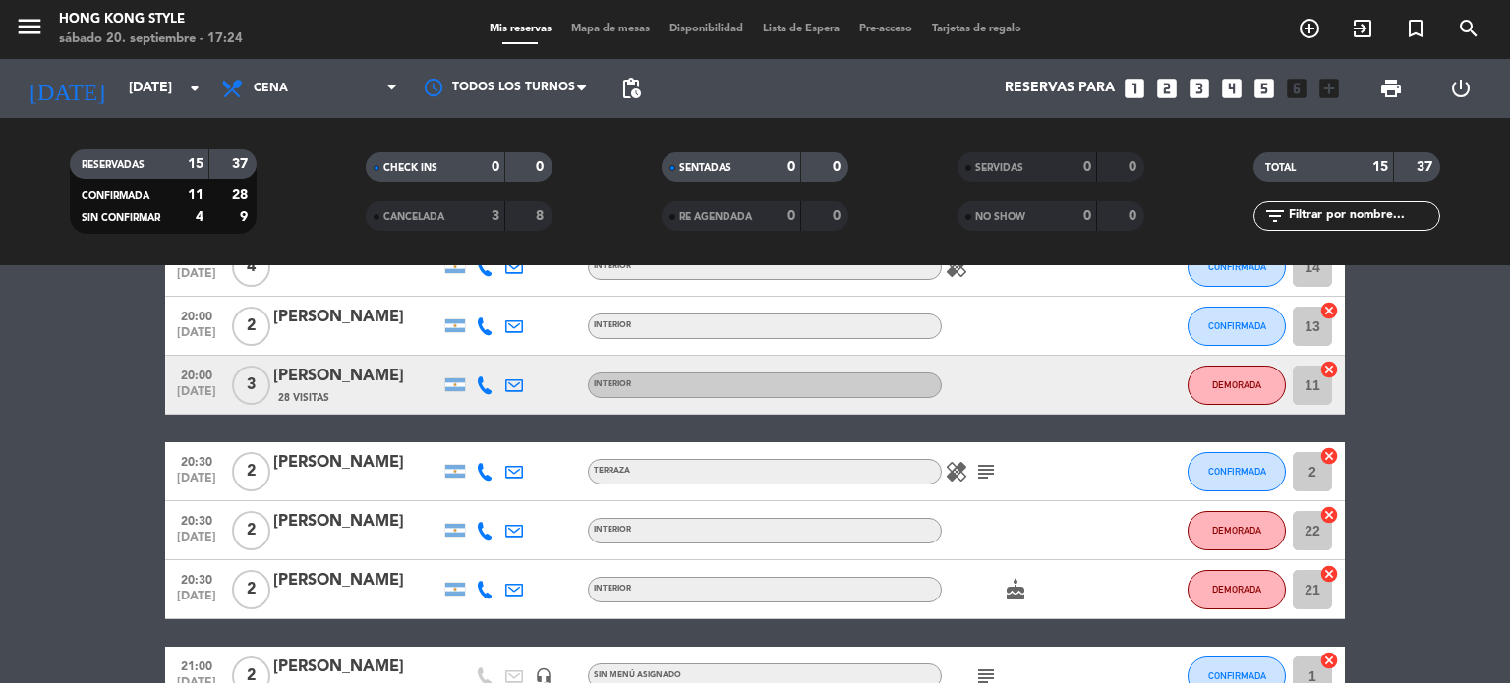
scroll to position [275, 0]
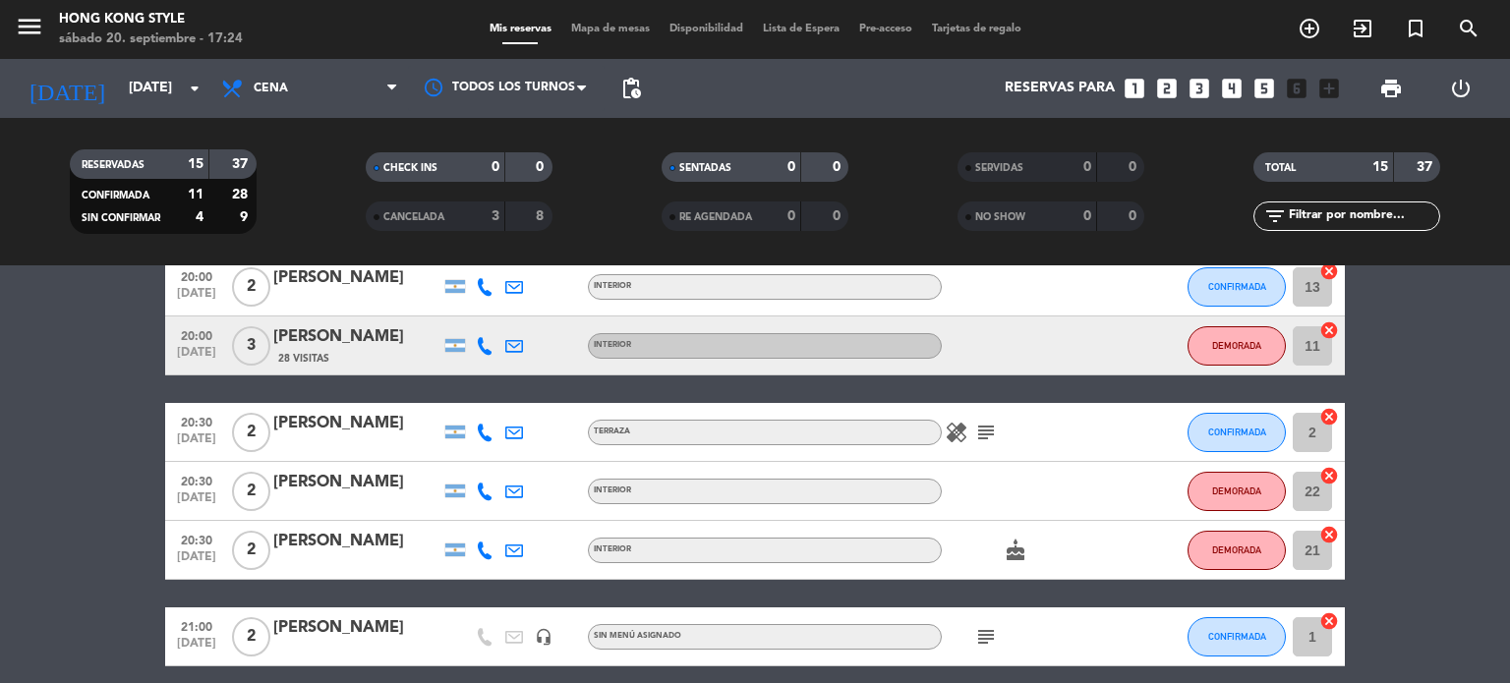
click at [1417, 542] on bookings-row "20:00 [DATE] 2 [PERSON_NAME] 2 Visitas TERRAZA CONFIRMADA 105 cancel 20:00 [DAT…" at bounding box center [755, 578] width 1510 height 995
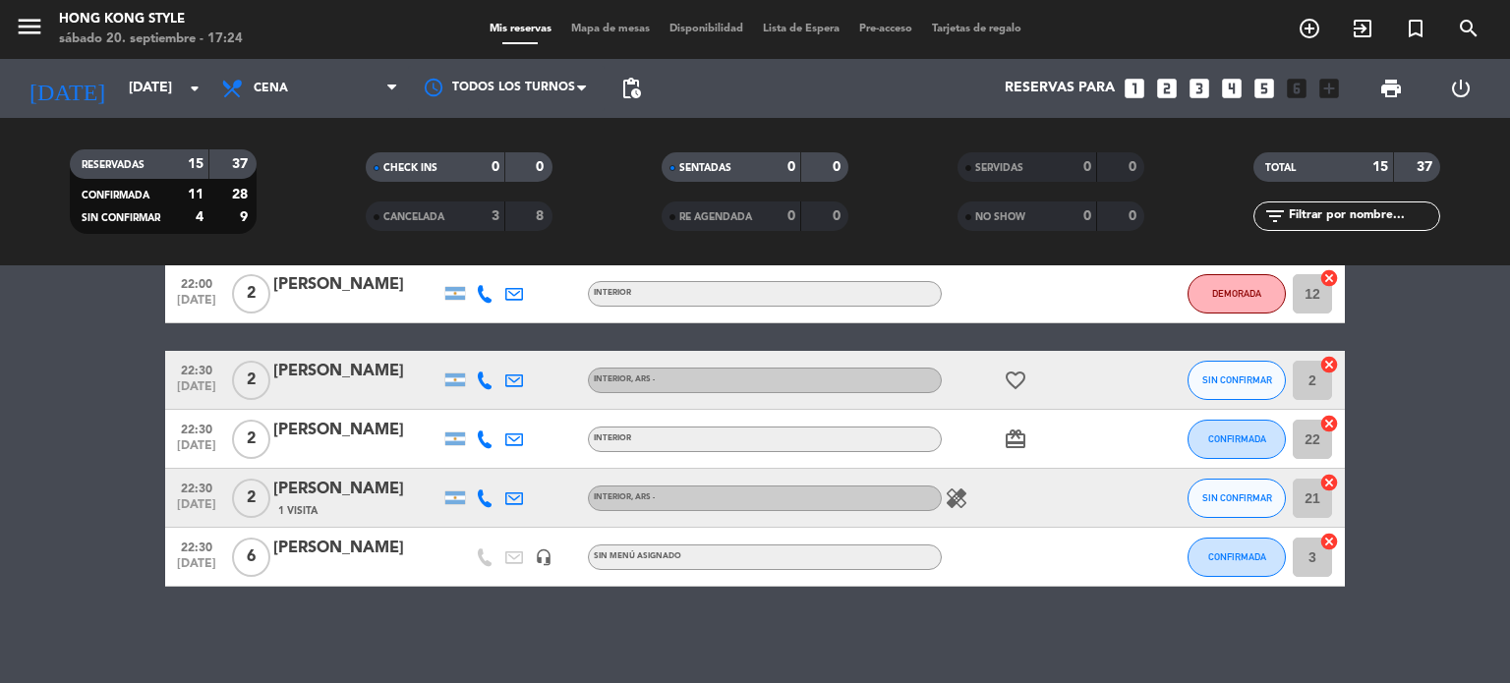
scroll to position [765, 0]
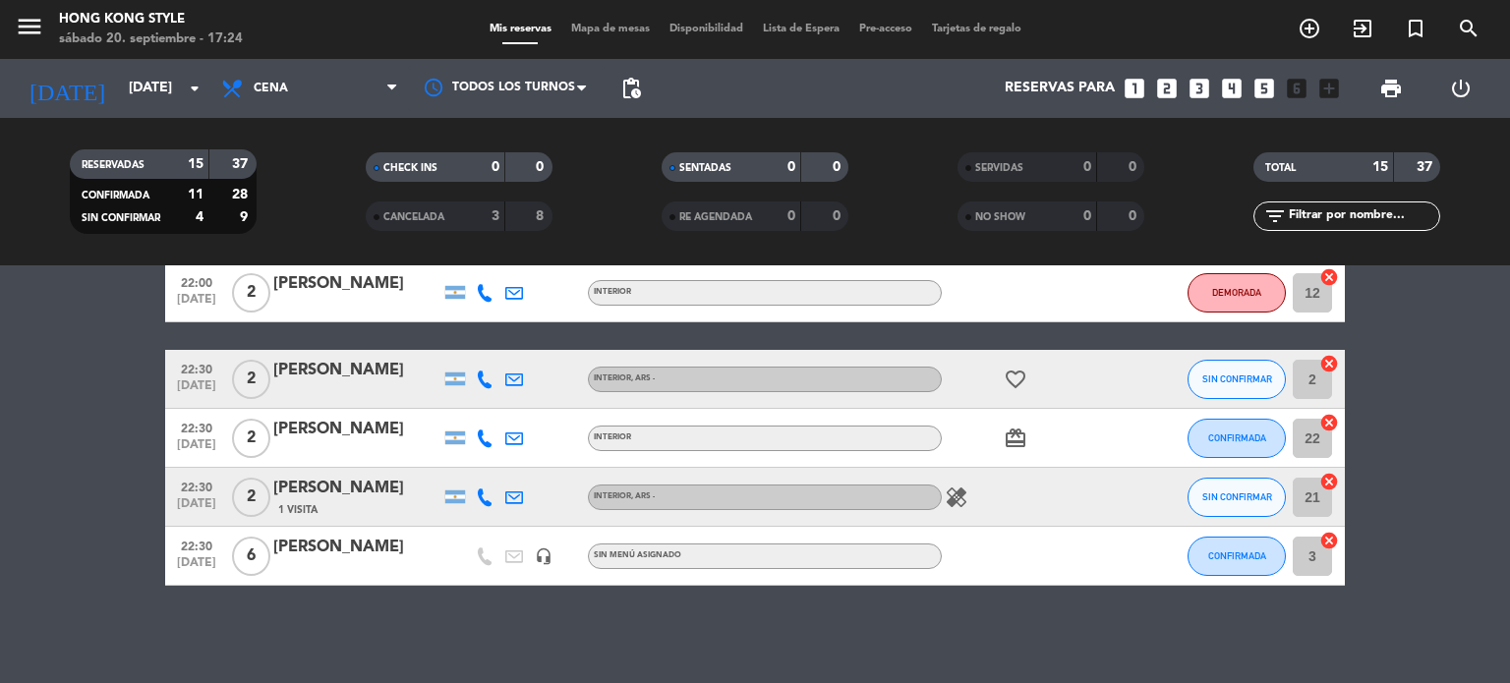
click at [488, 378] on icon at bounding box center [485, 380] width 18 height 18
click at [449, 350] on span "Copiar" at bounding box center [469, 346] width 41 height 21
click at [1230, 384] on button "SIN CONFIRMAR" at bounding box center [1236, 379] width 98 height 39
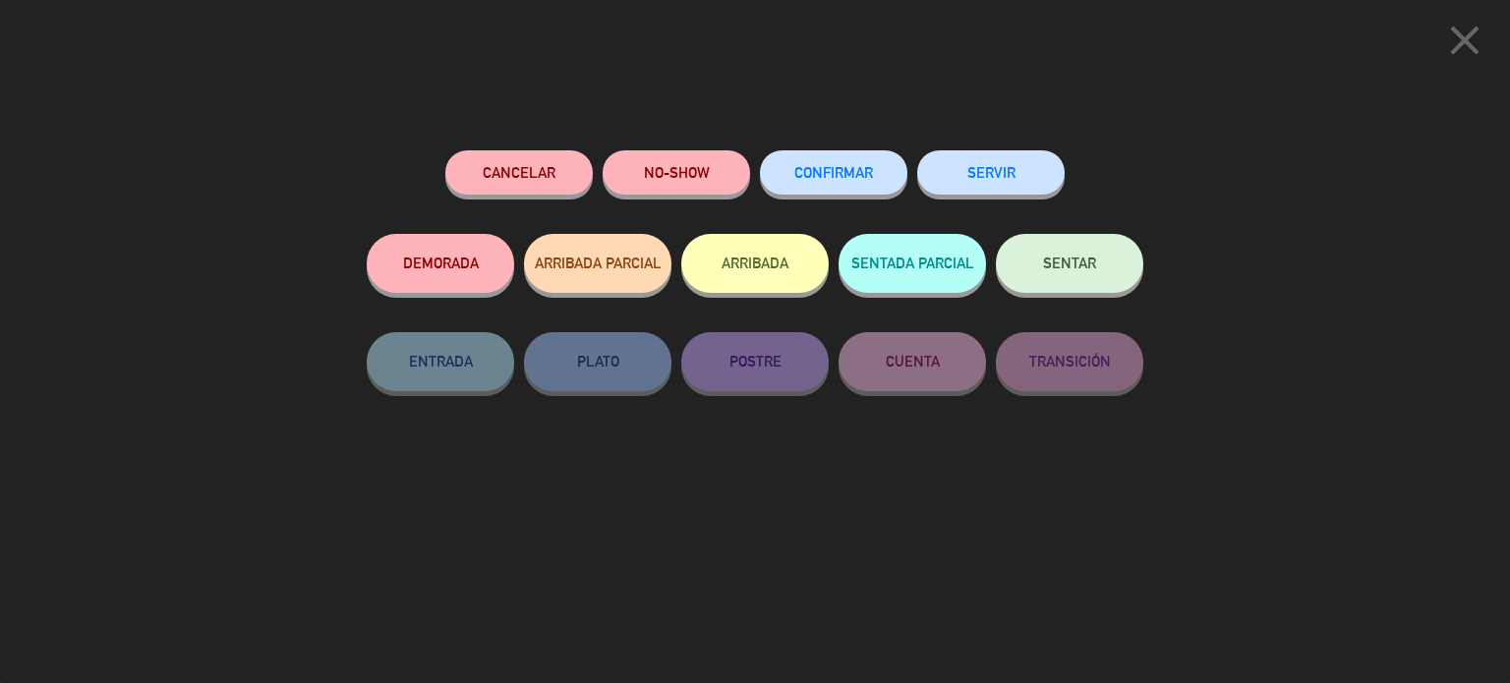
click at [831, 176] on span "CONFIRMAR" at bounding box center [833, 172] width 79 height 17
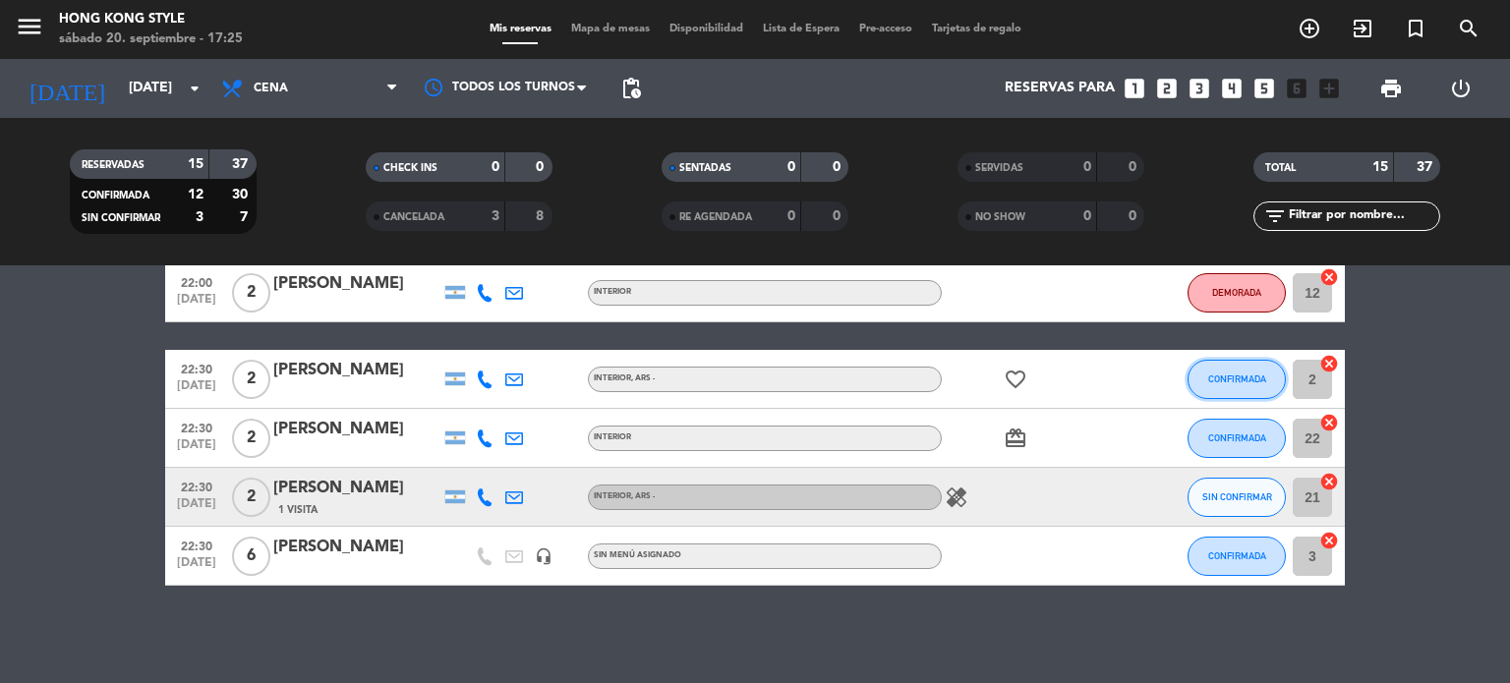
click at [1255, 380] on span "CONFIRMADA" at bounding box center [1237, 378] width 58 height 11
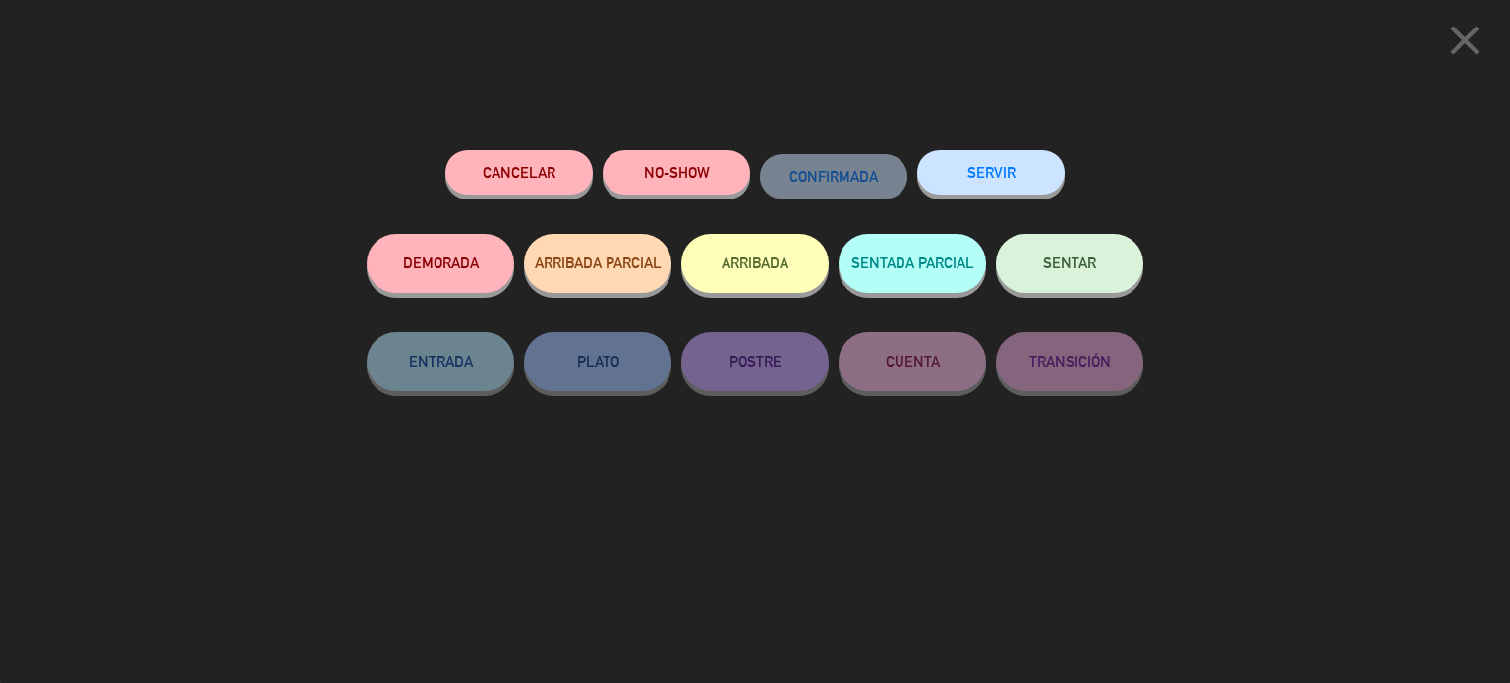
click at [468, 269] on button "DEMORADA" at bounding box center [440, 263] width 147 height 59
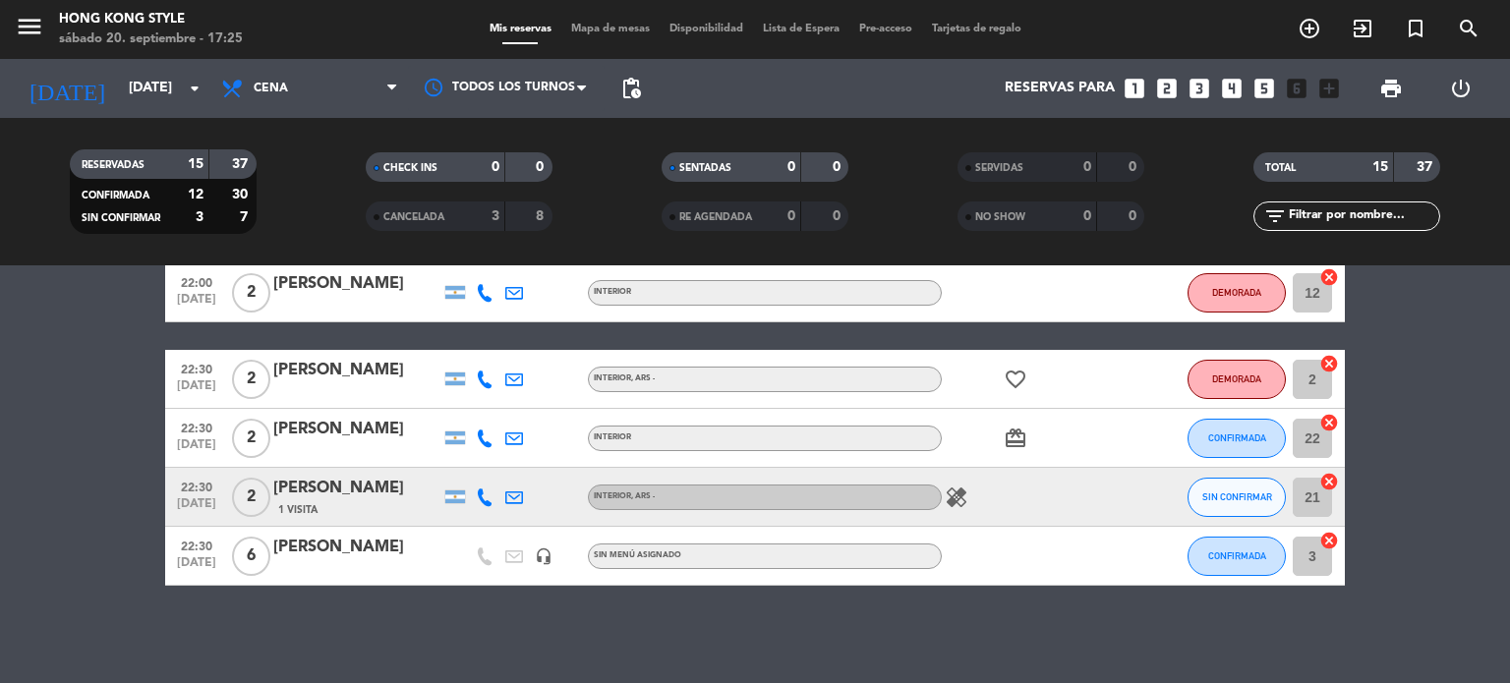
click at [480, 440] on icon at bounding box center [485, 439] width 18 height 18
click at [455, 404] on span "Copiar" at bounding box center [469, 405] width 41 height 21
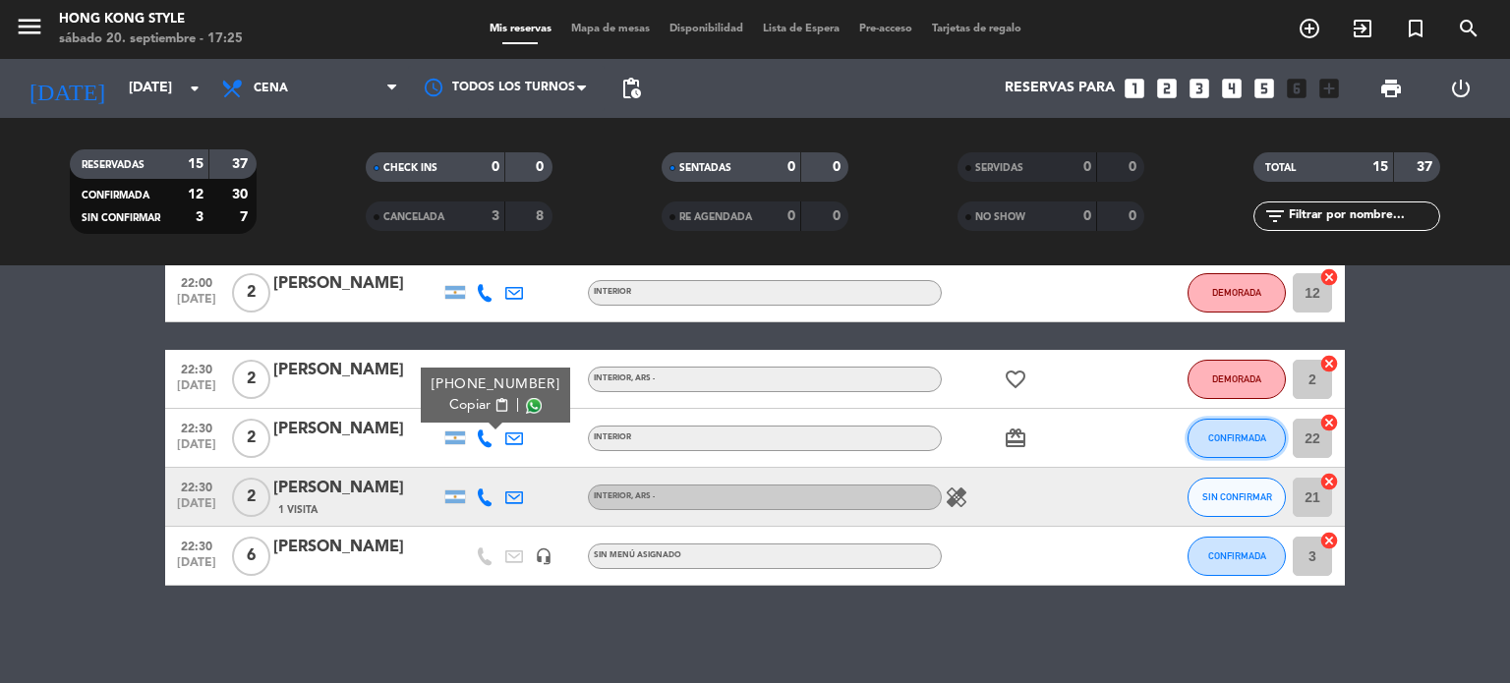
click at [1231, 422] on button "CONFIRMADA" at bounding box center [1236, 438] width 98 height 39
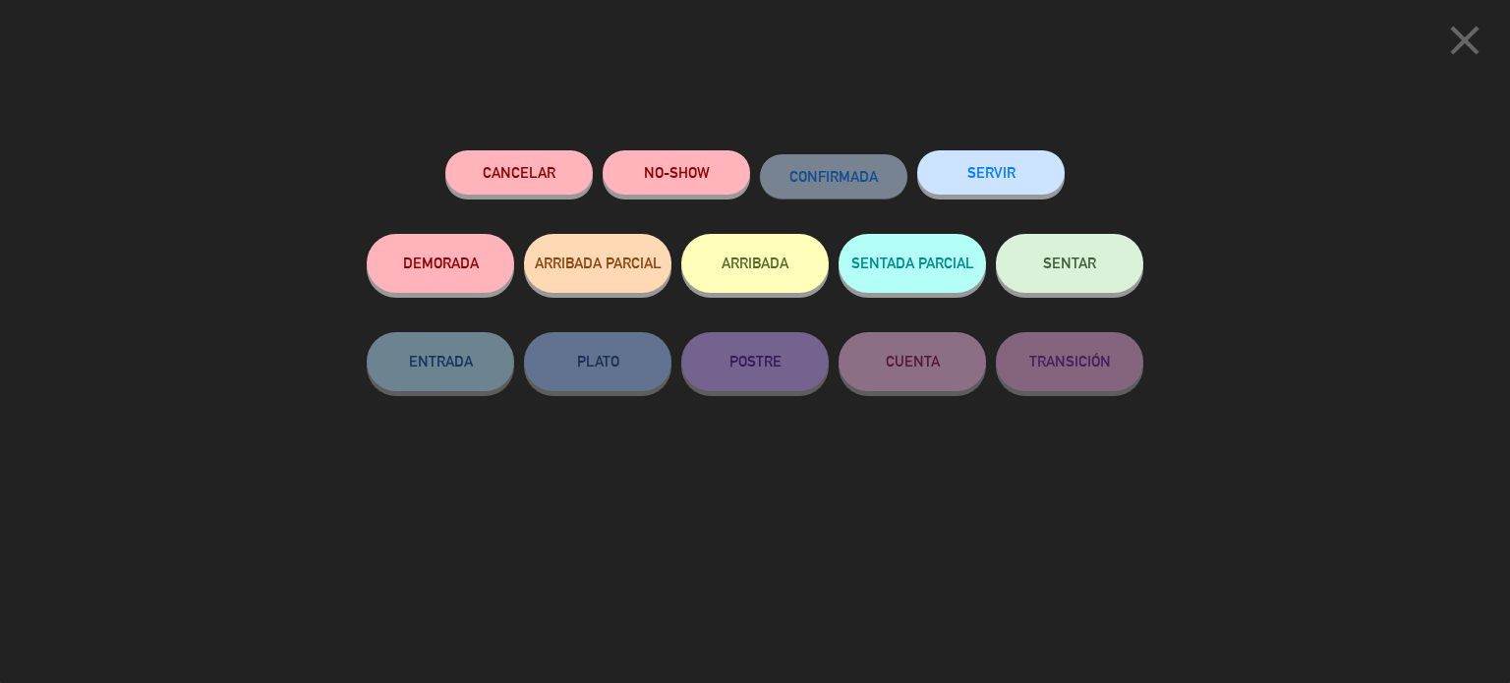
click at [480, 270] on button "DEMORADA" at bounding box center [440, 263] width 147 height 59
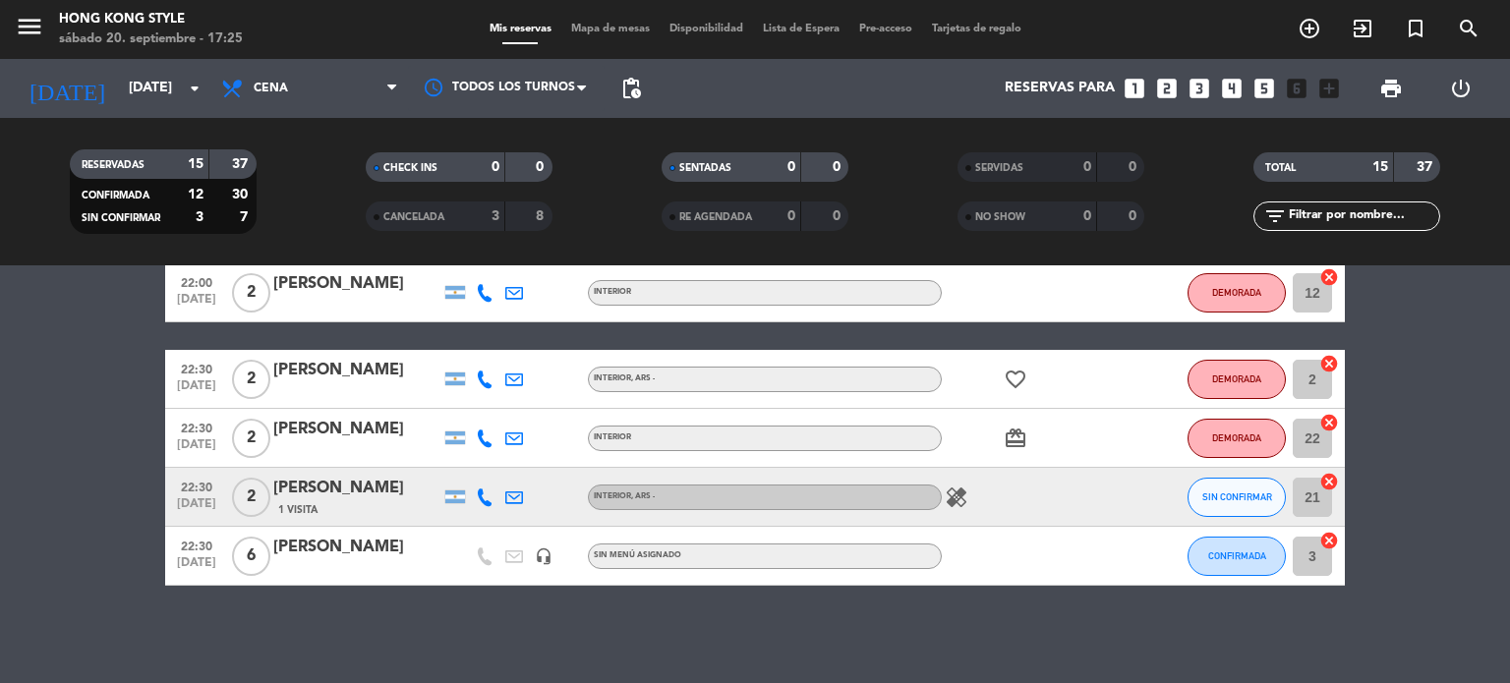
click at [483, 499] on icon at bounding box center [485, 497] width 18 height 18
click at [468, 459] on span "Copiar" at bounding box center [465, 464] width 41 height 21
click at [1201, 555] on button "CONFIRMADA" at bounding box center [1236, 556] width 98 height 39
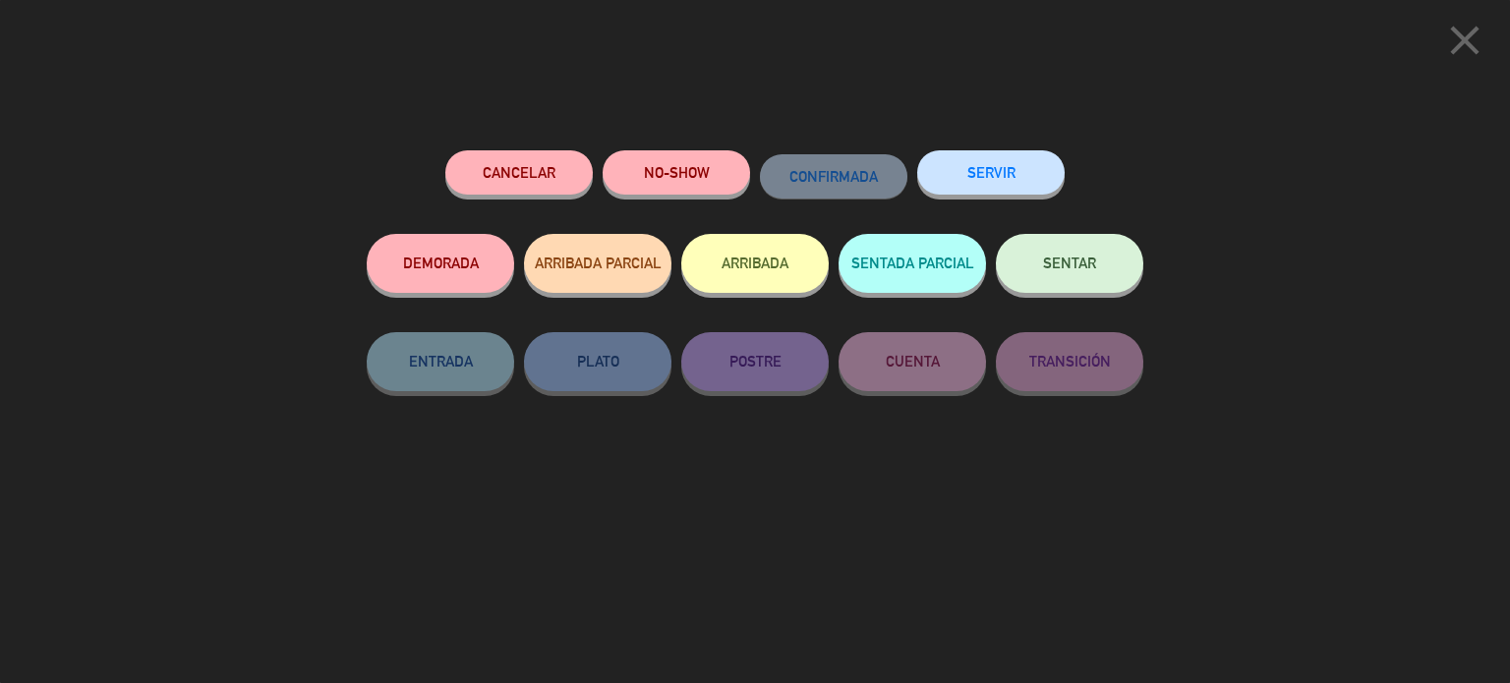
click at [1460, 36] on icon "close" at bounding box center [1464, 40] width 49 height 49
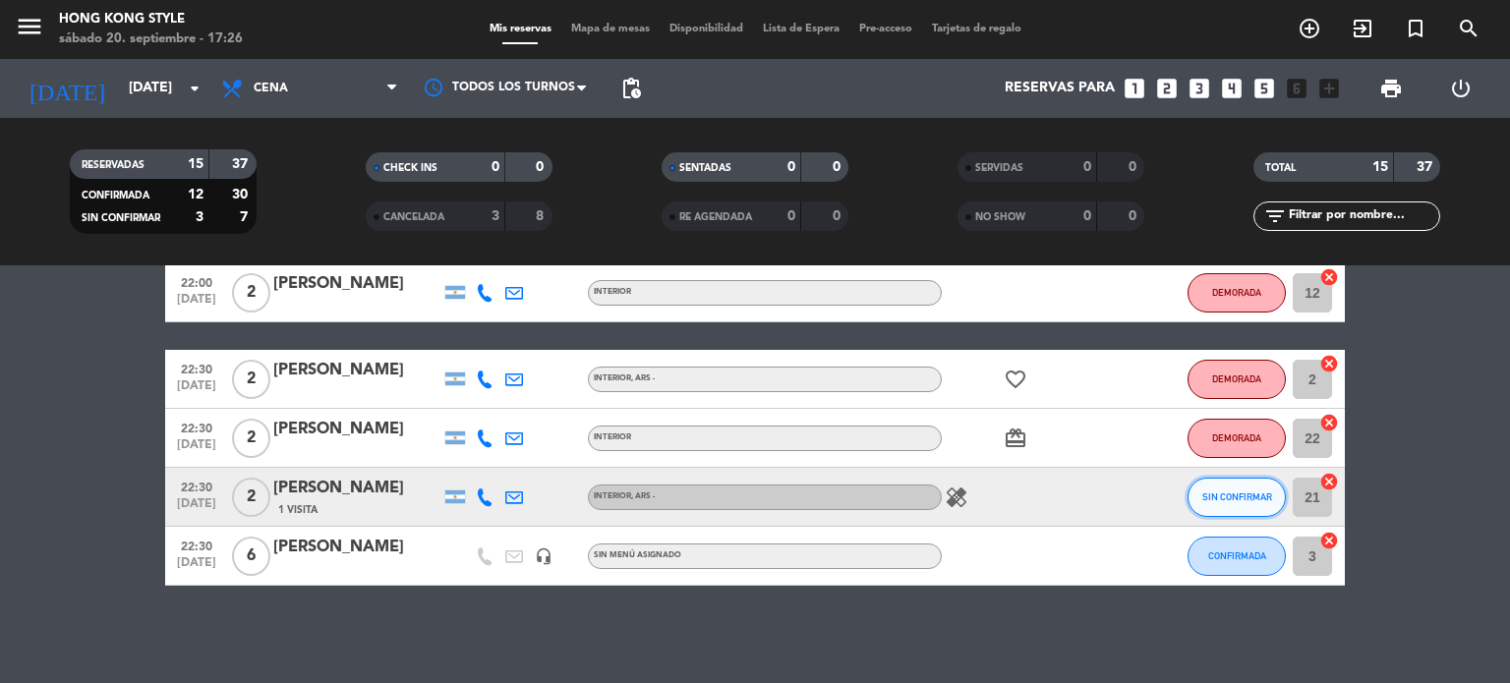
click at [1216, 497] on span "SIN CONFIRMAR" at bounding box center [1237, 496] width 70 height 11
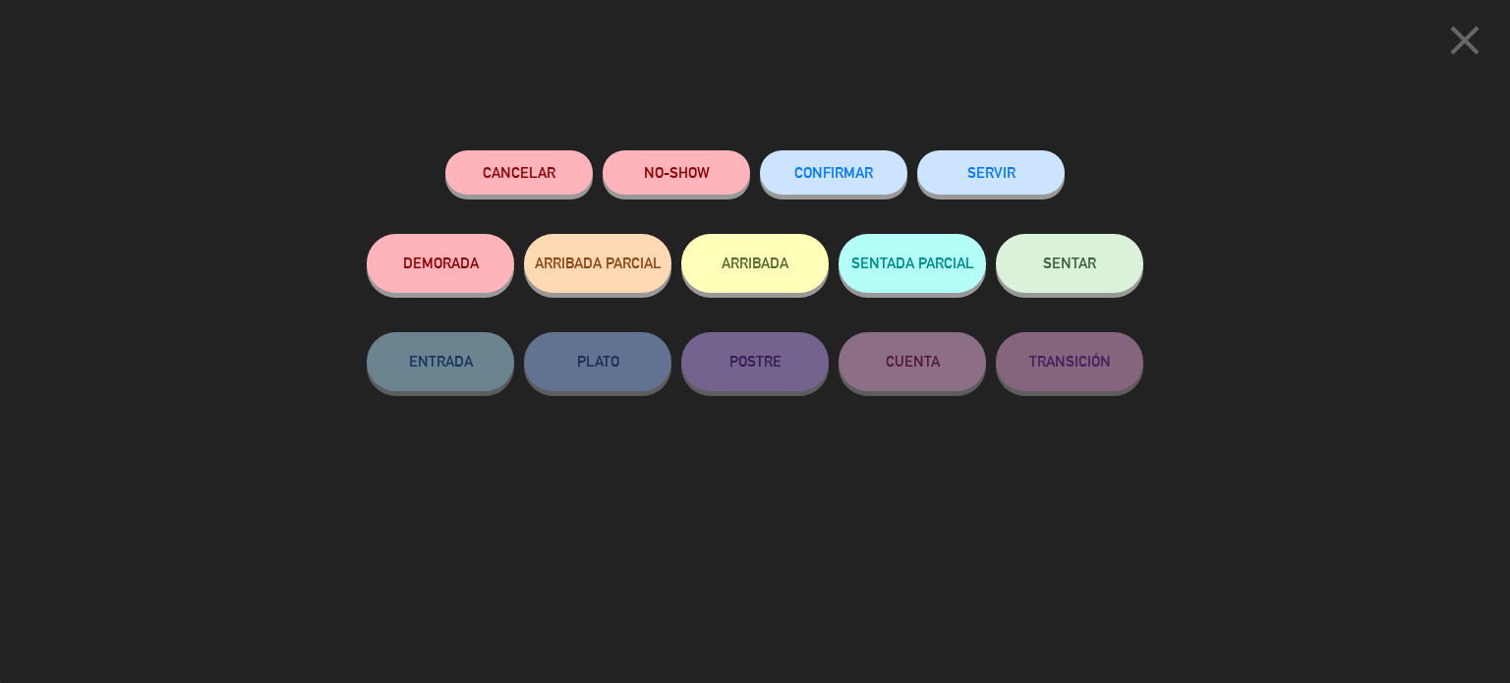
click at [422, 278] on button "DEMORADA" at bounding box center [440, 263] width 147 height 59
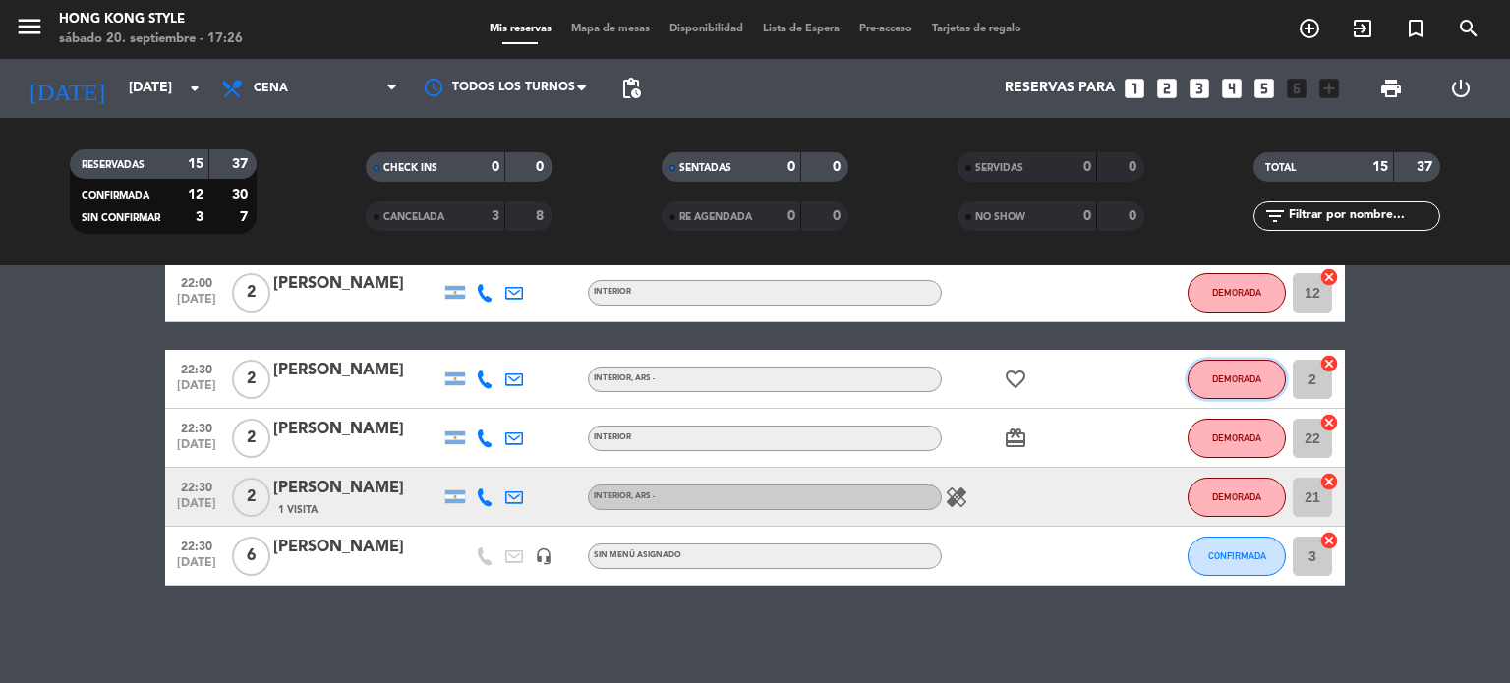
click at [1226, 373] on span "DEMORADA" at bounding box center [1236, 378] width 49 height 11
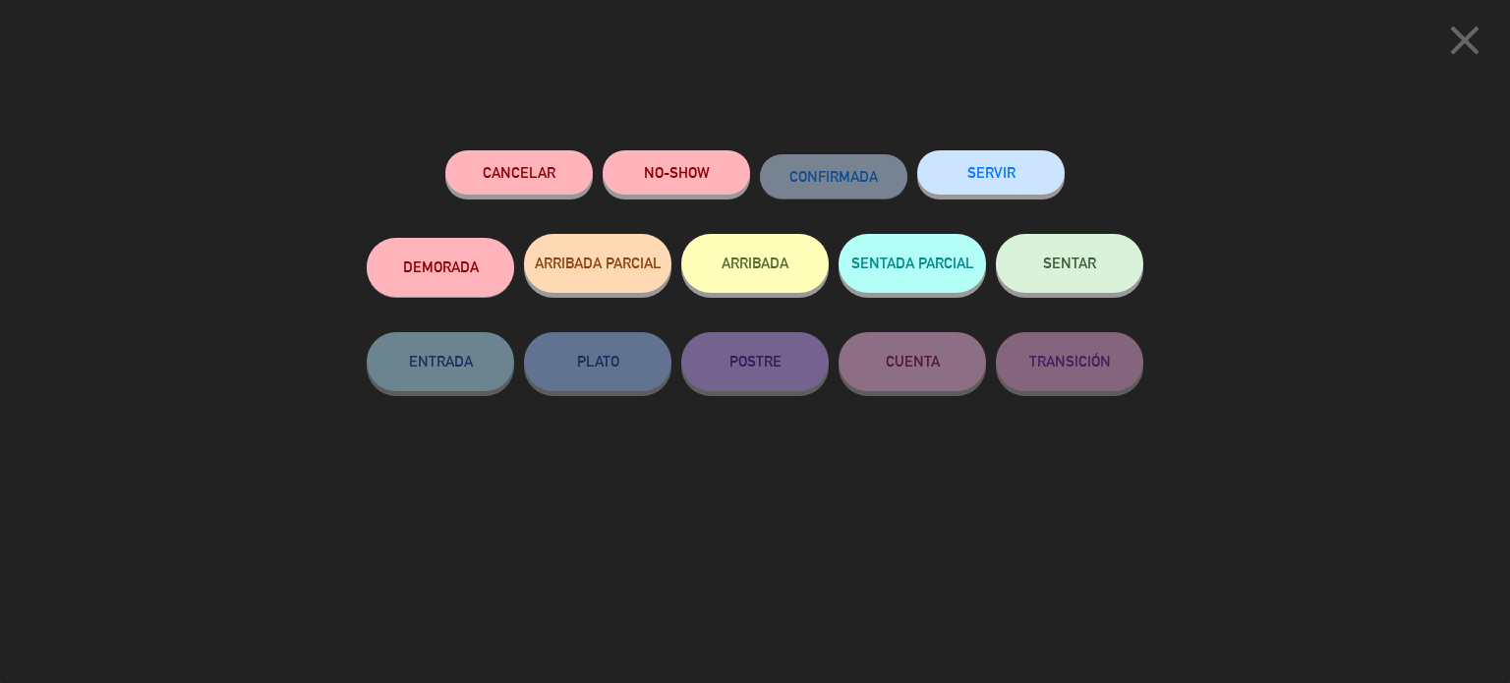
click at [457, 276] on button "DEMORADA" at bounding box center [440, 267] width 147 height 59
